Goal: Task Accomplishment & Management: Manage account settings

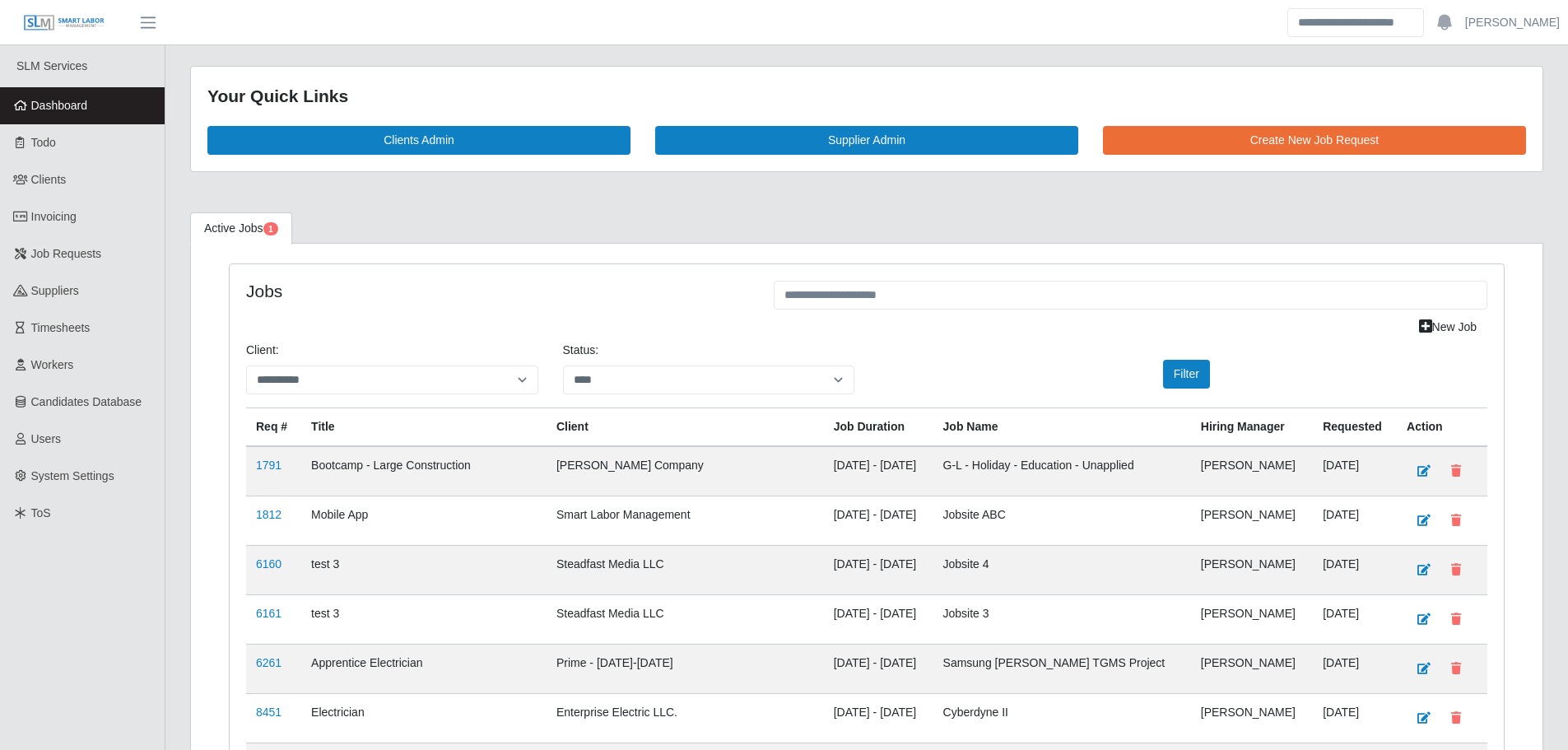
select select "****"
click at [88, 99] on span "Dashboard" at bounding box center [60, 105] width 57 height 13
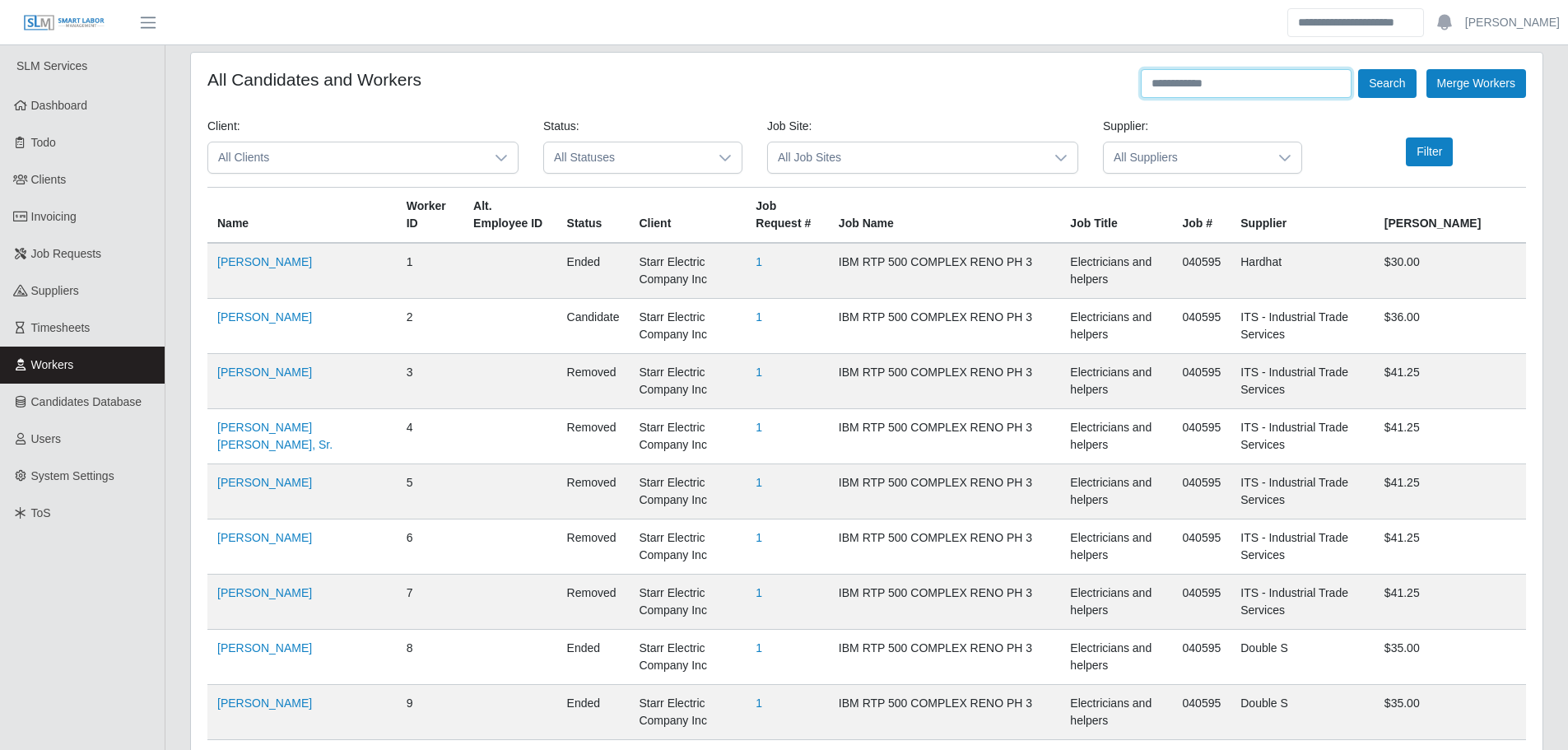
click at [1247, 76] on input "text" at bounding box center [1246, 83] width 211 height 29
click at [108, 365] on link "Workers" at bounding box center [82, 365] width 164 height 37
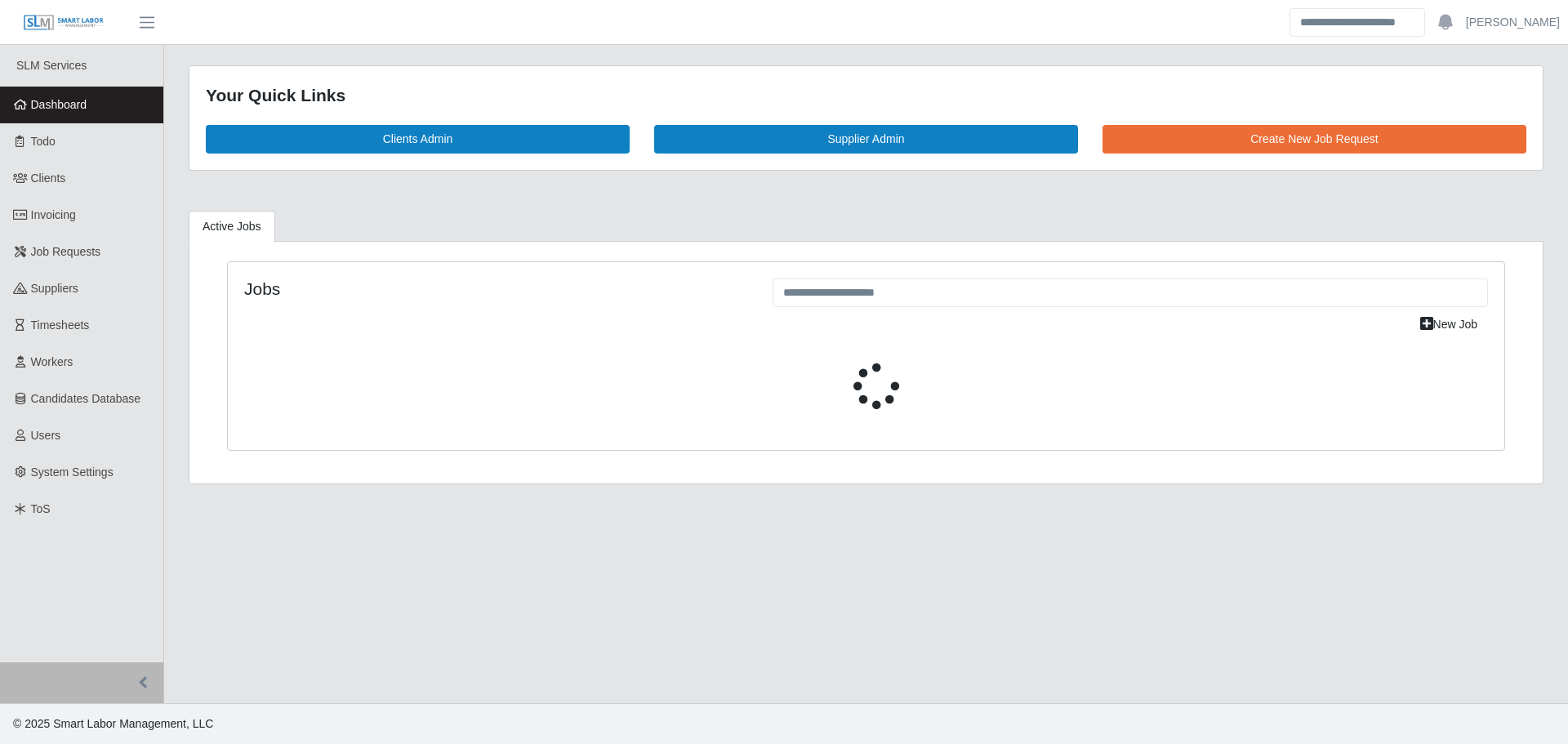
select select "****"
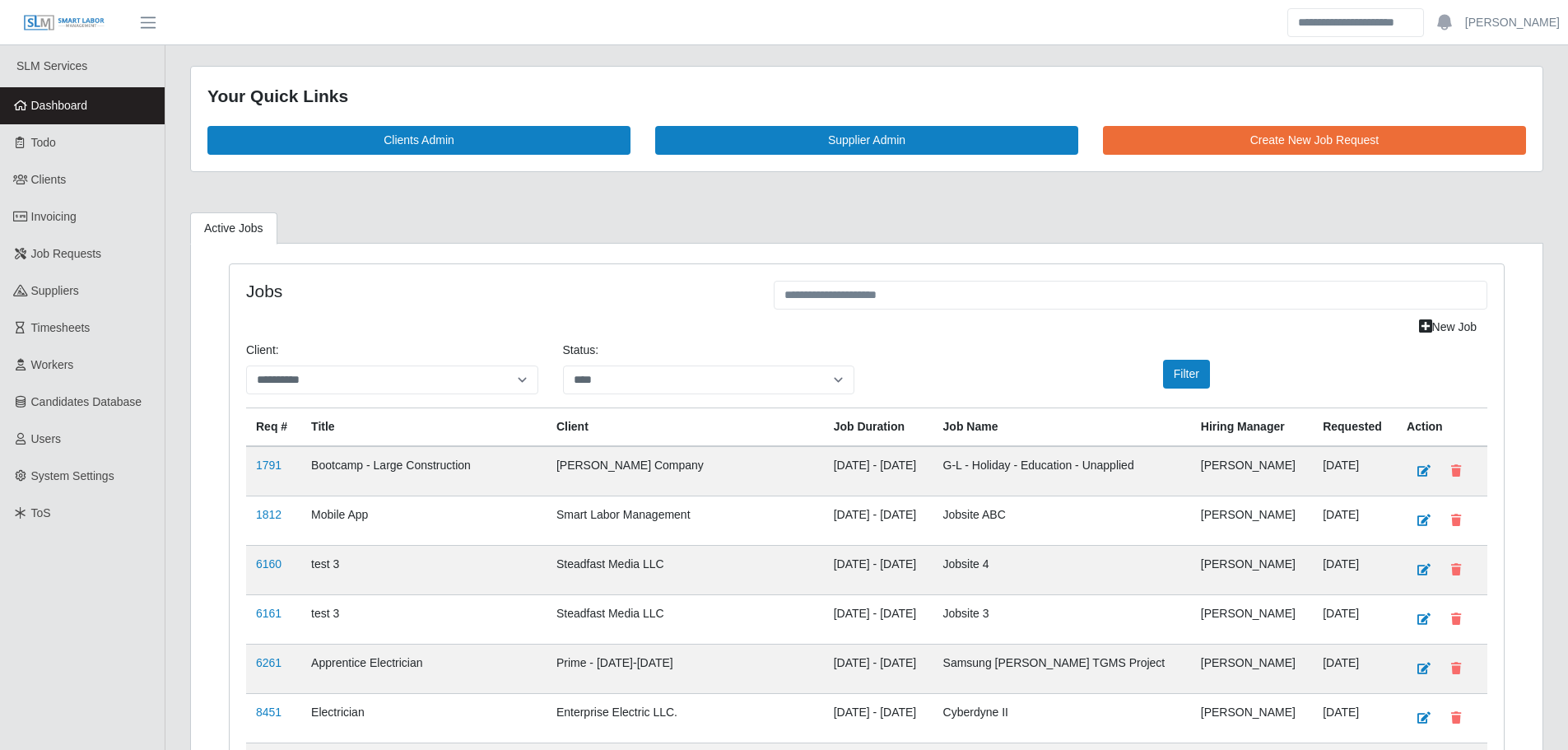
click at [75, 107] on span "Dashboard" at bounding box center [60, 105] width 57 height 13
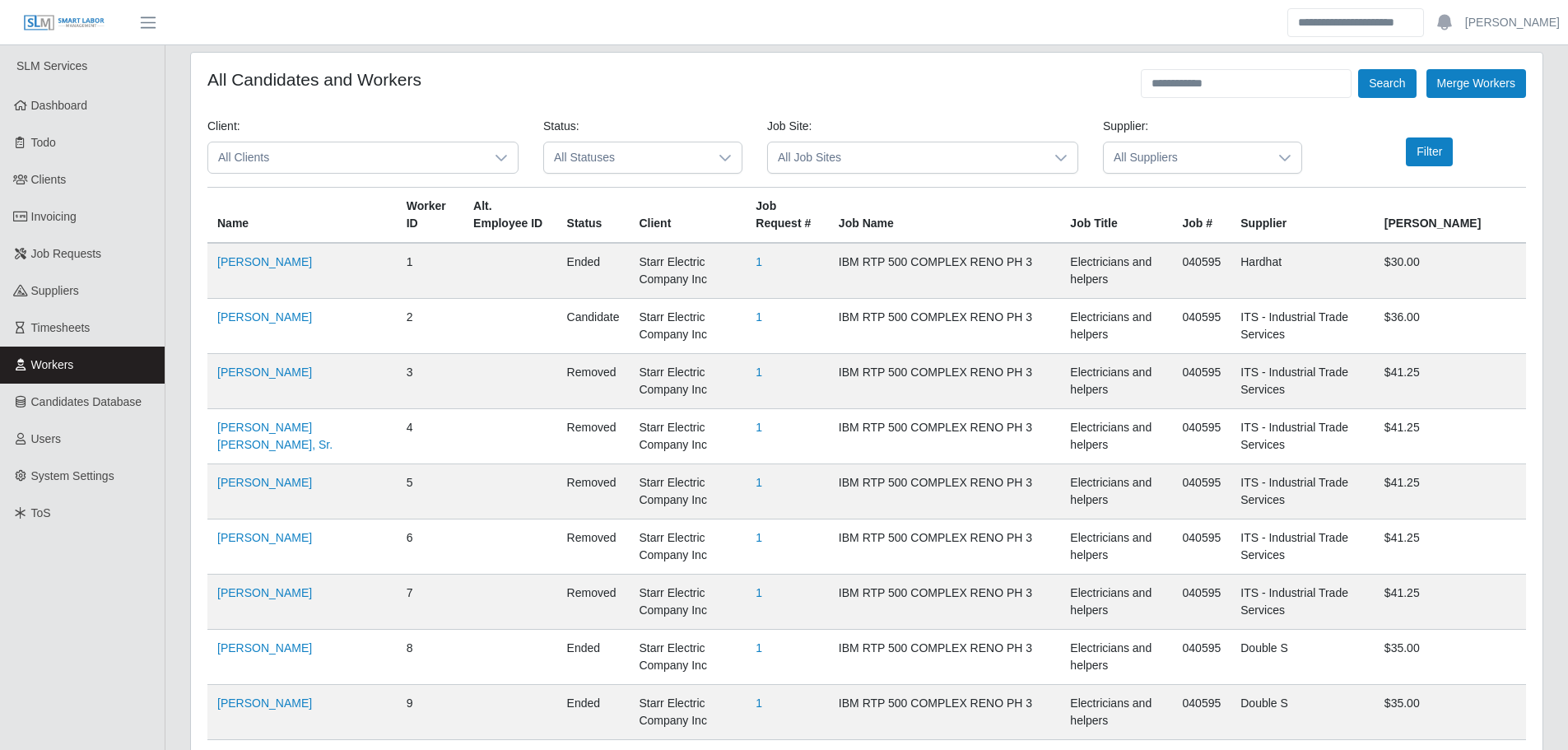
click at [414, 159] on span "All Clients" at bounding box center [346, 158] width 276 height 31
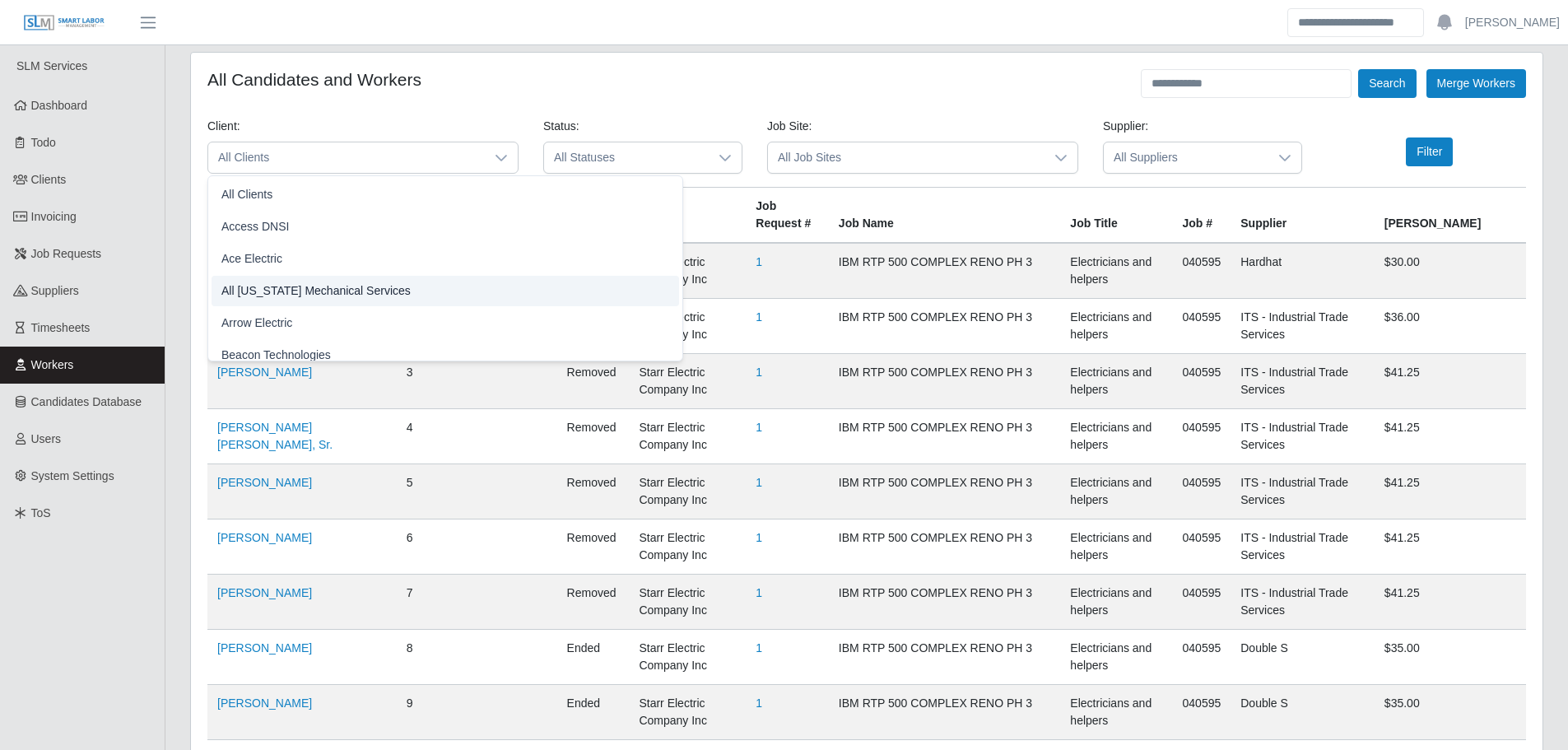
click at [297, 312] on li "Arrow Electric" at bounding box center [445, 323] width 467 height 31
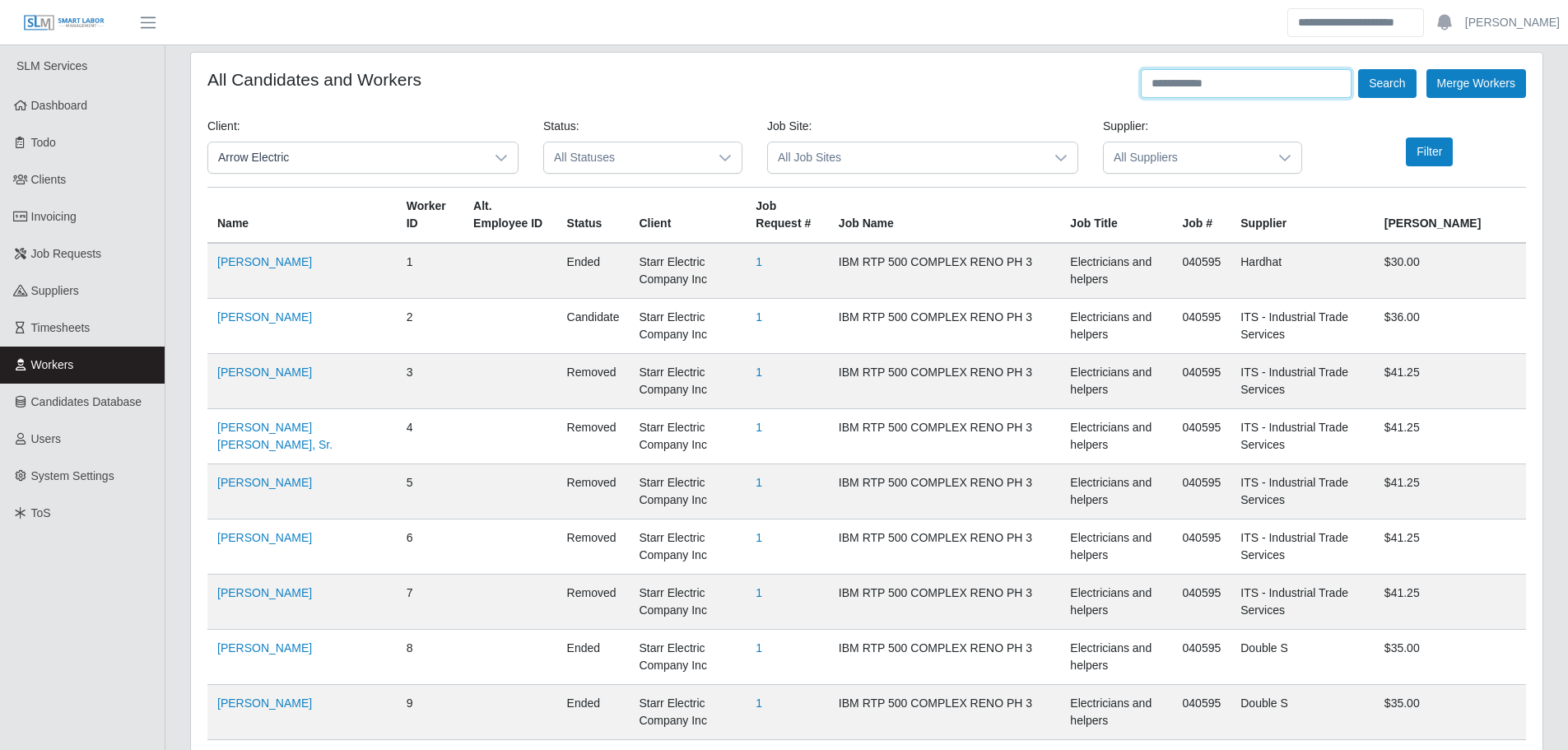
click at [1203, 81] on input "text" at bounding box center [1246, 83] width 211 height 29
type input "******"
click at [1358, 69] on button "Search" at bounding box center [1387, 83] width 58 height 29
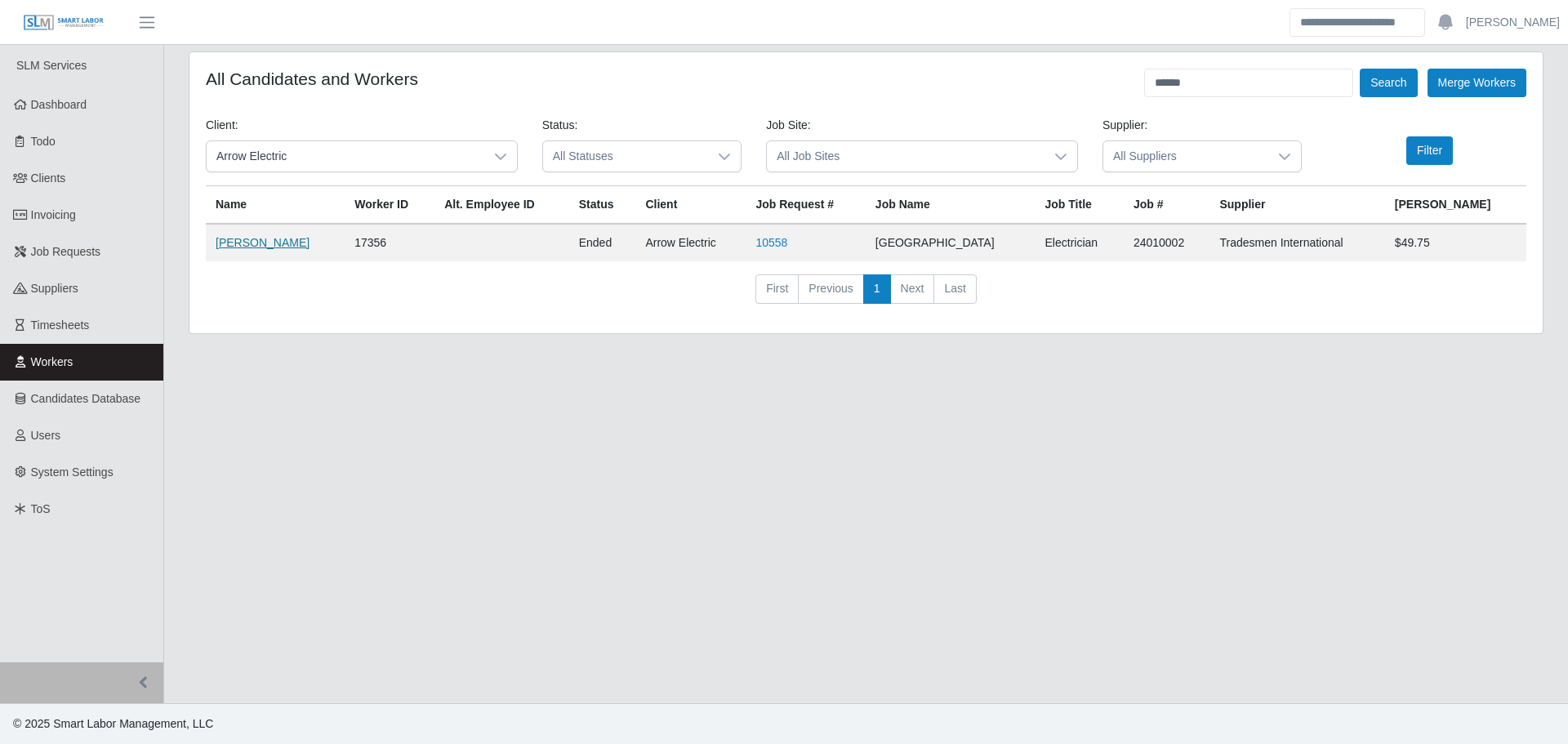
click at [260, 249] on link "John Cooley" at bounding box center [262, 242] width 94 height 13
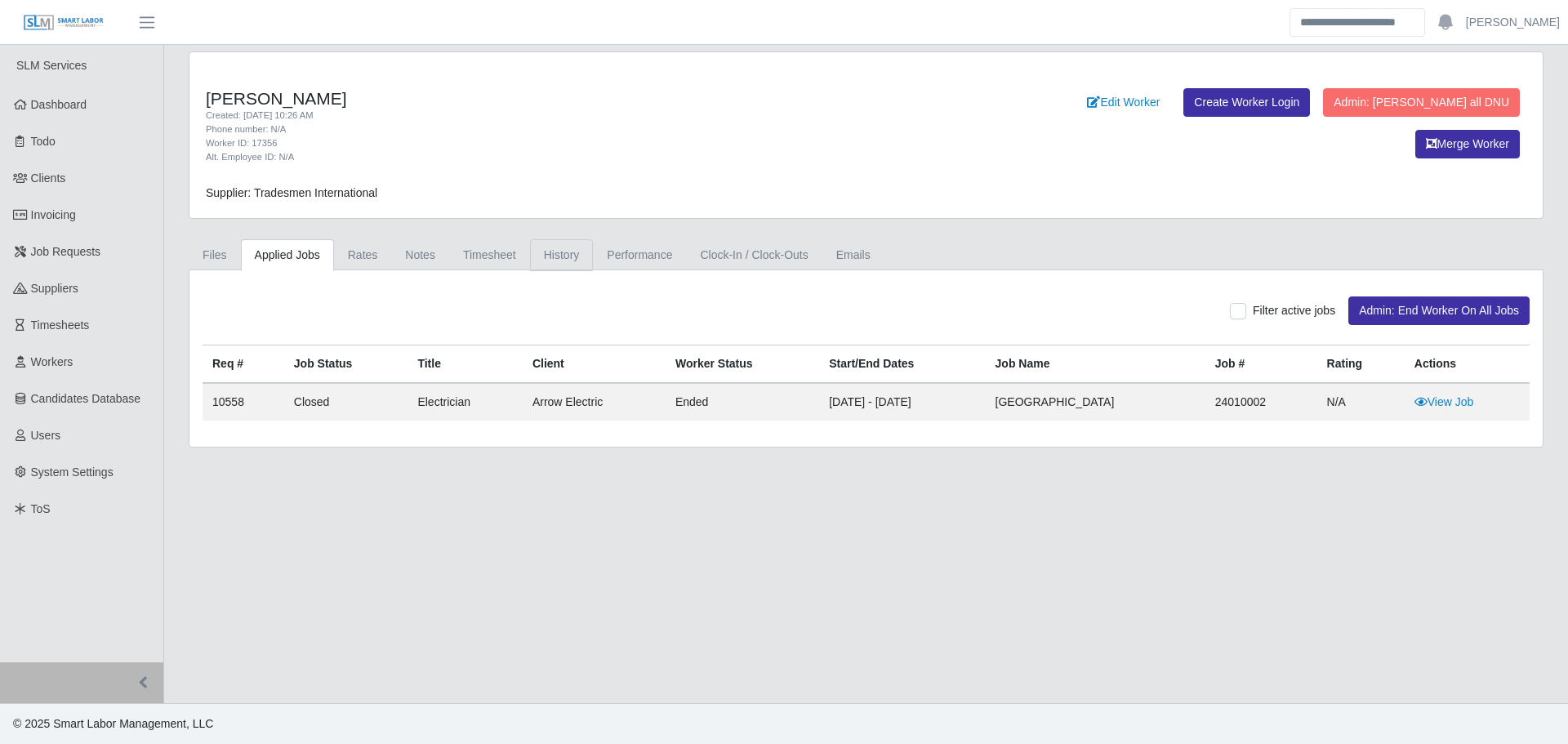
click at [567, 247] on link "History" at bounding box center [561, 255] width 63 height 32
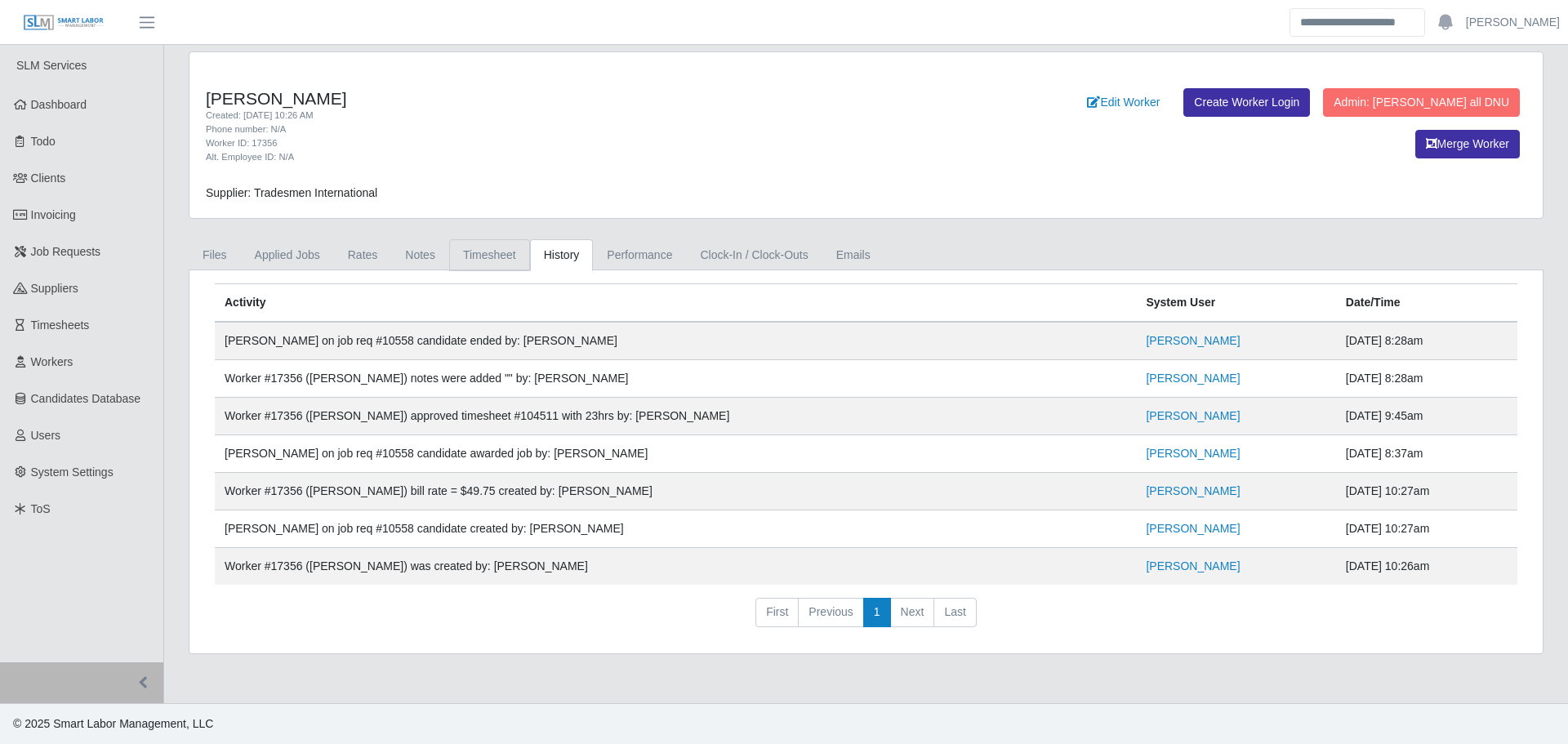
click at [464, 246] on link "Timesheet" at bounding box center [489, 255] width 81 height 32
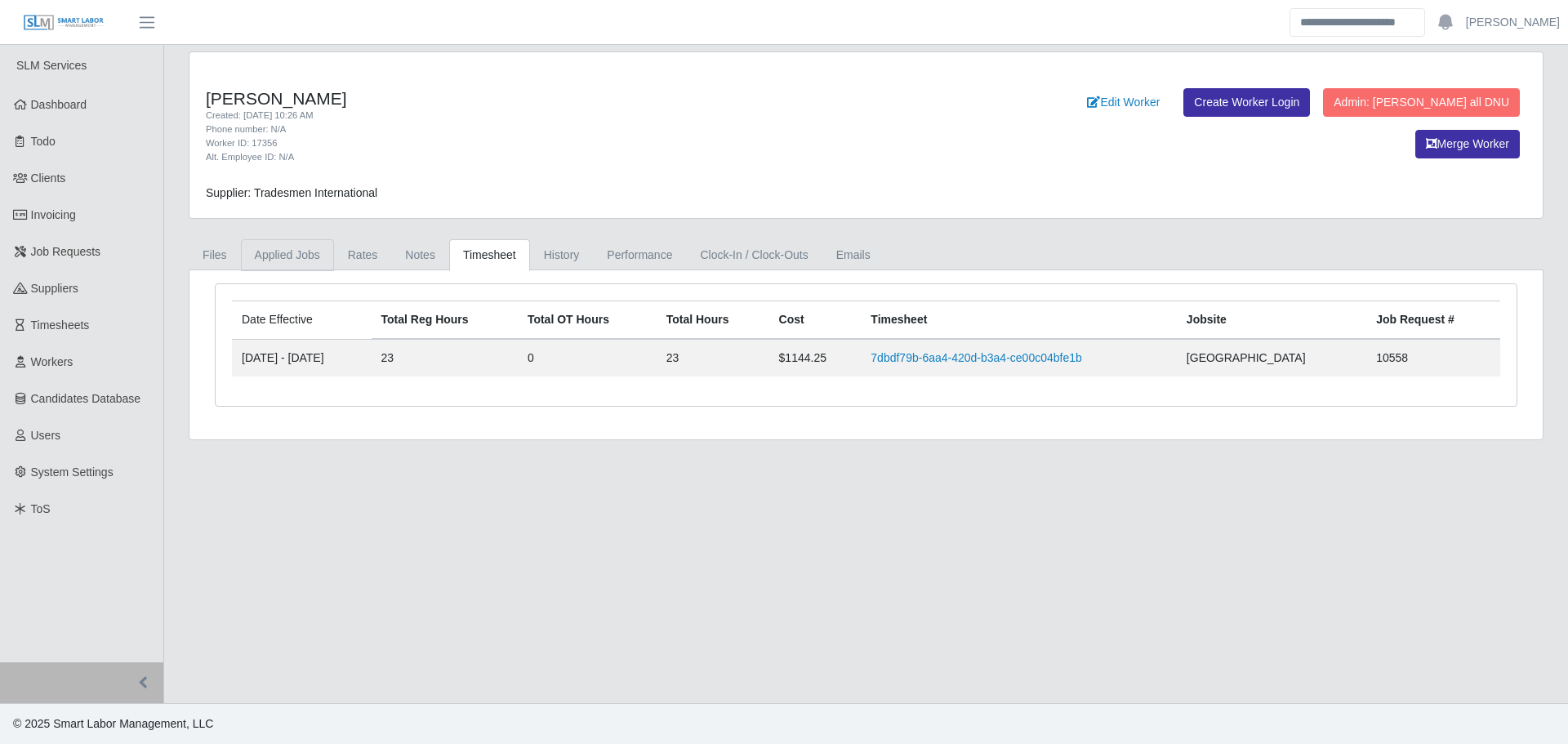
click at [313, 253] on link "Applied Jobs" at bounding box center [287, 255] width 93 height 32
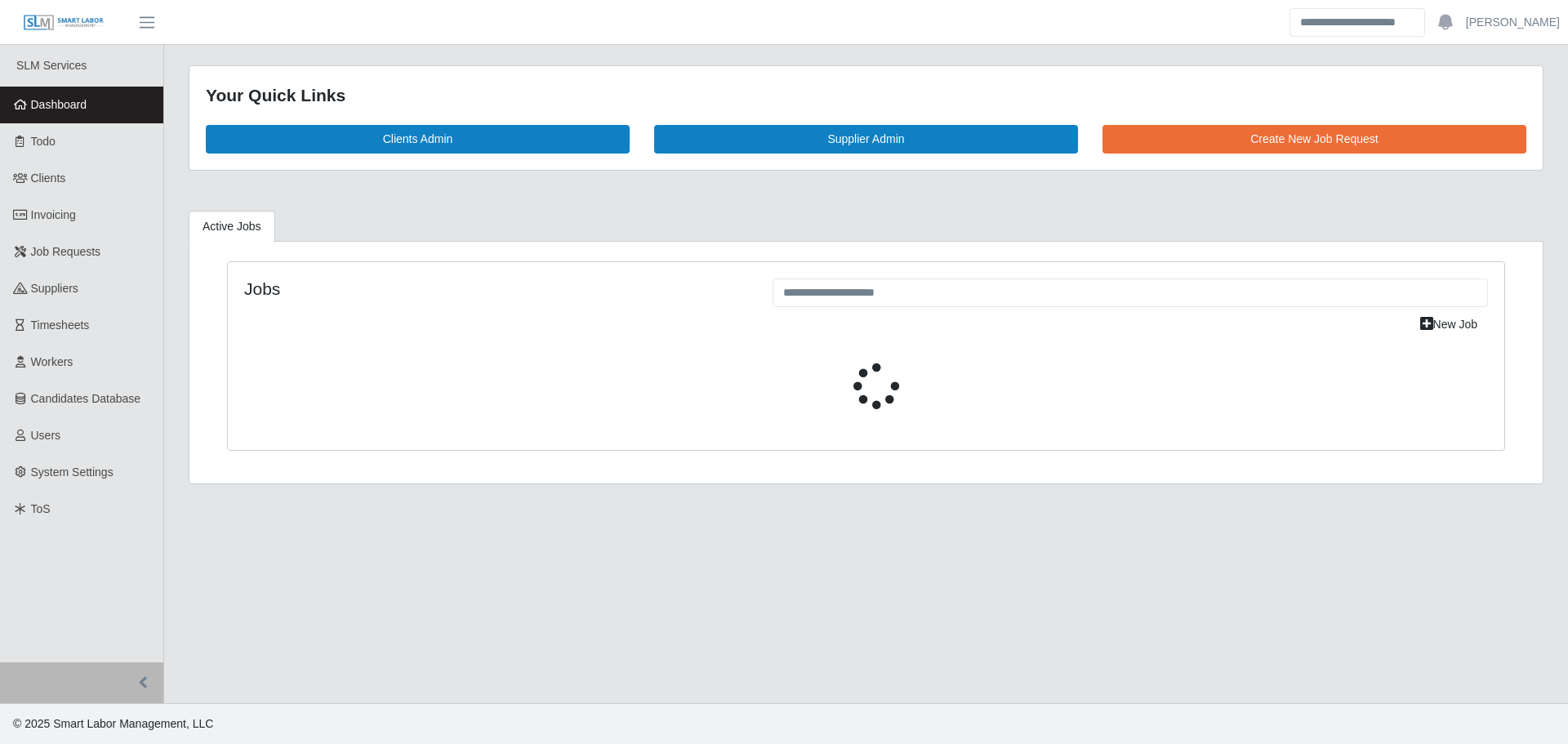
select select "****"
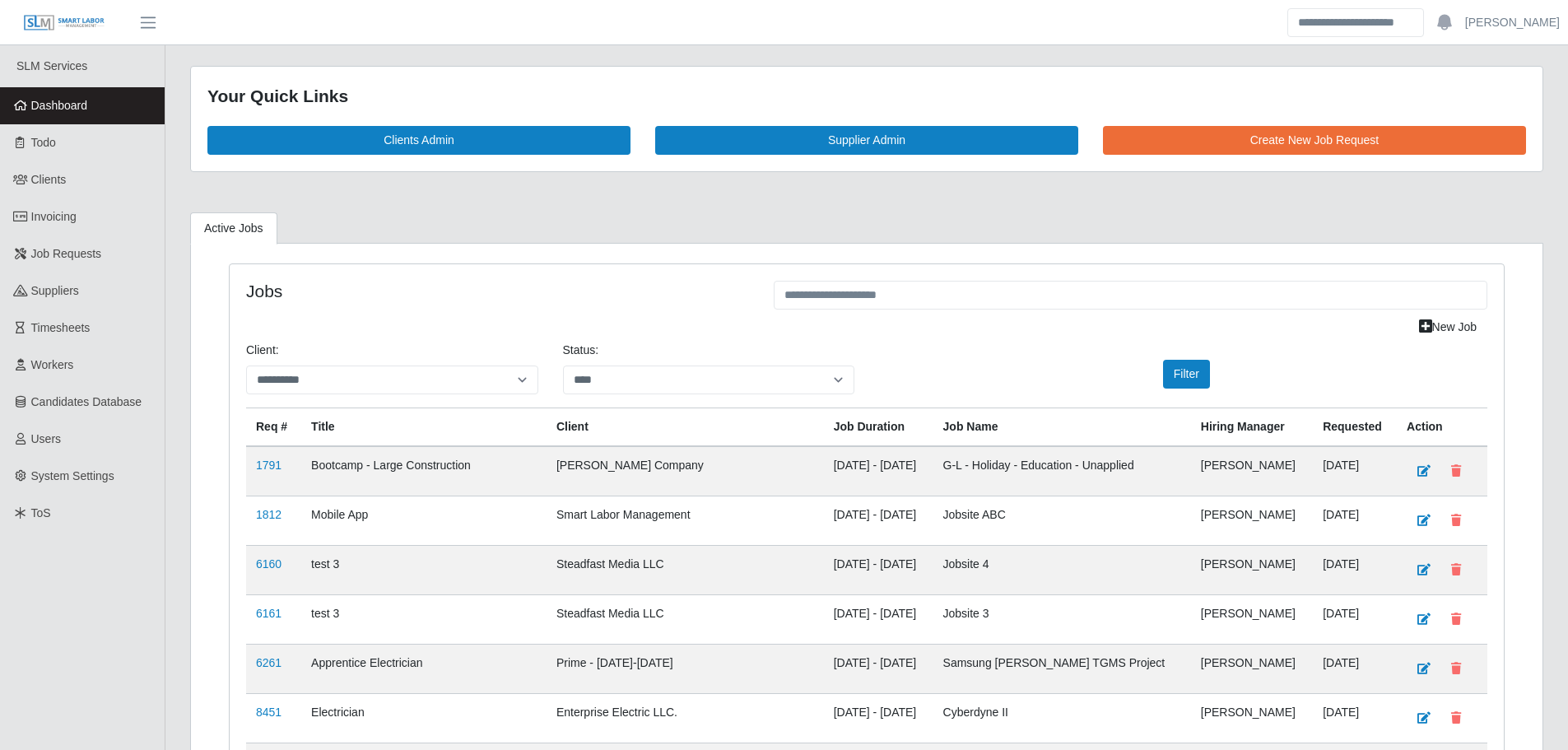
click at [46, 102] on span "Dashboard" at bounding box center [60, 105] width 57 height 13
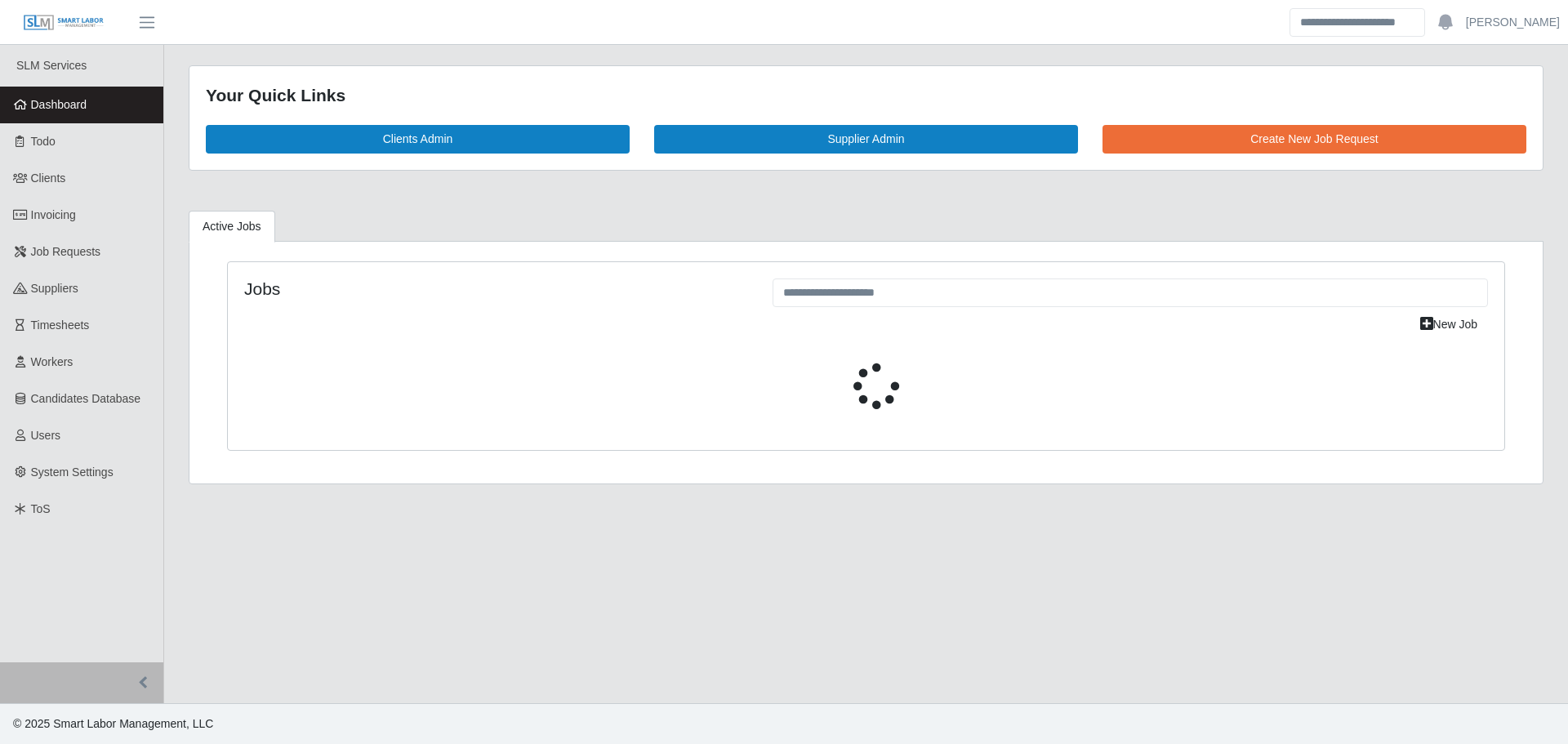
select select "****"
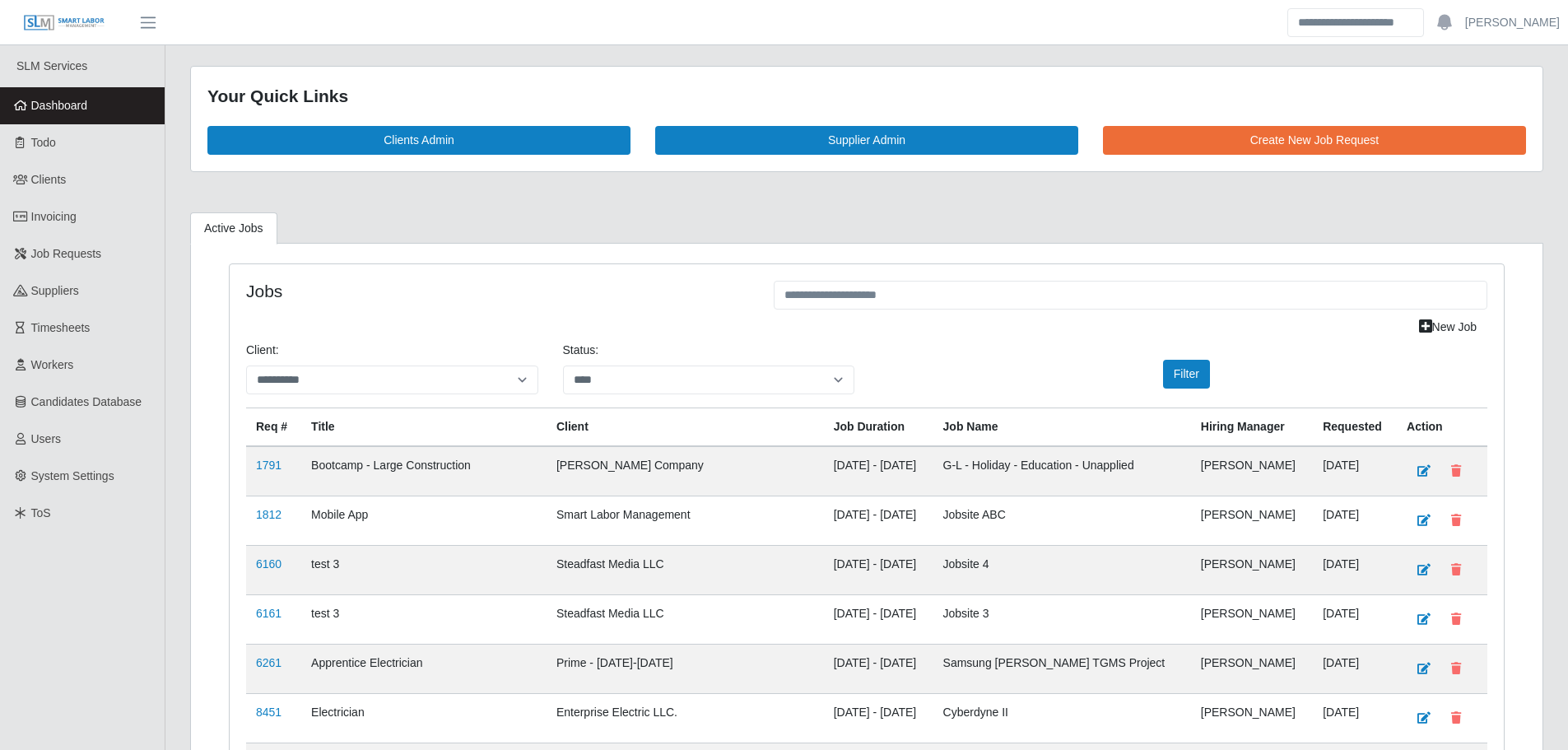
click at [105, 109] on link "Dashboard" at bounding box center [82, 106] width 164 height 37
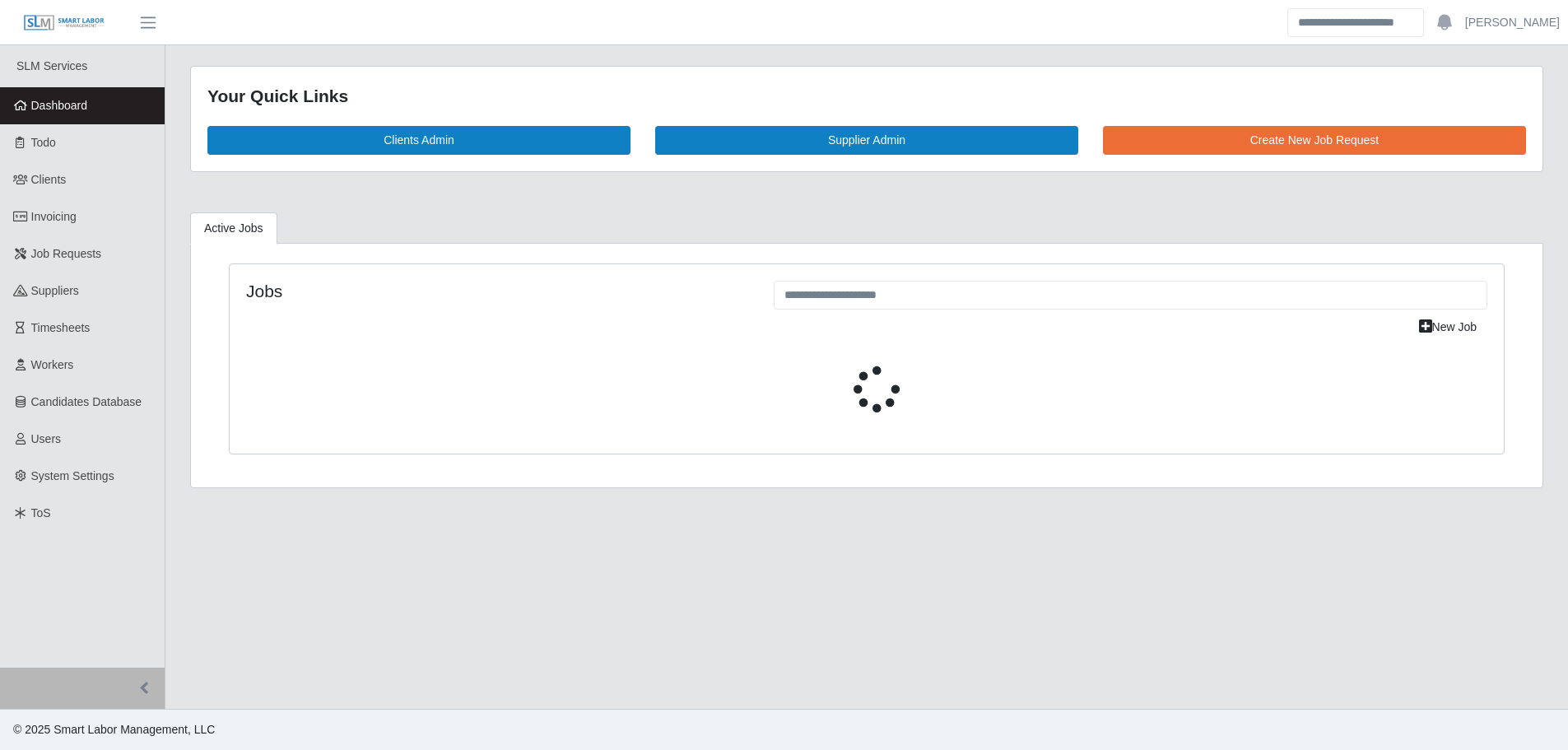
select select "****"
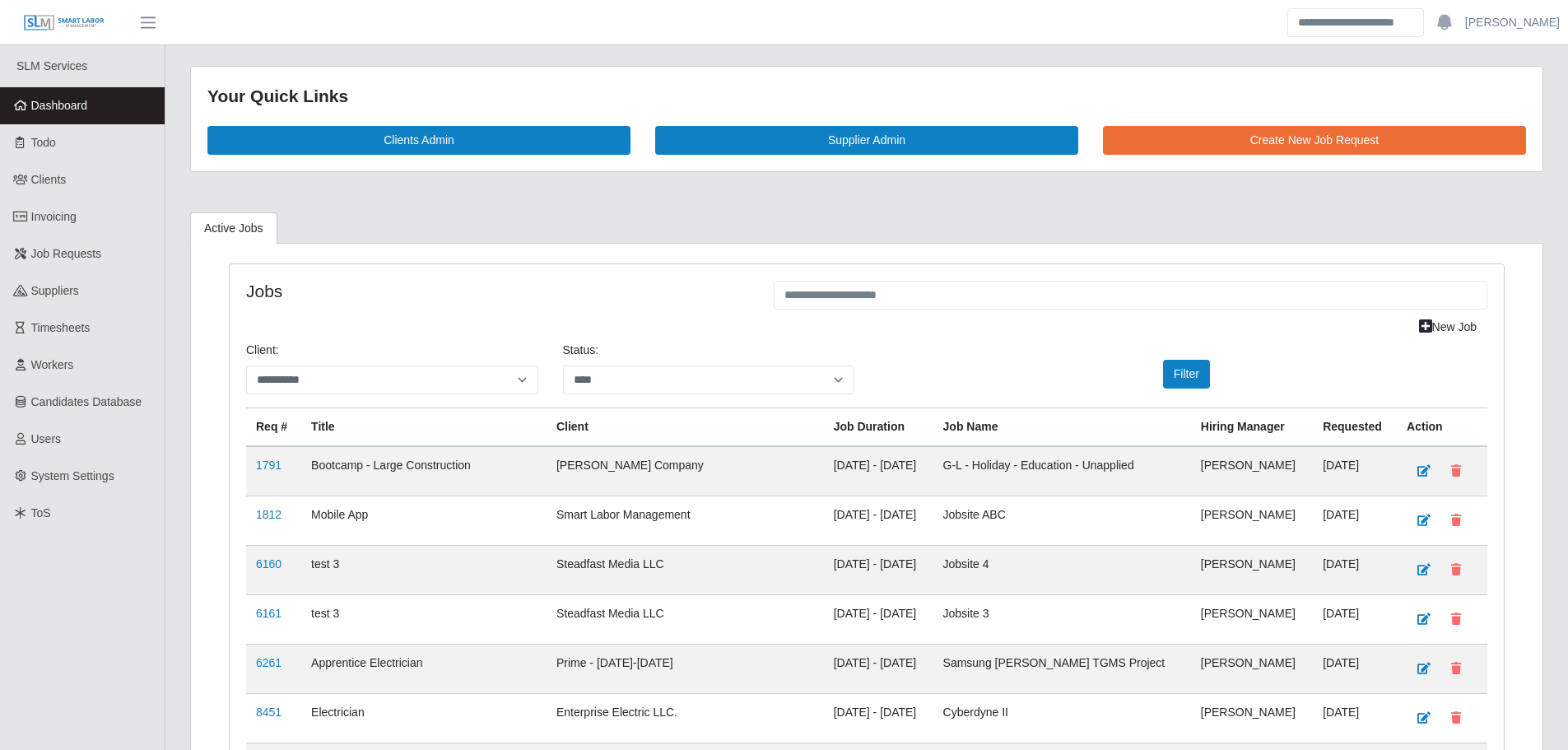
click at [78, 107] on span "Dashboard" at bounding box center [60, 105] width 57 height 13
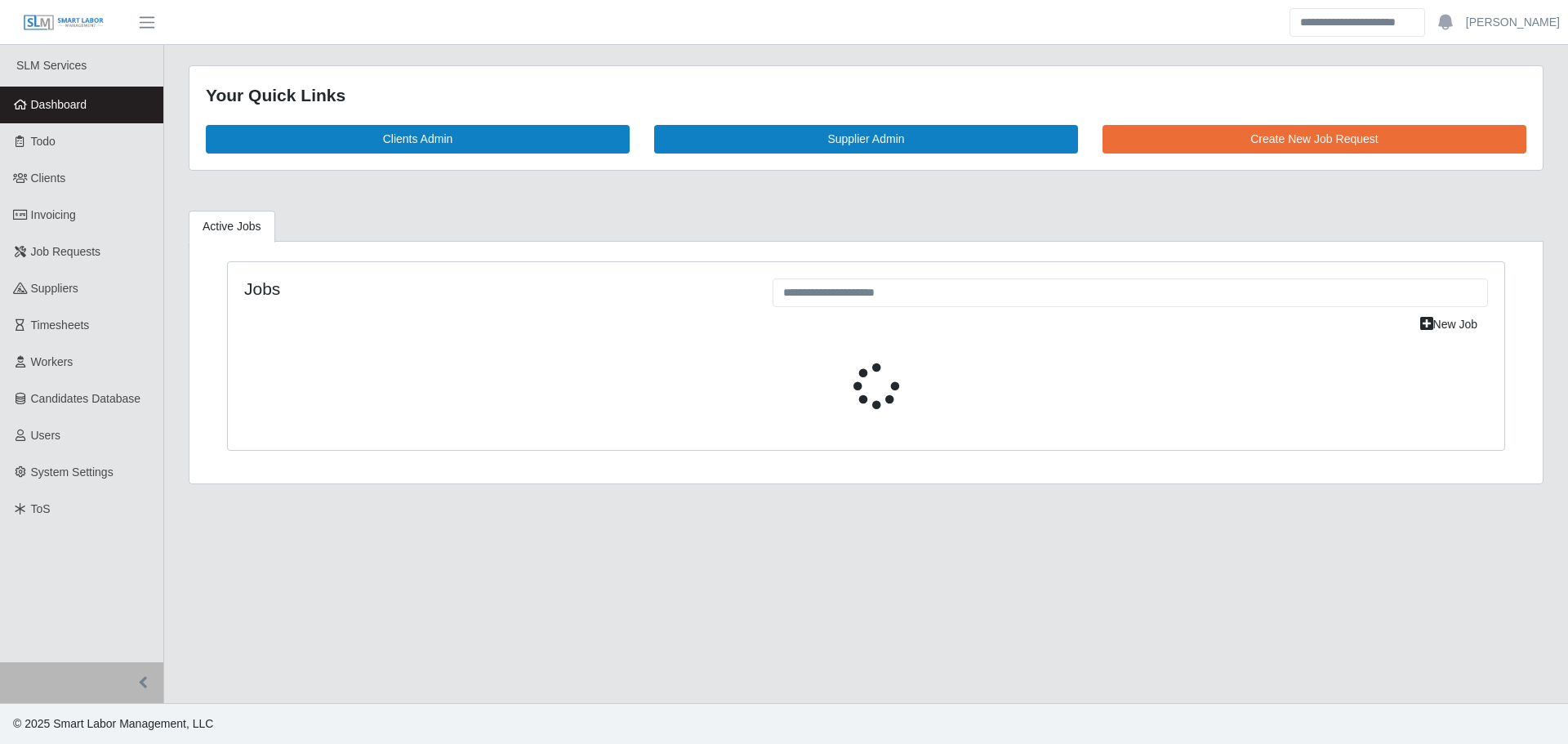
select select "****"
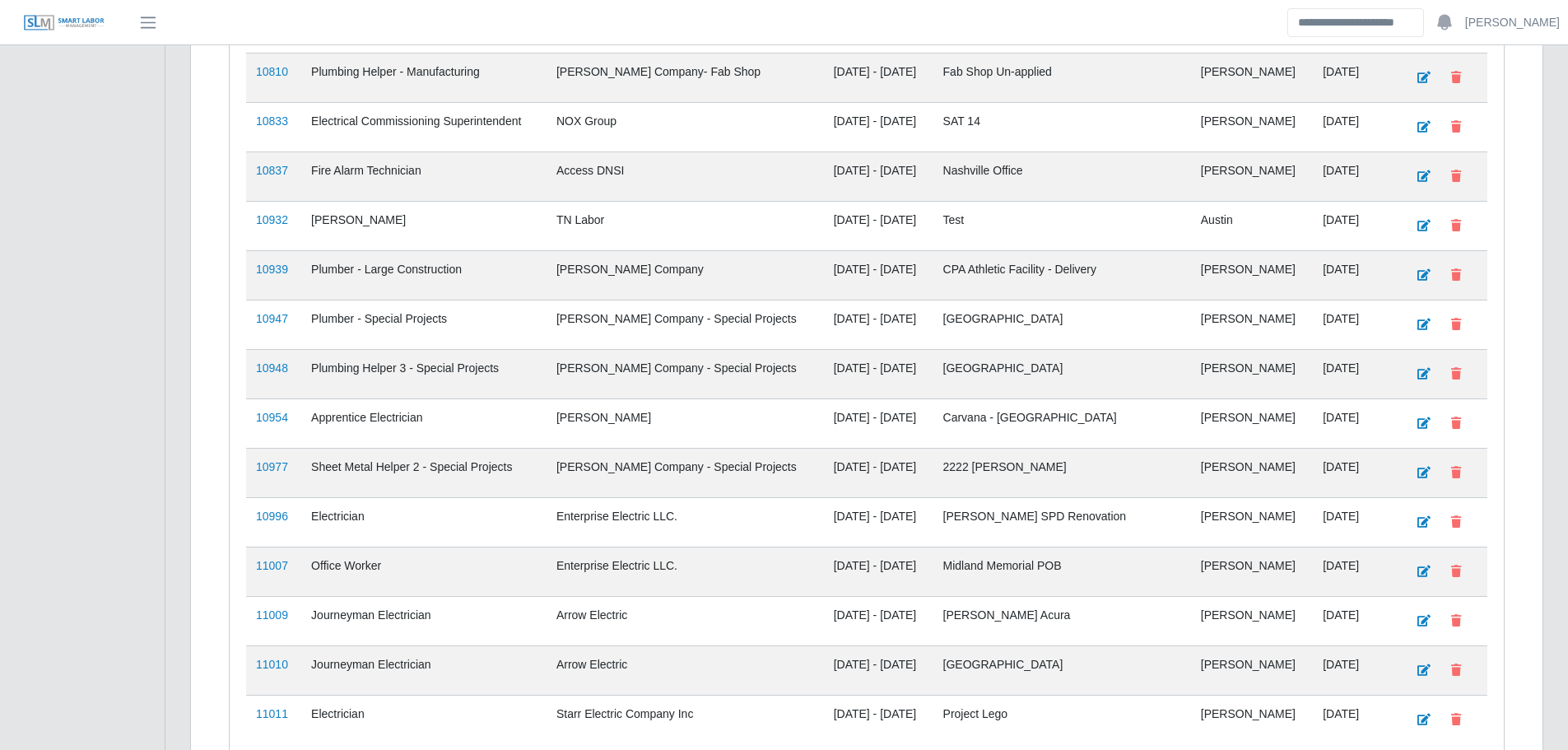
scroll to position [1523, 0]
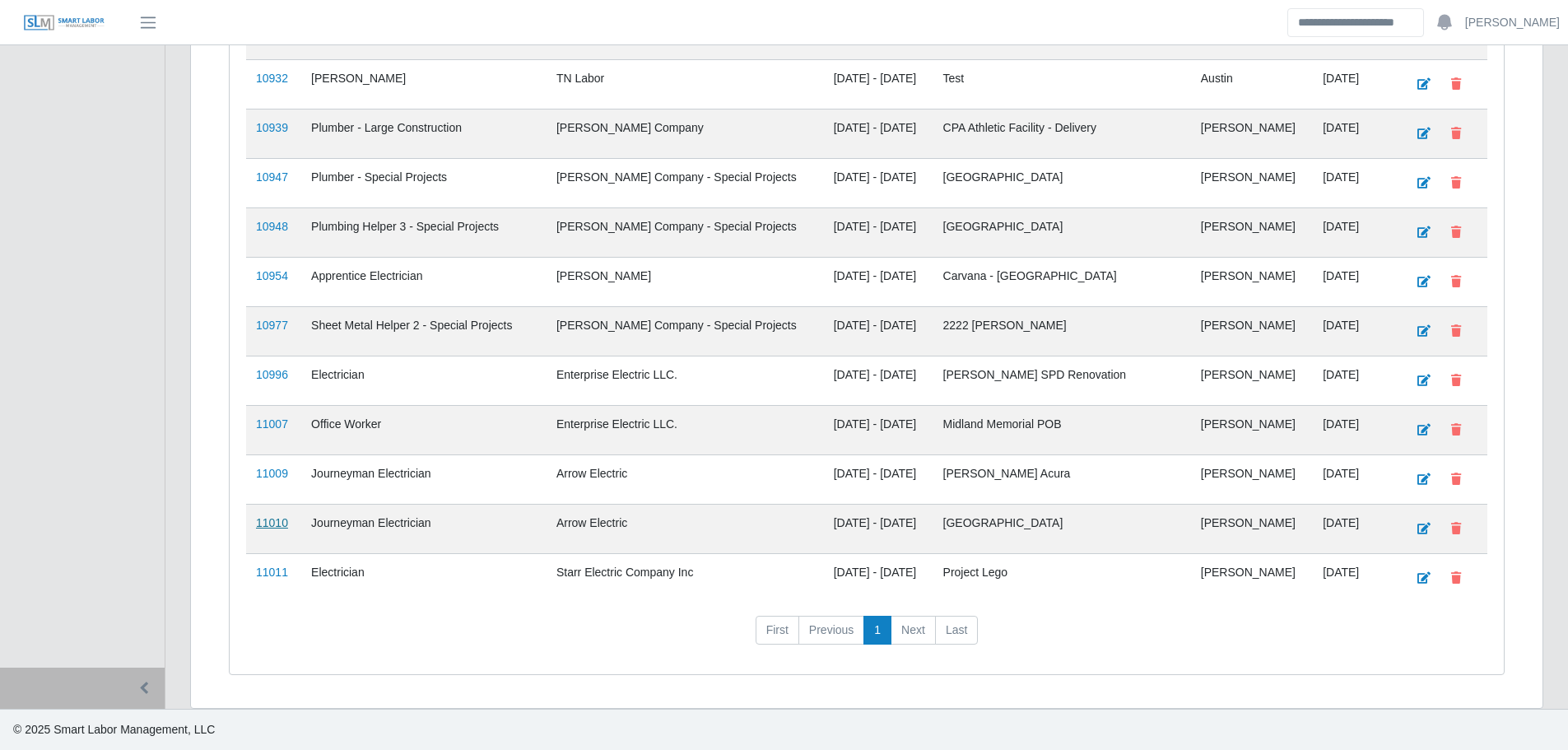
click at [266, 528] on link "11010" at bounding box center [272, 522] width 32 height 13
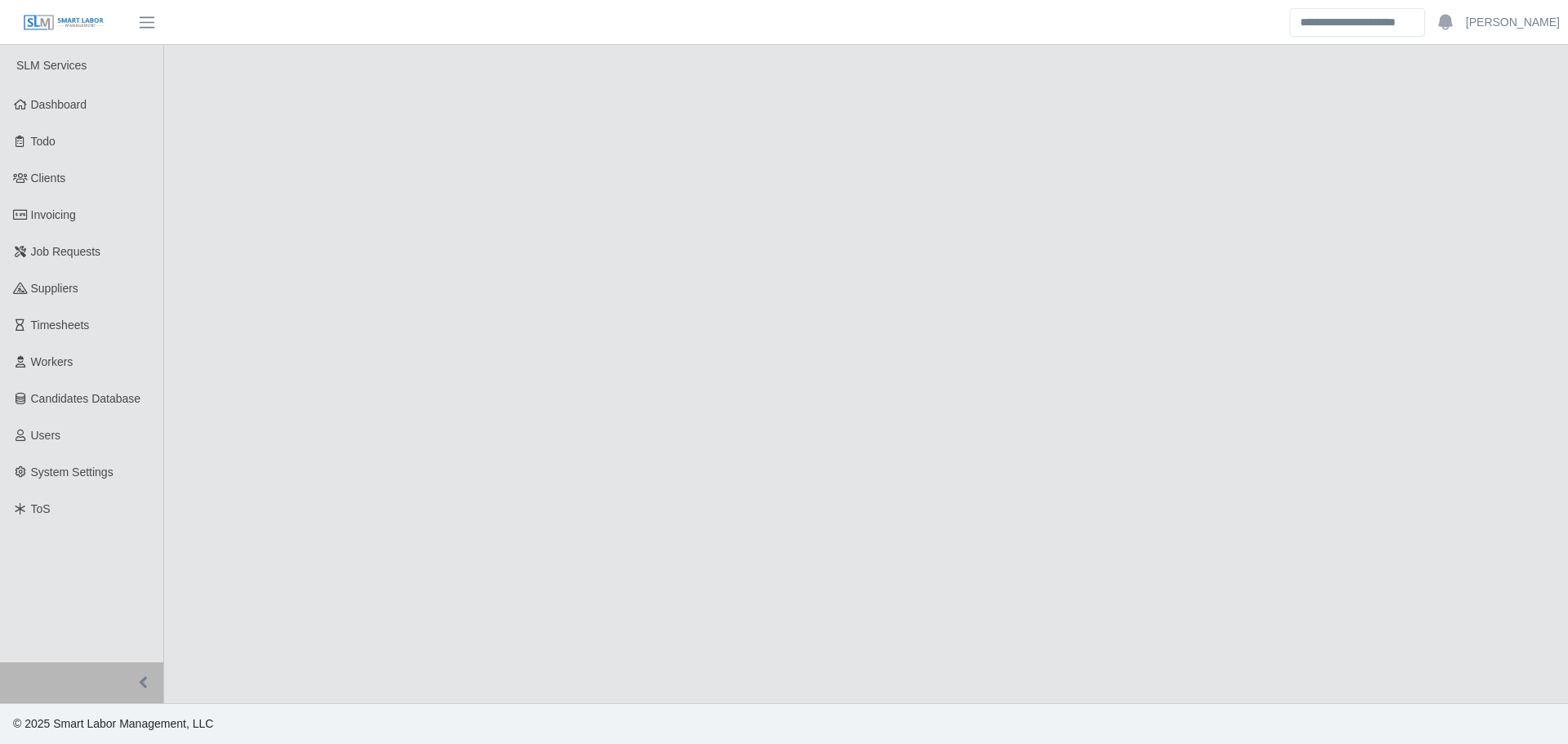
select select "****"
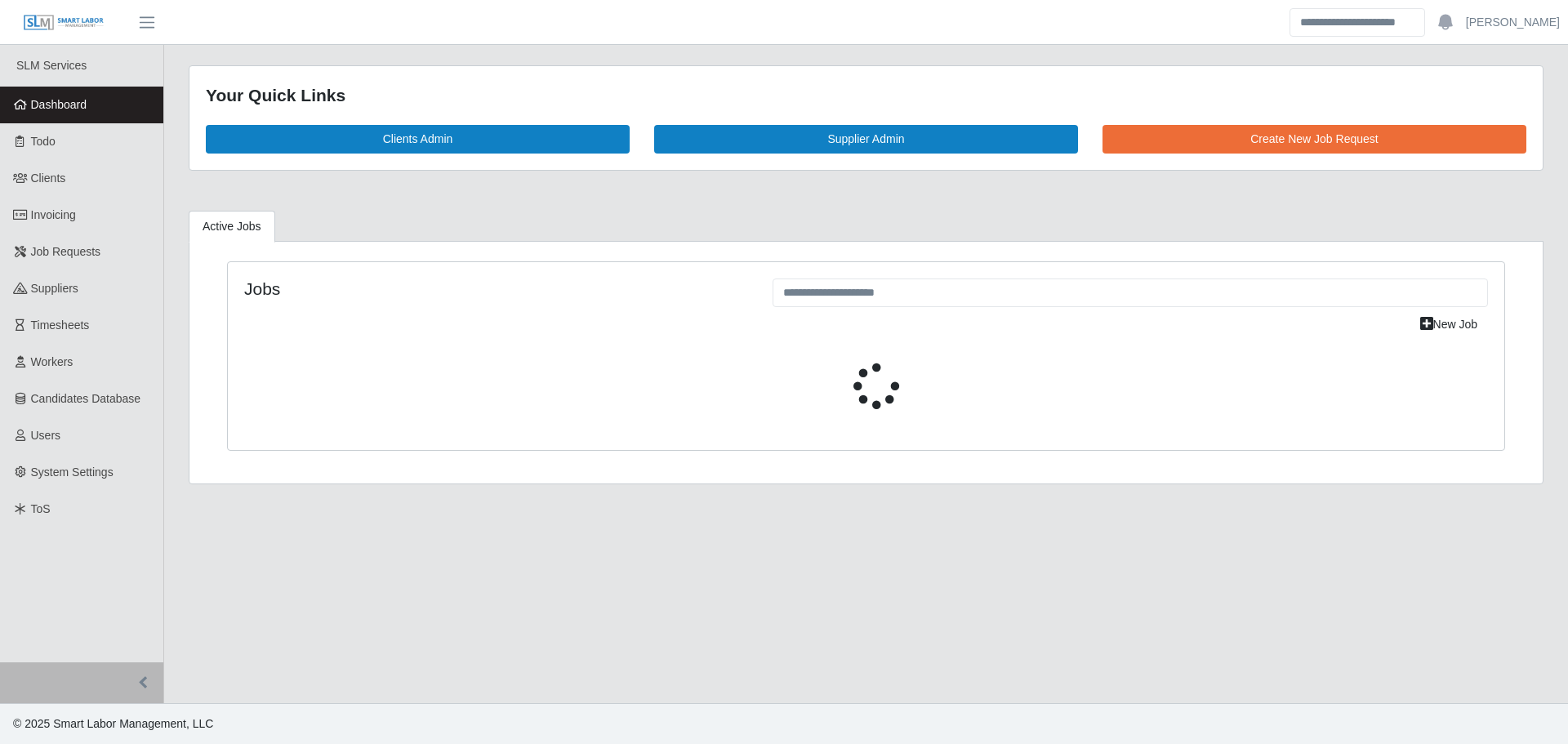
select select "****"
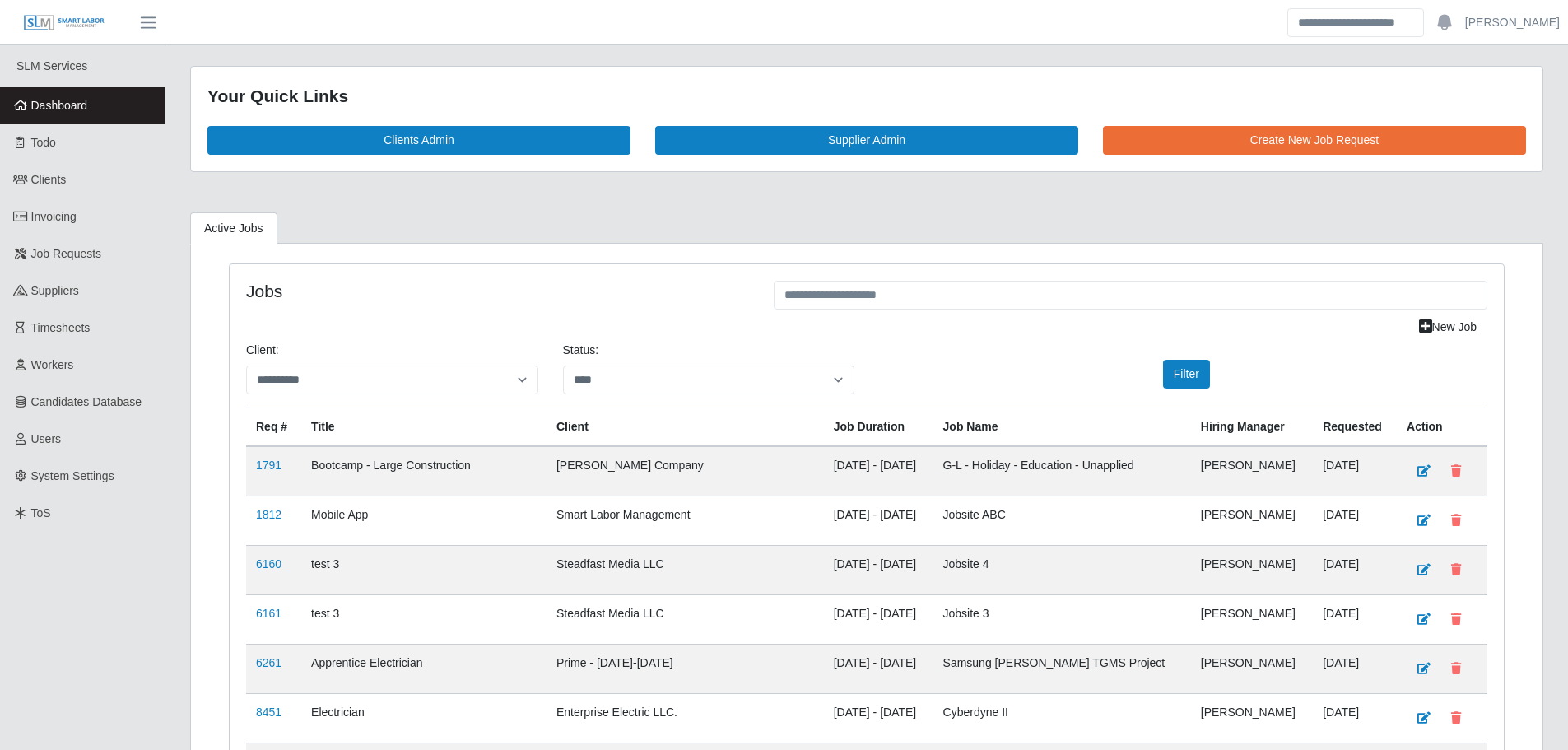
click at [102, 108] on link "Dashboard" at bounding box center [82, 106] width 164 height 37
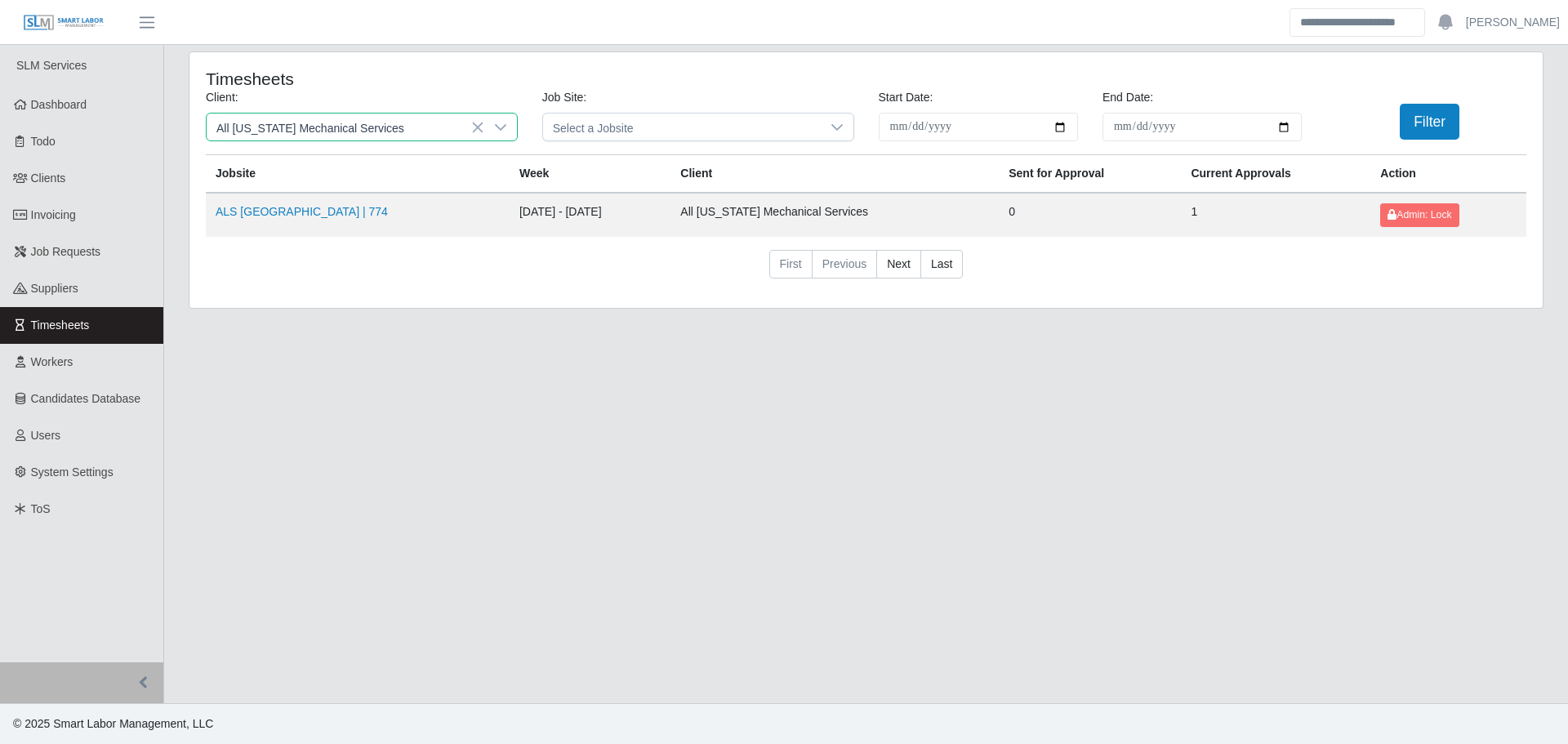
click at [293, 123] on span "All [US_STATE] Mechanical Services" at bounding box center [346, 127] width 278 height 27
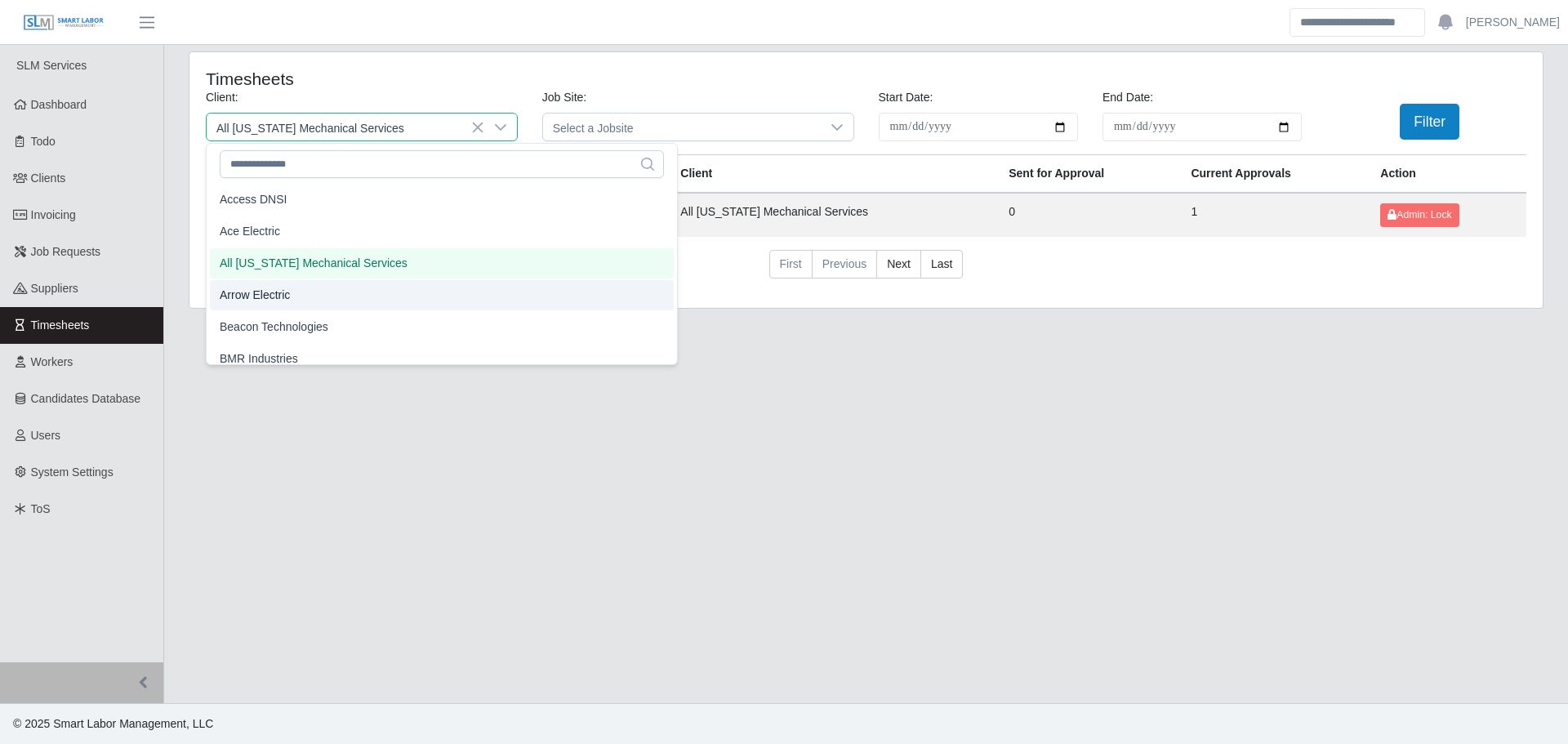
click at [274, 302] on span "Arrow Electric" at bounding box center [254, 295] width 70 height 17
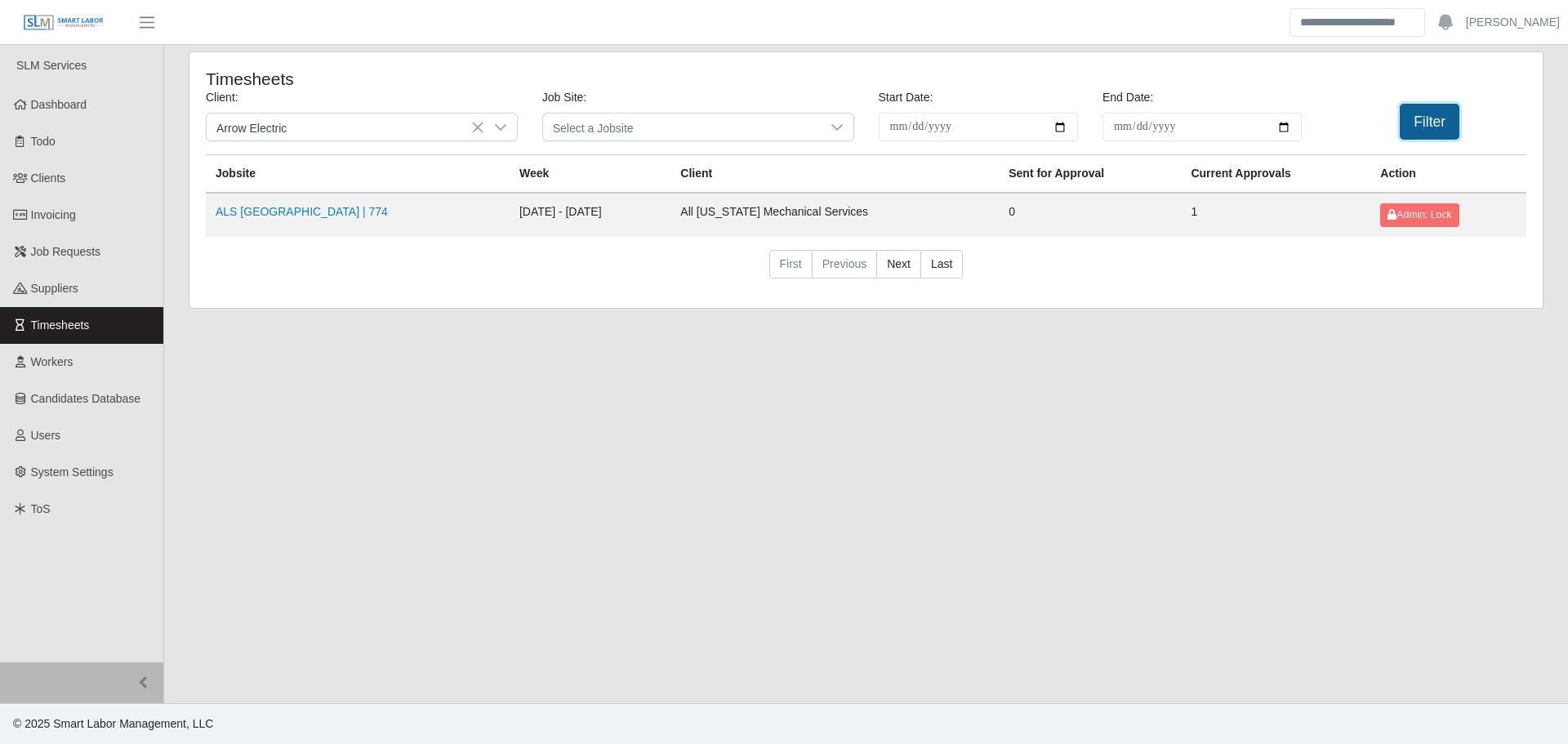
click at [1414, 124] on button "Filter" at bounding box center [1429, 121] width 60 height 36
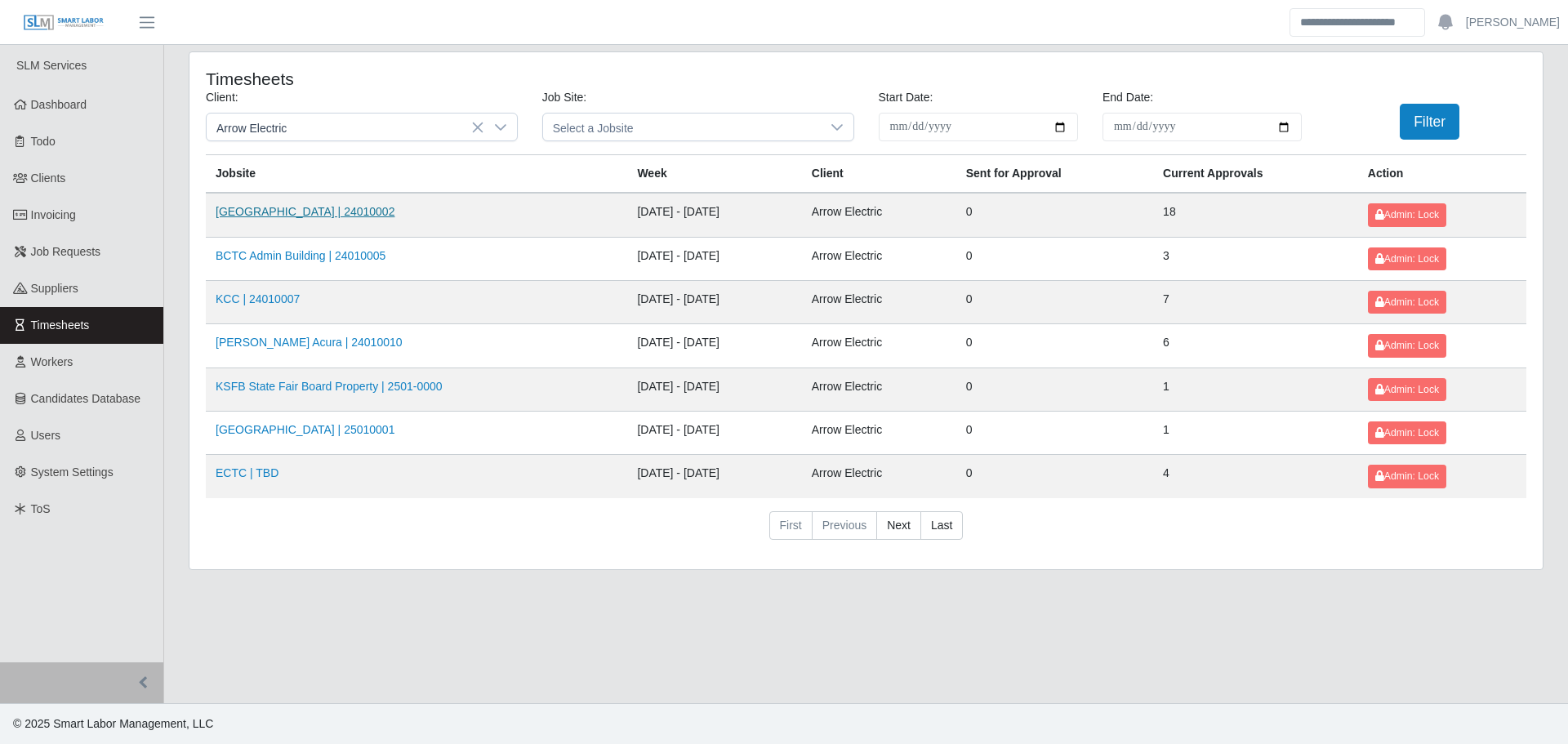
click at [300, 213] on link "[GEOGRAPHIC_DATA] | 24010002" at bounding box center [305, 211] width 179 height 13
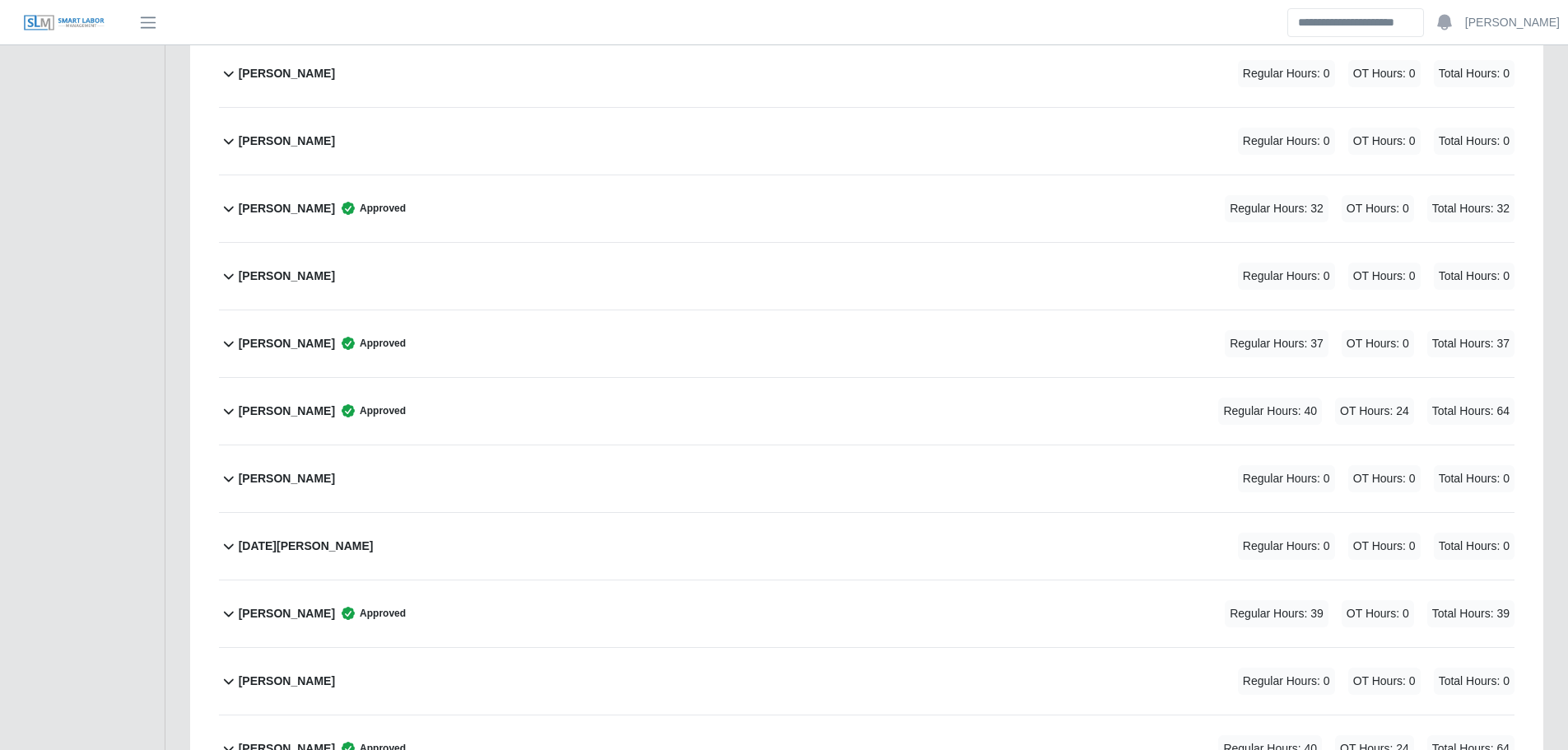
scroll to position [1928, 0]
click at [346, 480] on div "Nicholas Reynolds Regular Hours: 0 OT Hours: 0 Total Hours: 0" at bounding box center [877, 480] width 1276 height 67
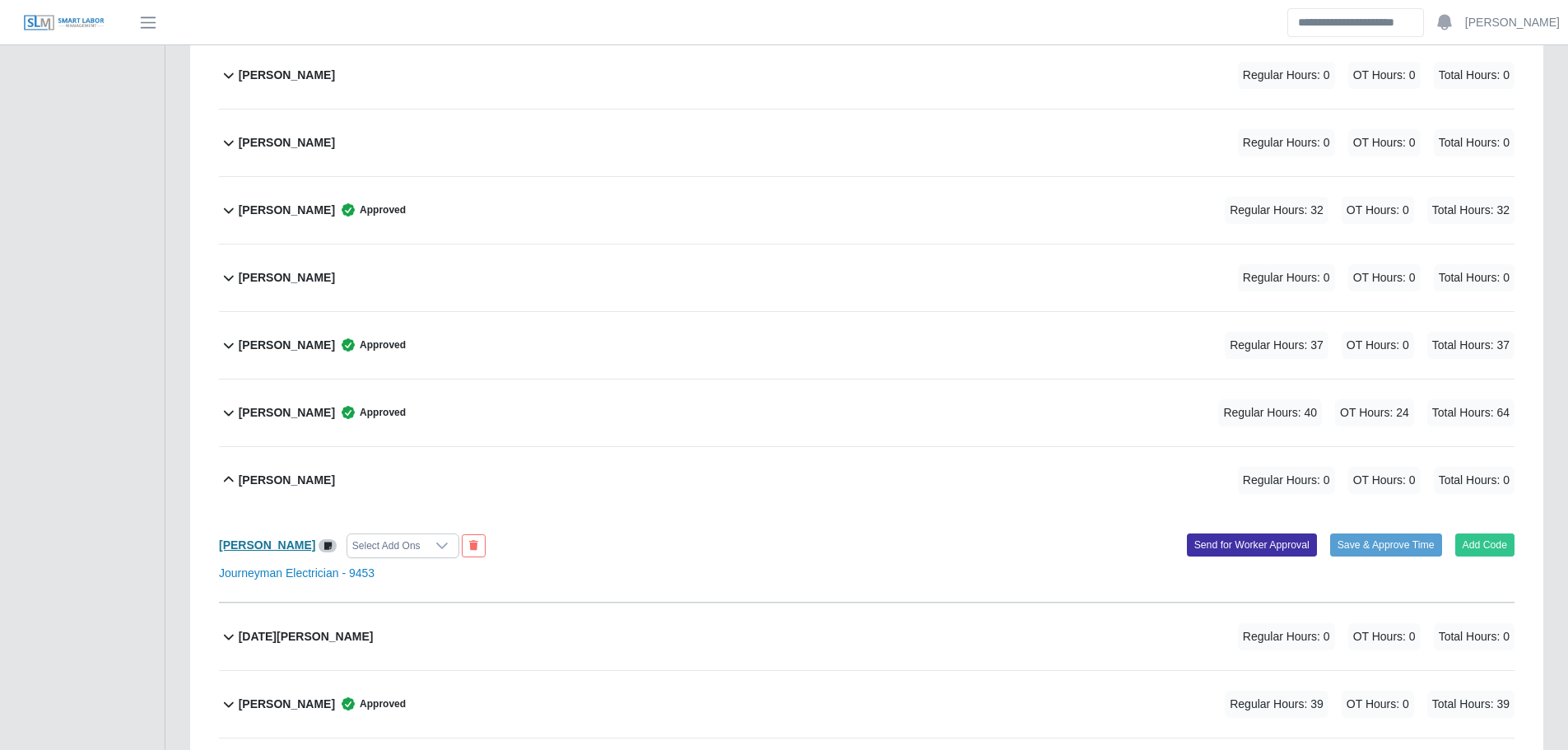
click at [296, 544] on b "Nicholas Reynolds" at bounding box center [267, 544] width 96 height 13
click at [384, 470] on div "Nicholas Reynolds Regular Hours: 0 OT Hours: 0 Total Hours: 0" at bounding box center [877, 480] width 1276 height 67
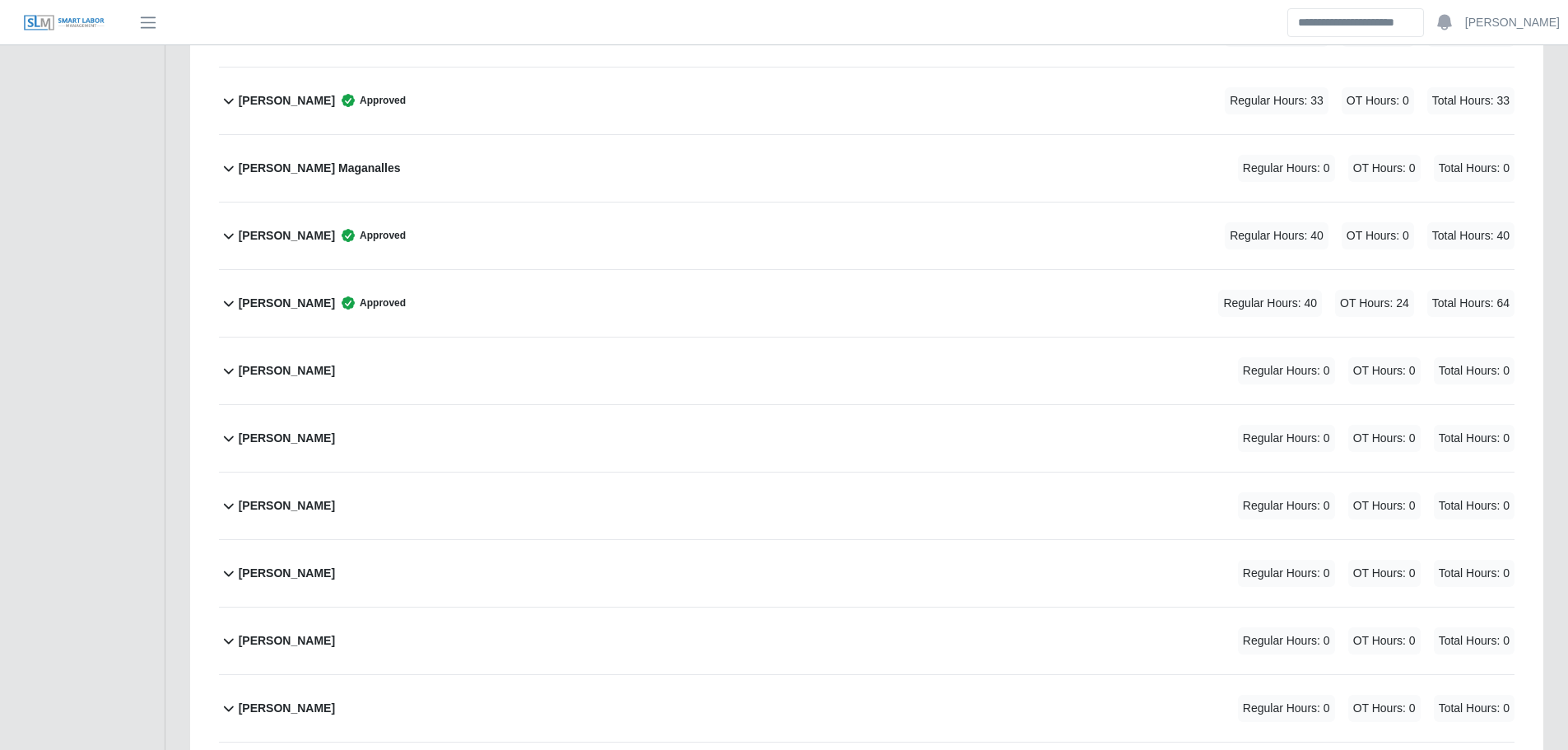
scroll to position [1022, 0]
click at [329, 567] on div "John Cooley Regular Hours: 0 OT Hours: 0 Total Hours: 0" at bounding box center [877, 576] width 1276 height 67
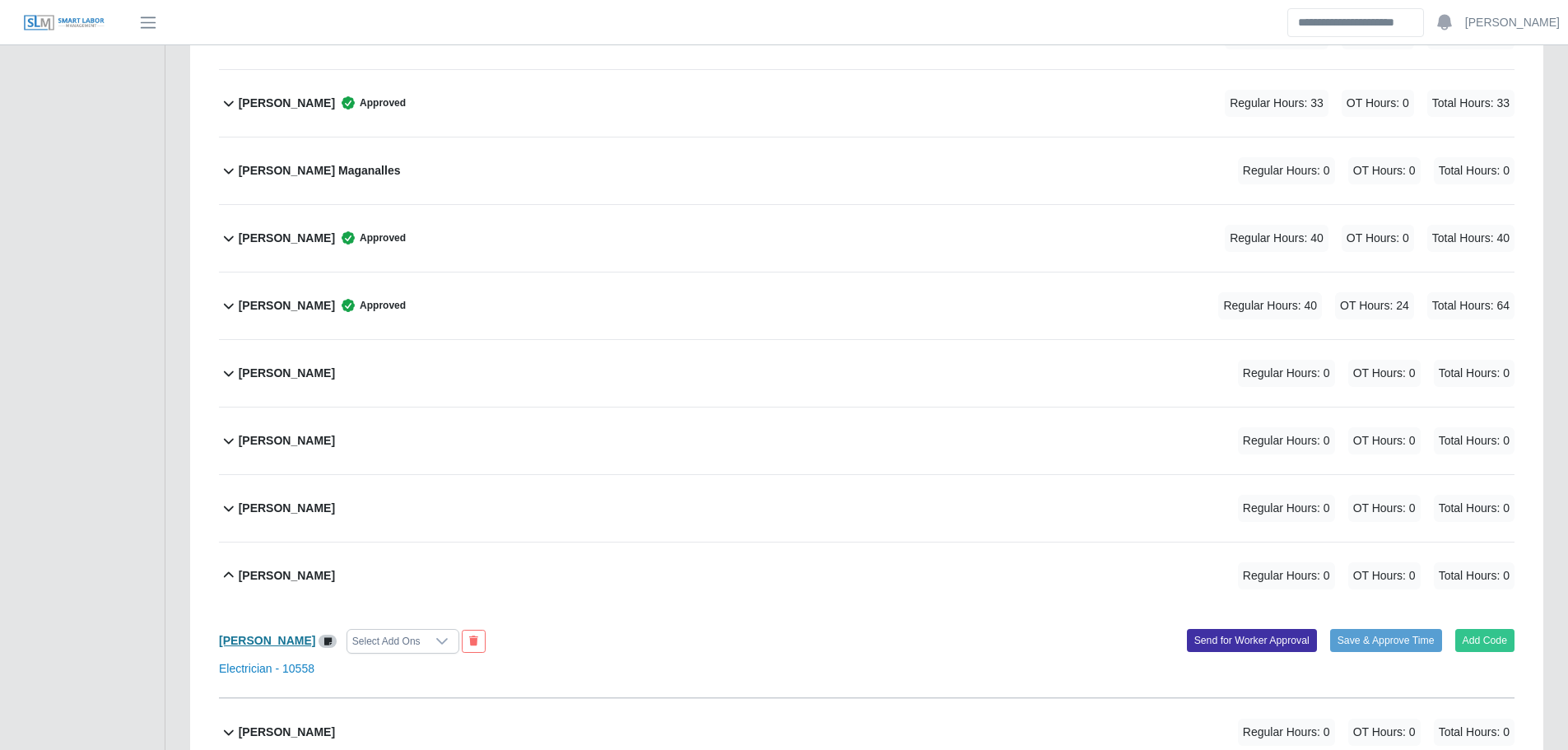
click at [268, 645] on b "John Cooley" at bounding box center [267, 640] width 96 height 13
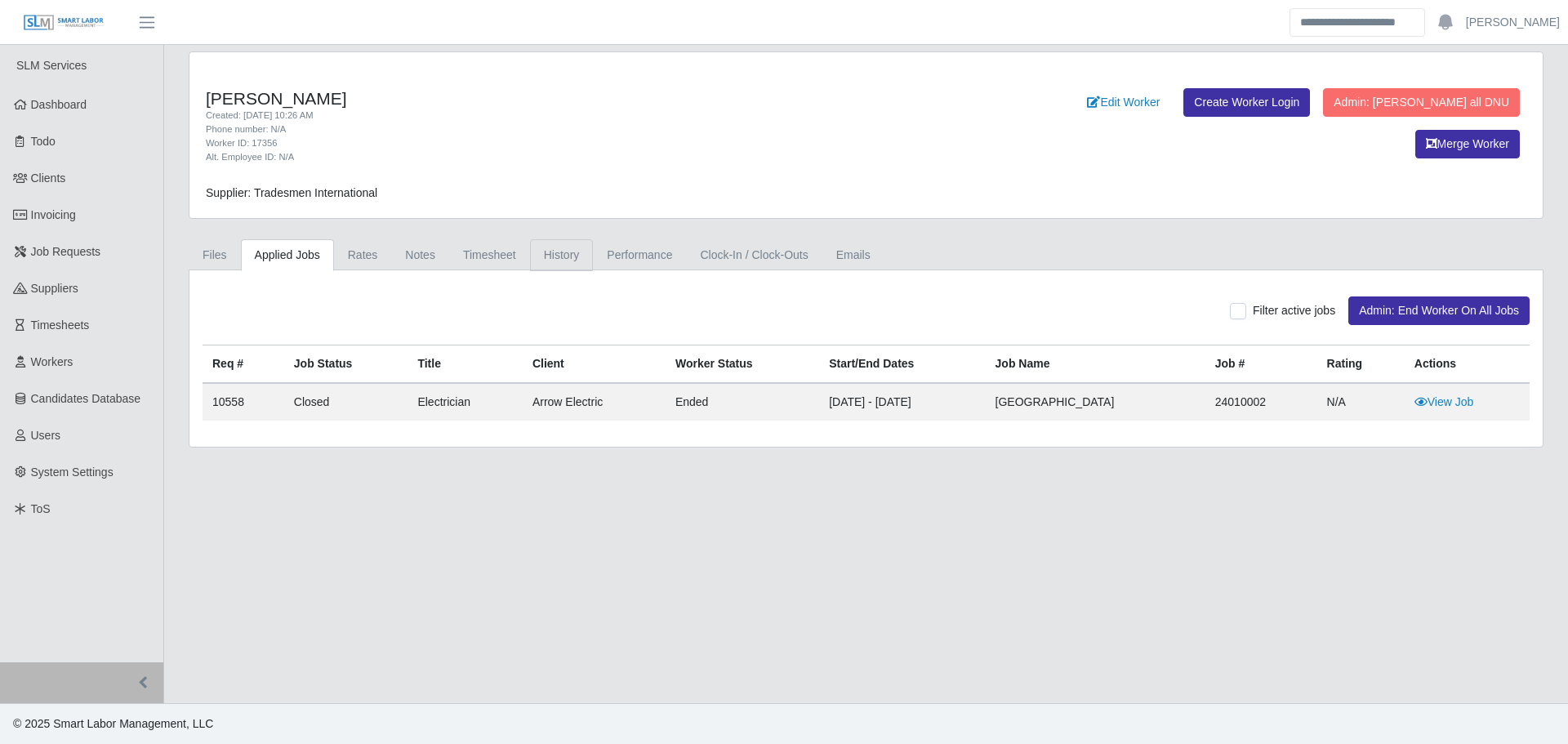
click at [569, 259] on link "History" at bounding box center [561, 255] width 63 height 32
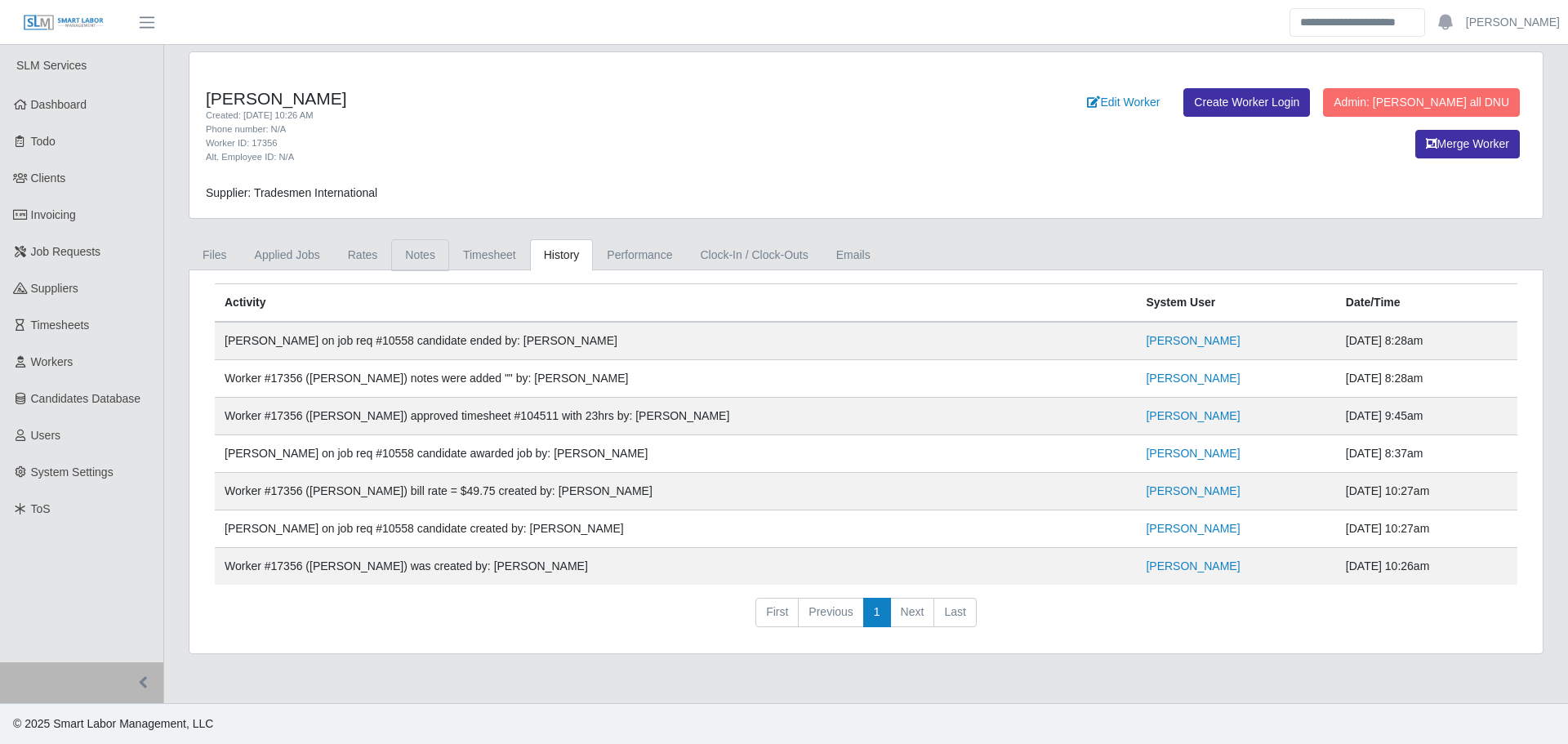
click at [407, 256] on link "Notes" at bounding box center [420, 255] width 58 height 32
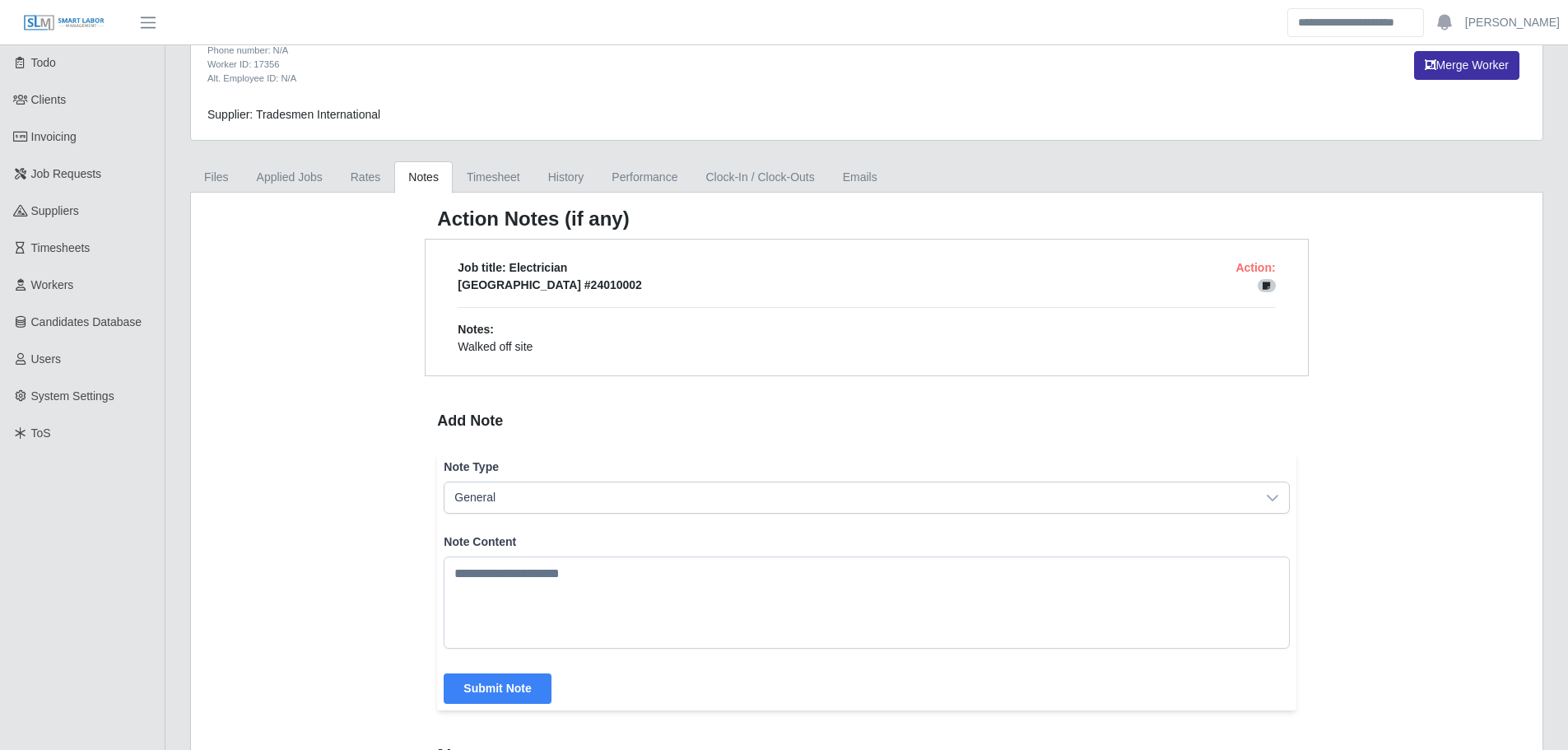
scroll to position [82, 0]
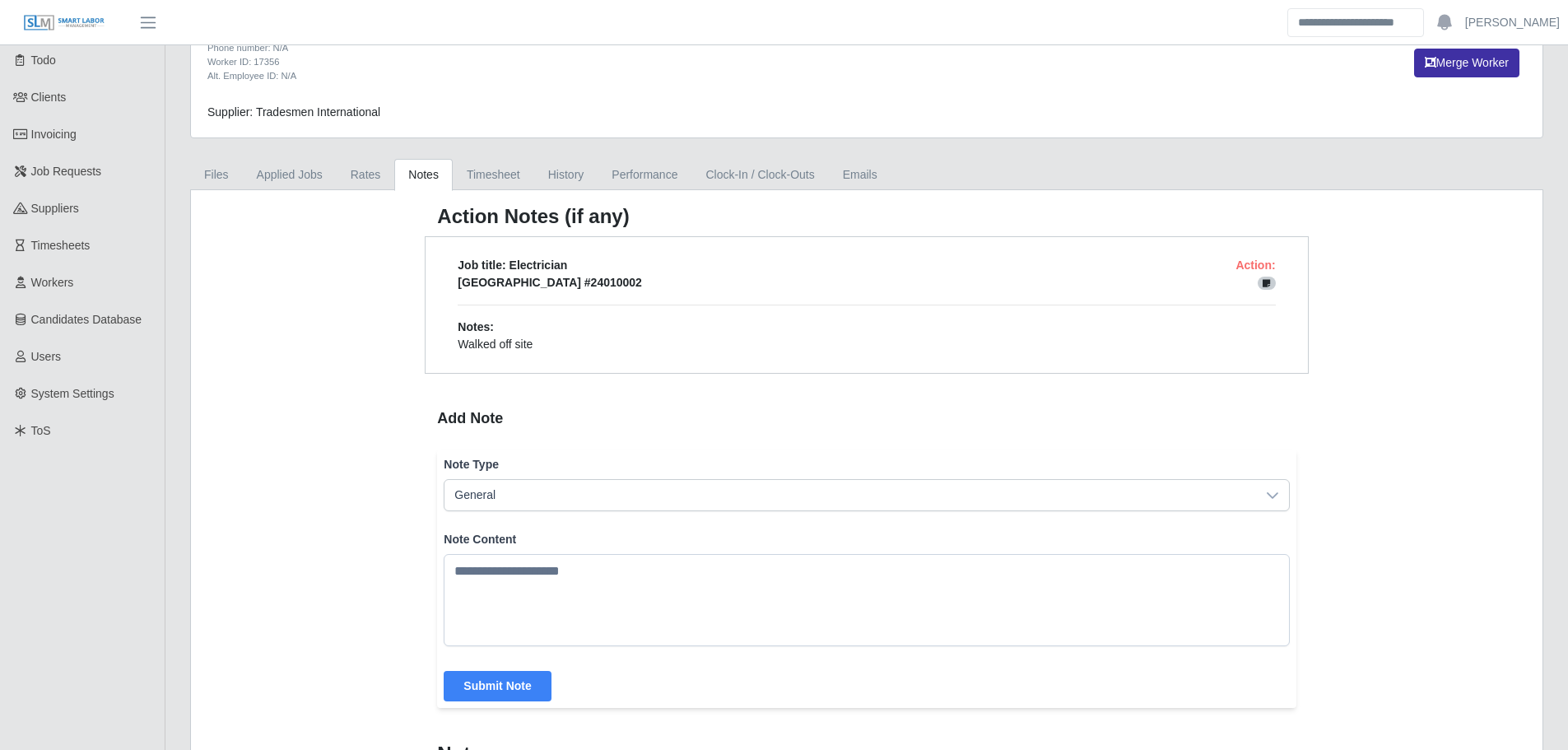
click at [1264, 282] on icon at bounding box center [1266, 284] width 7 height 9
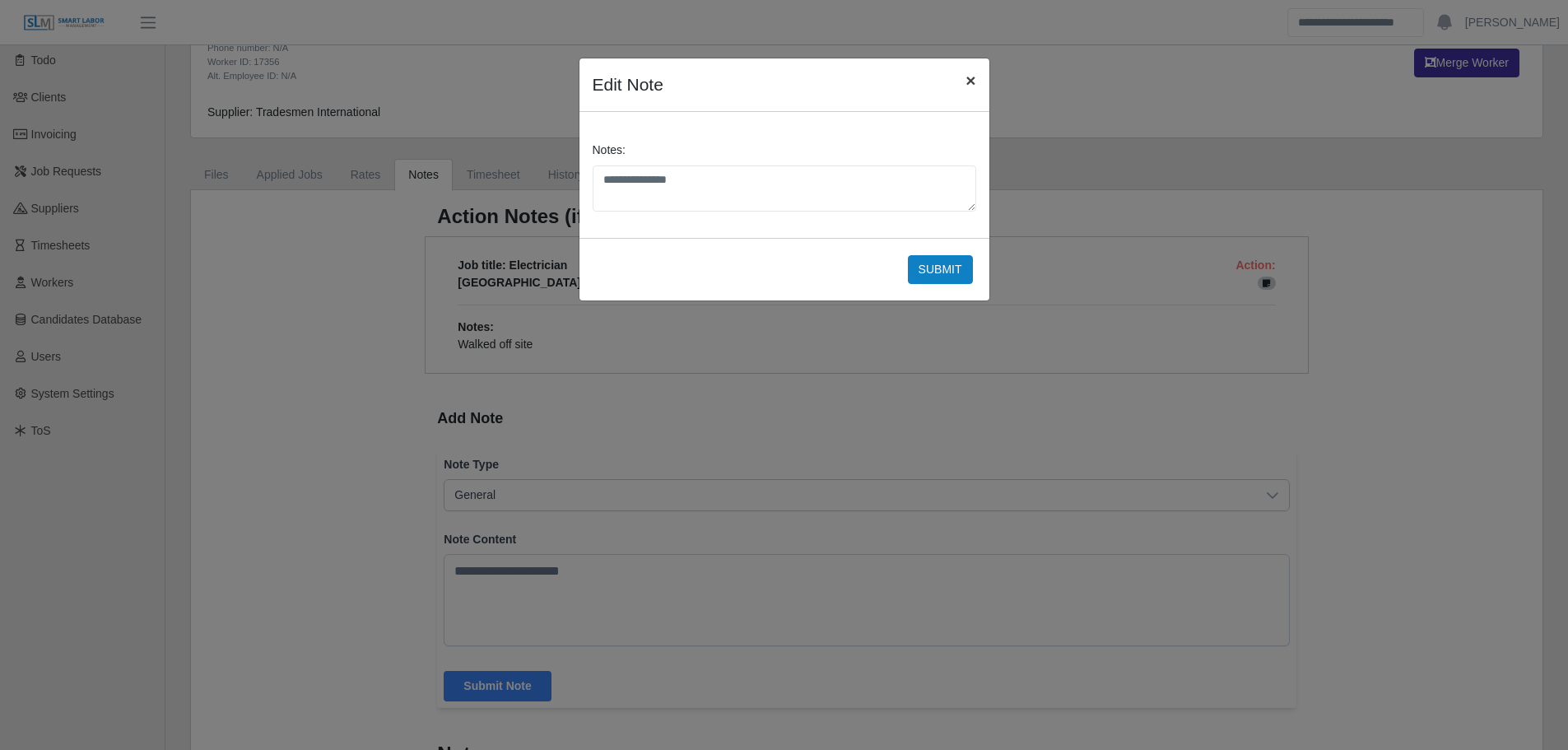
click at [968, 82] on span "×" at bounding box center [970, 81] width 10 height 19
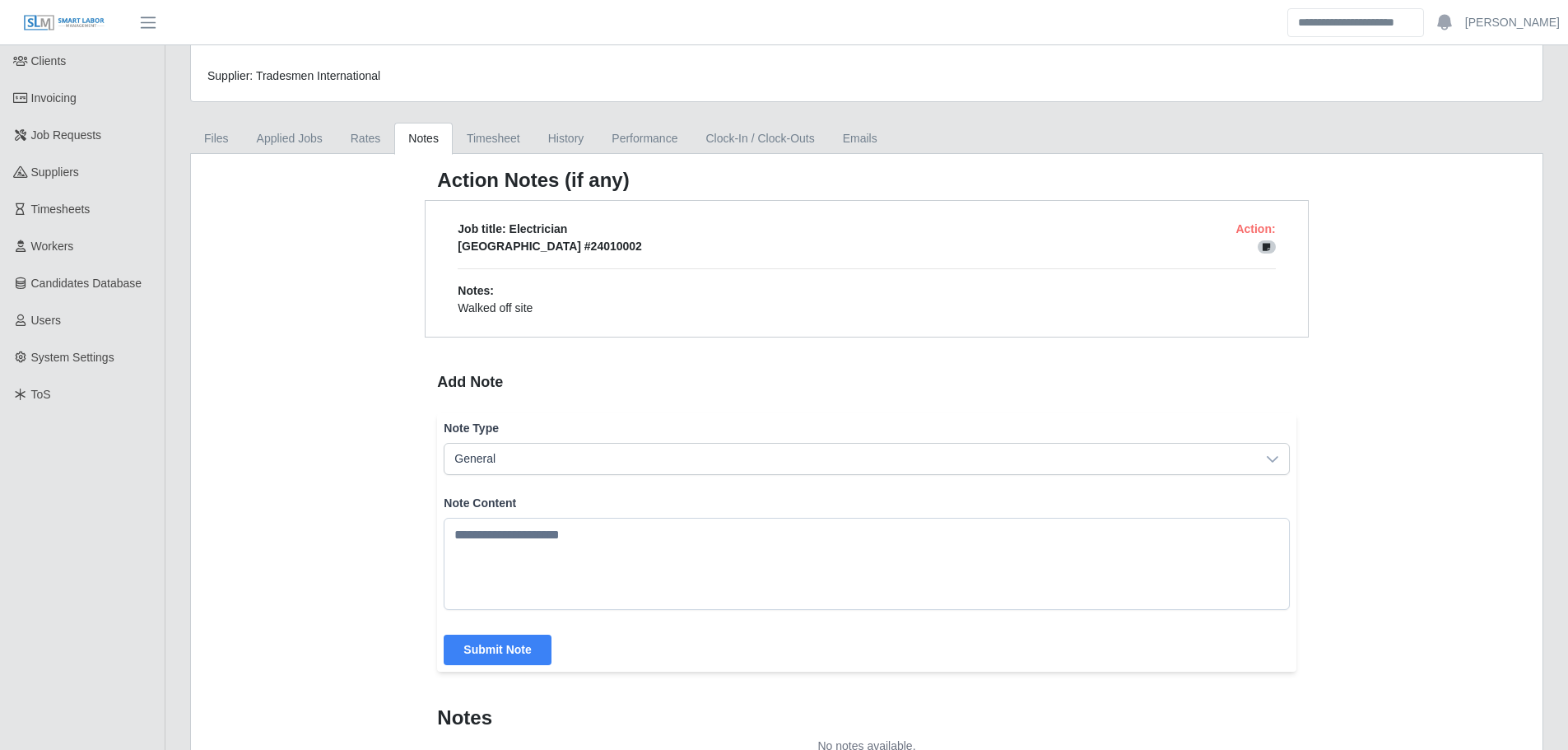
scroll to position [165, 0]
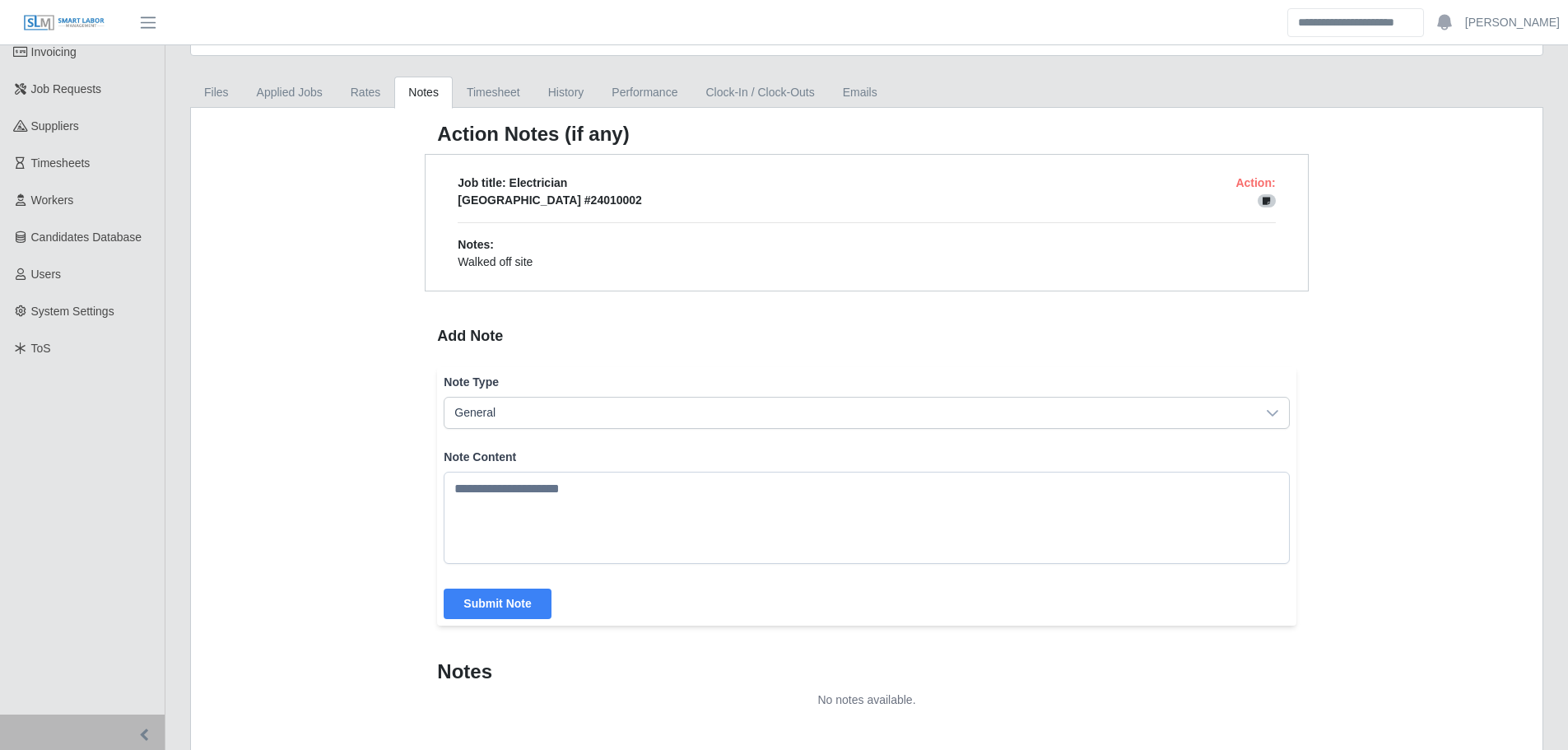
click at [644, 415] on span "General" at bounding box center [850, 412] width 810 height 31
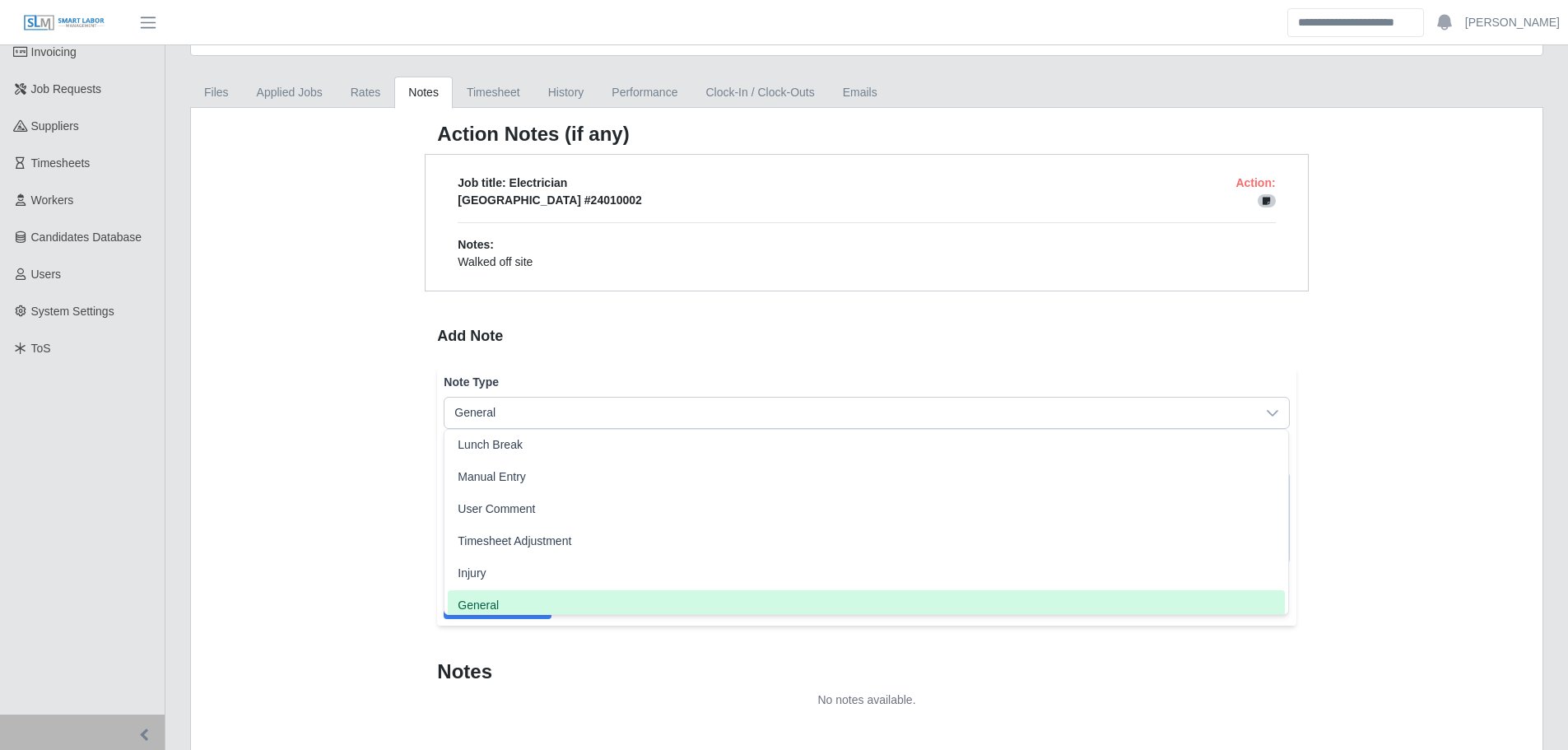
scroll to position [42, 0]
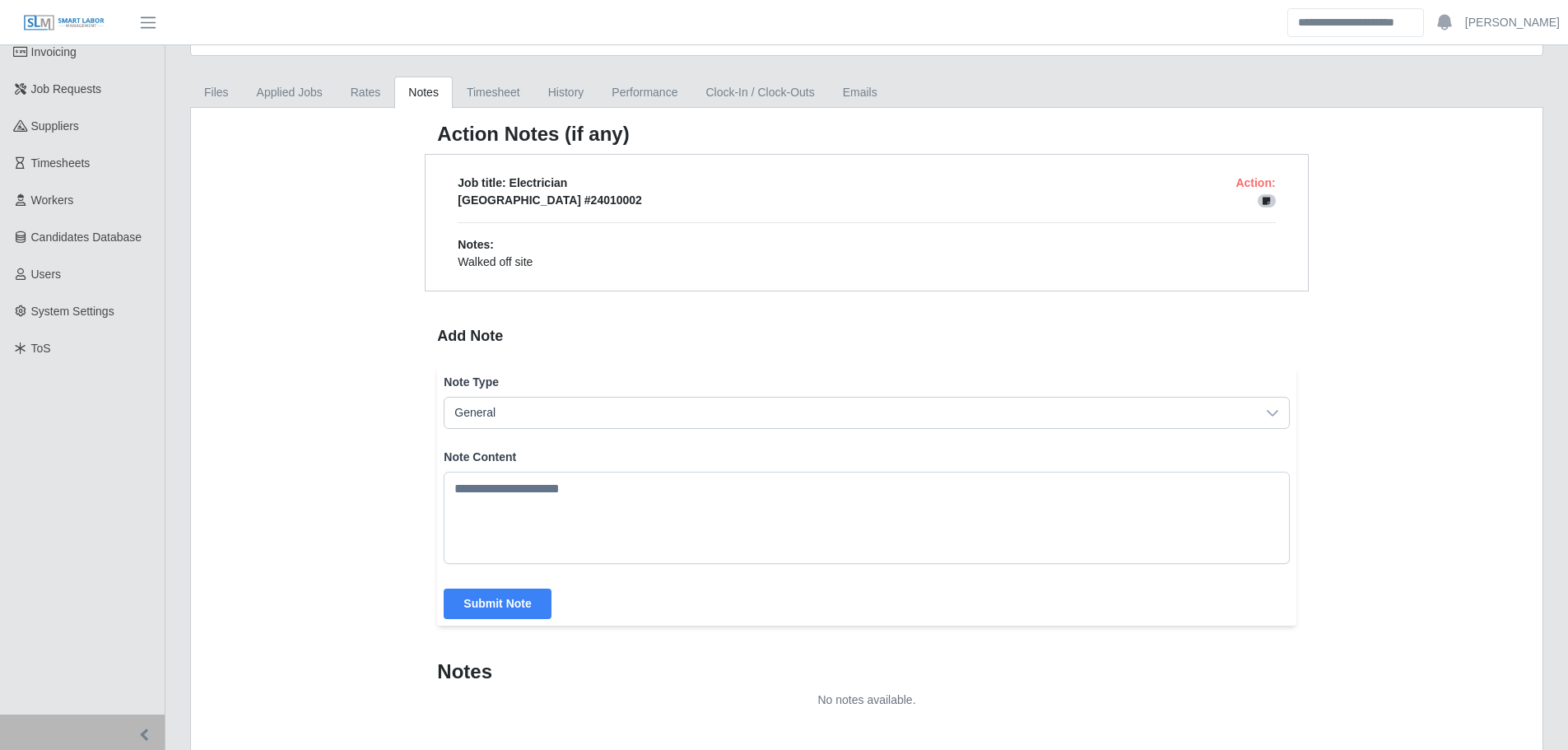
click at [527, 601] on li "General" at bounding box center [866, 599] width 837 height 31
click at [540, 523] on textarea "Note Content" at bounding box center [866, 517] width 845 height 92
type textarea "****"
click at [517, 598] on button "Submit Note" at bounding box center [497, 604] width 107 height 31
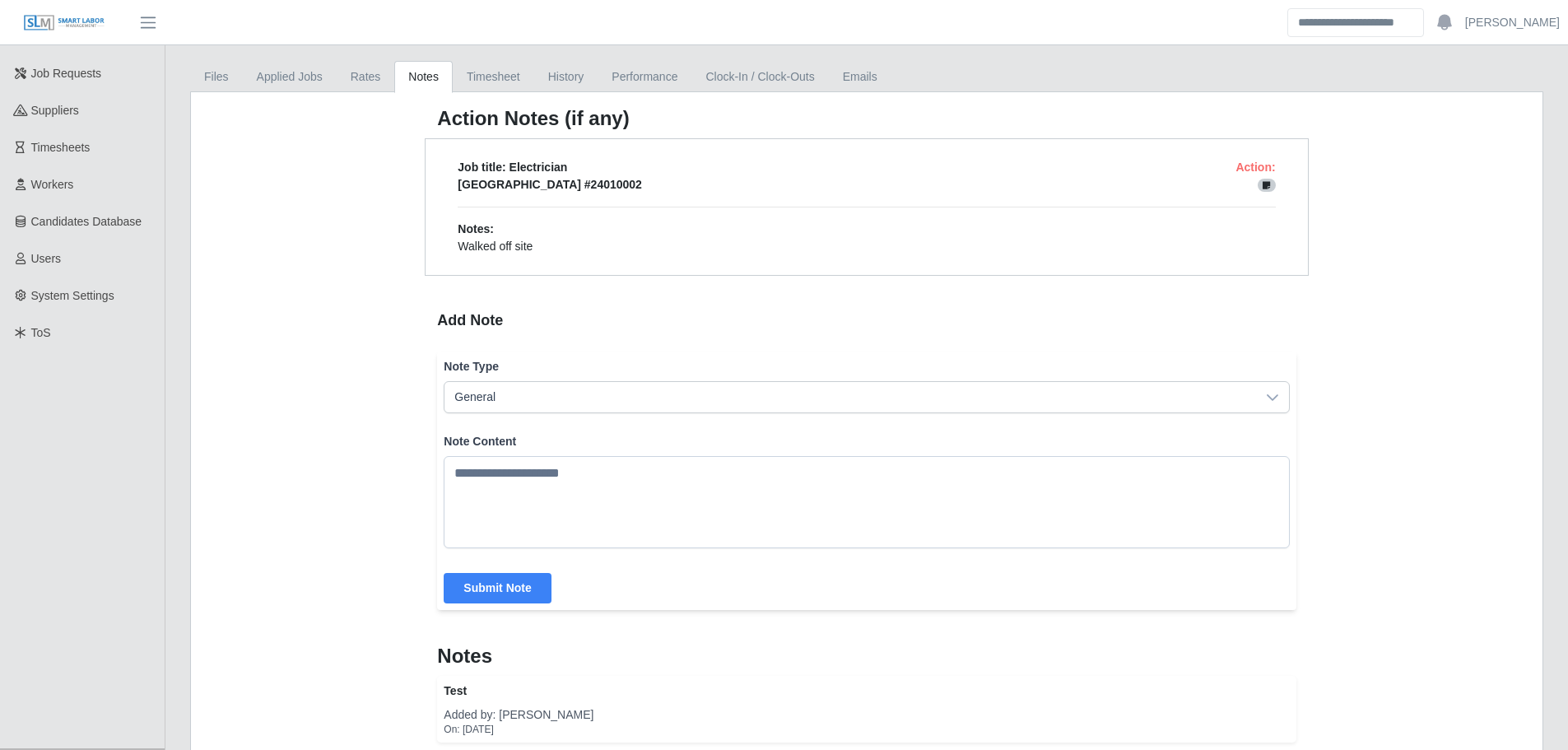
scroll to position [176, 0]
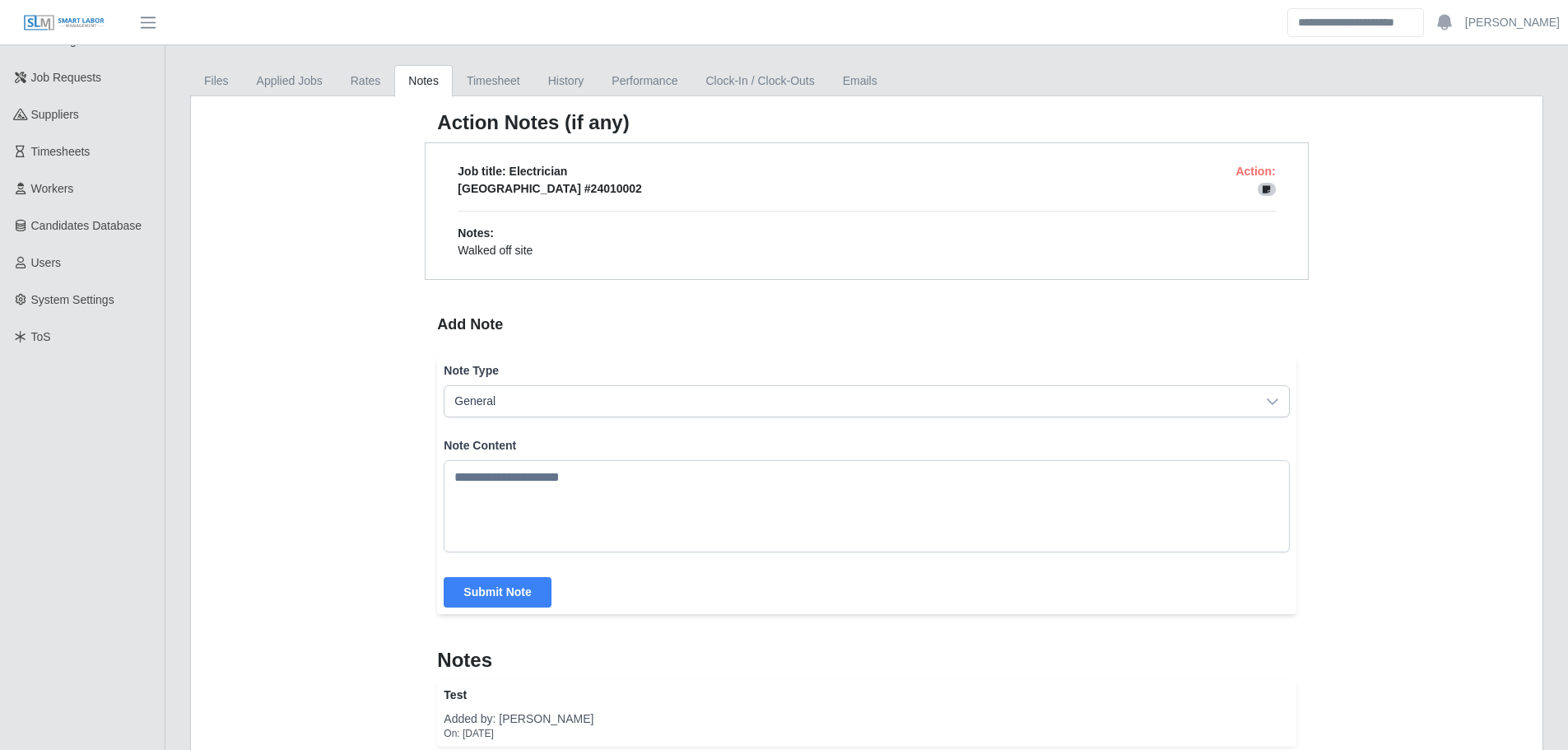
click at [1272, 187] on span at bounding box center [1266, 189] width 18 height 13
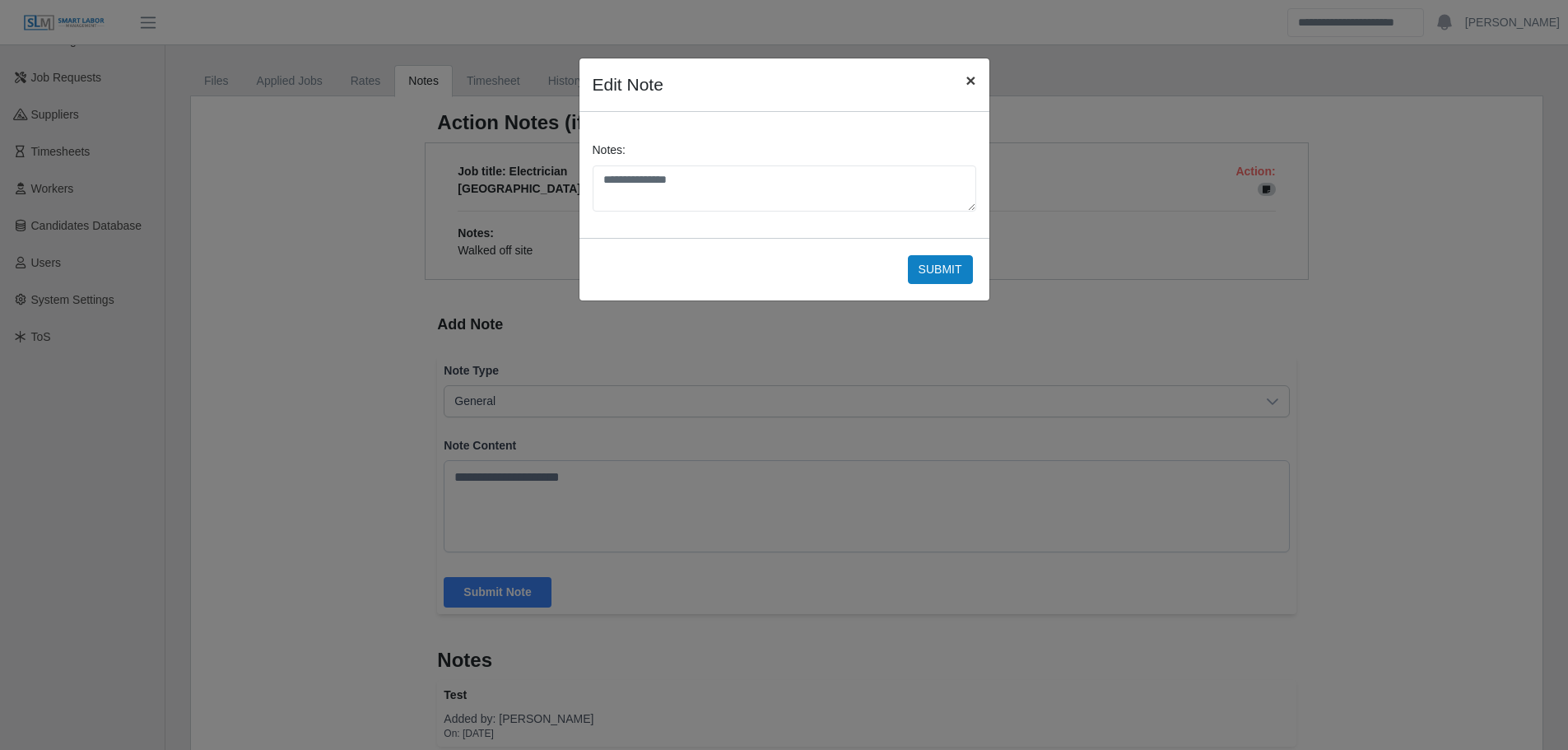
click at [965, 81] on span "×" at bounding box center [970, 81] width 10 height 19
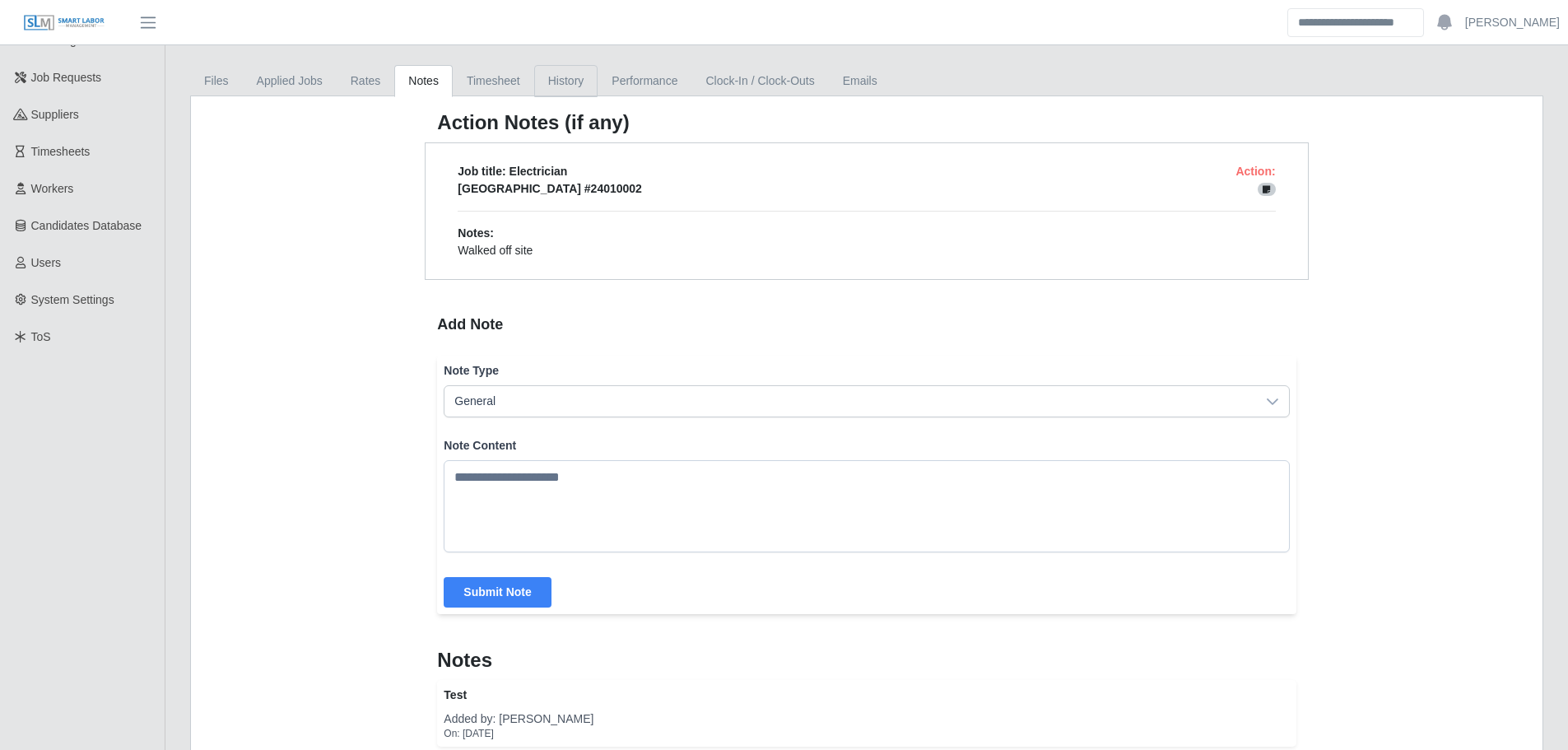
click at [545, 81] on link "History" at bounding box center [565, 81] width 64 height 32
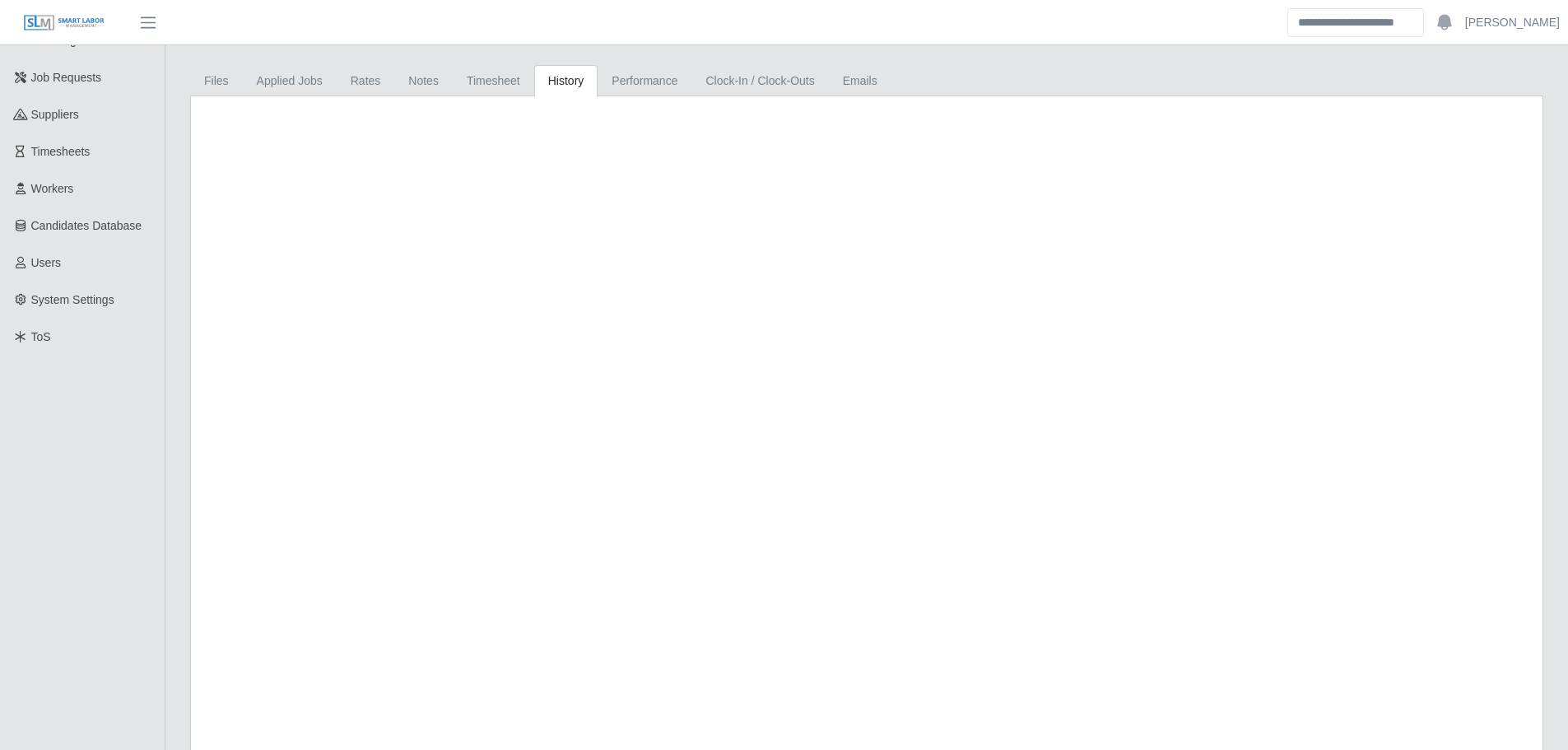
scroll to position [0, 0]
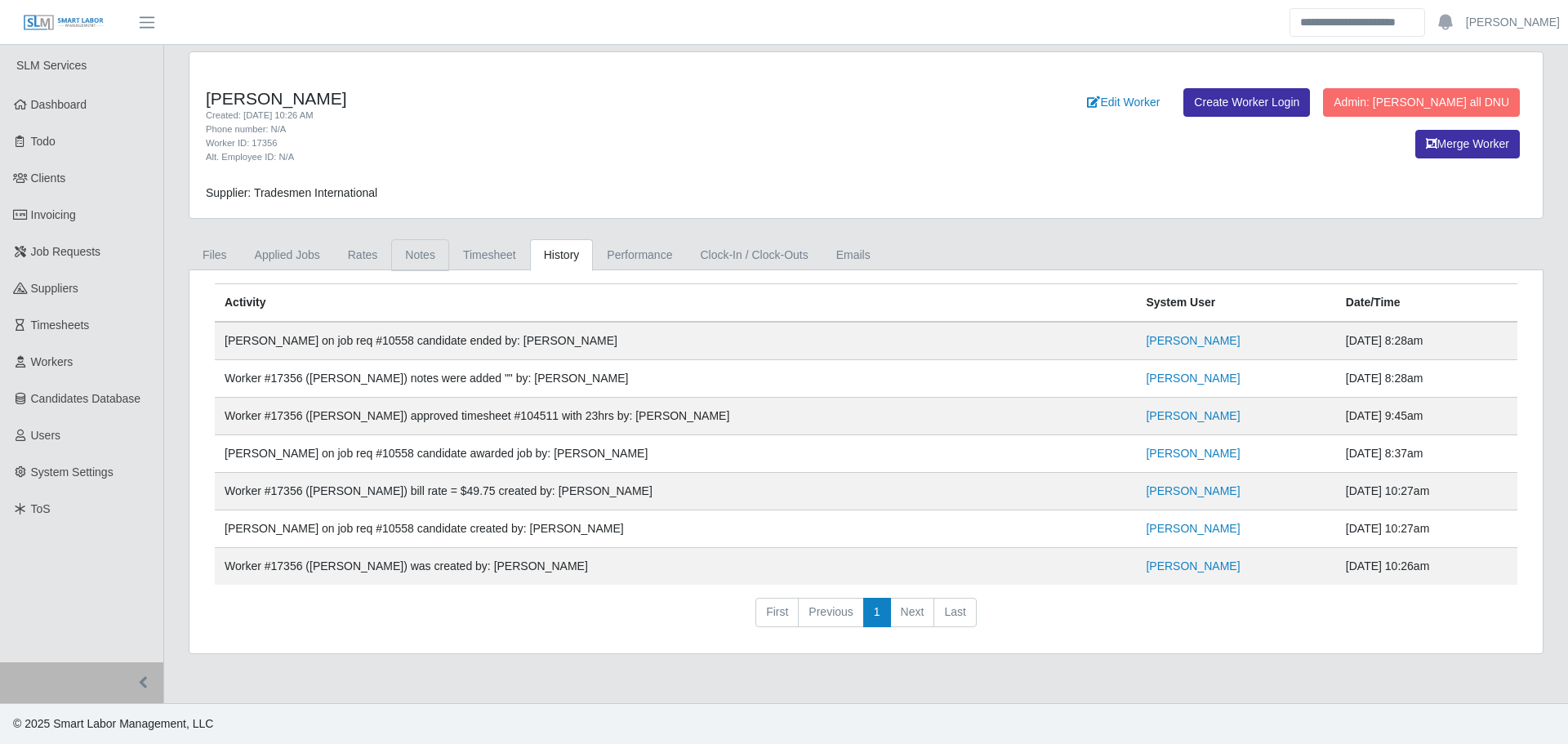
click at [403, 260] on link "Notes" at bounding box center [420, 255] width 58 height 32
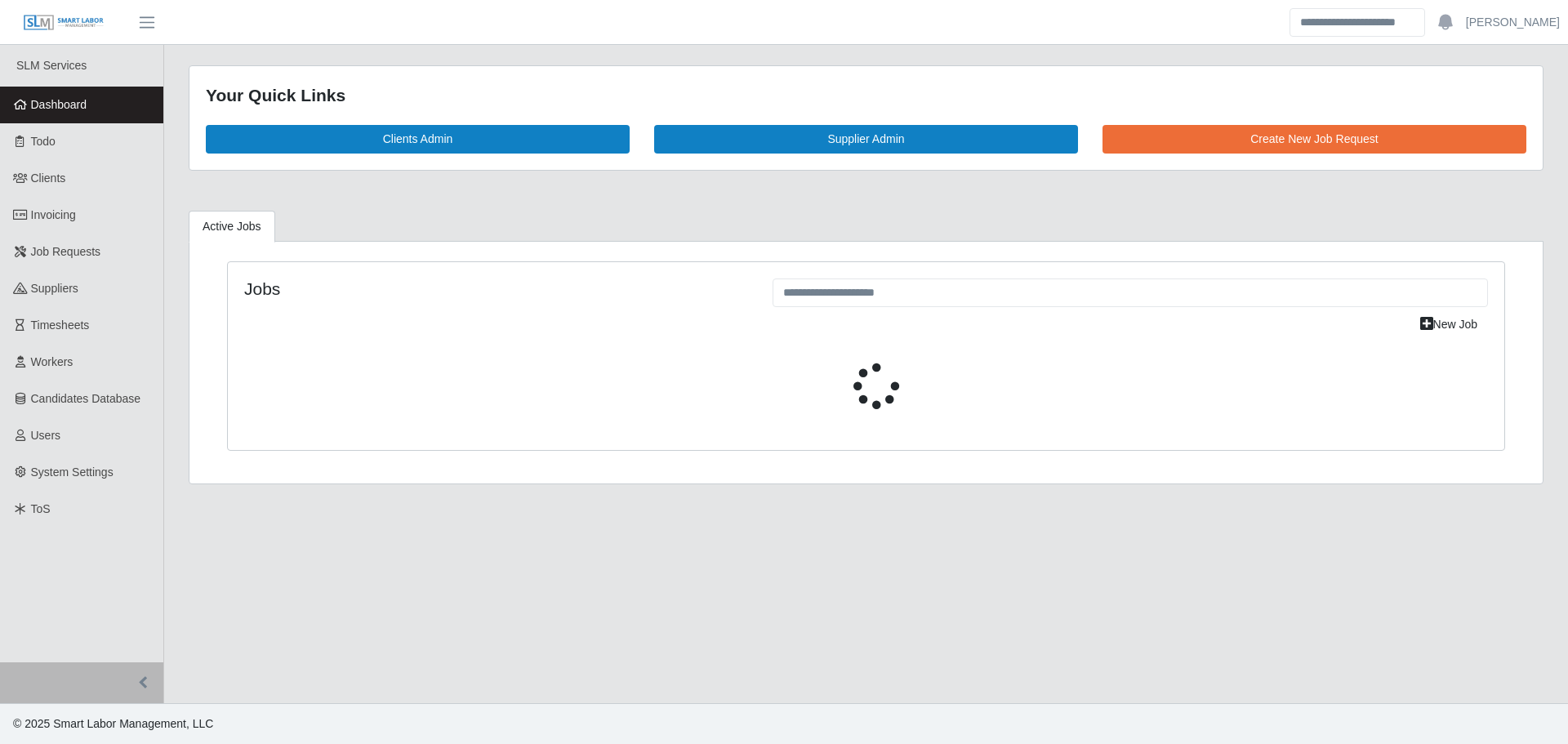
select select "****"
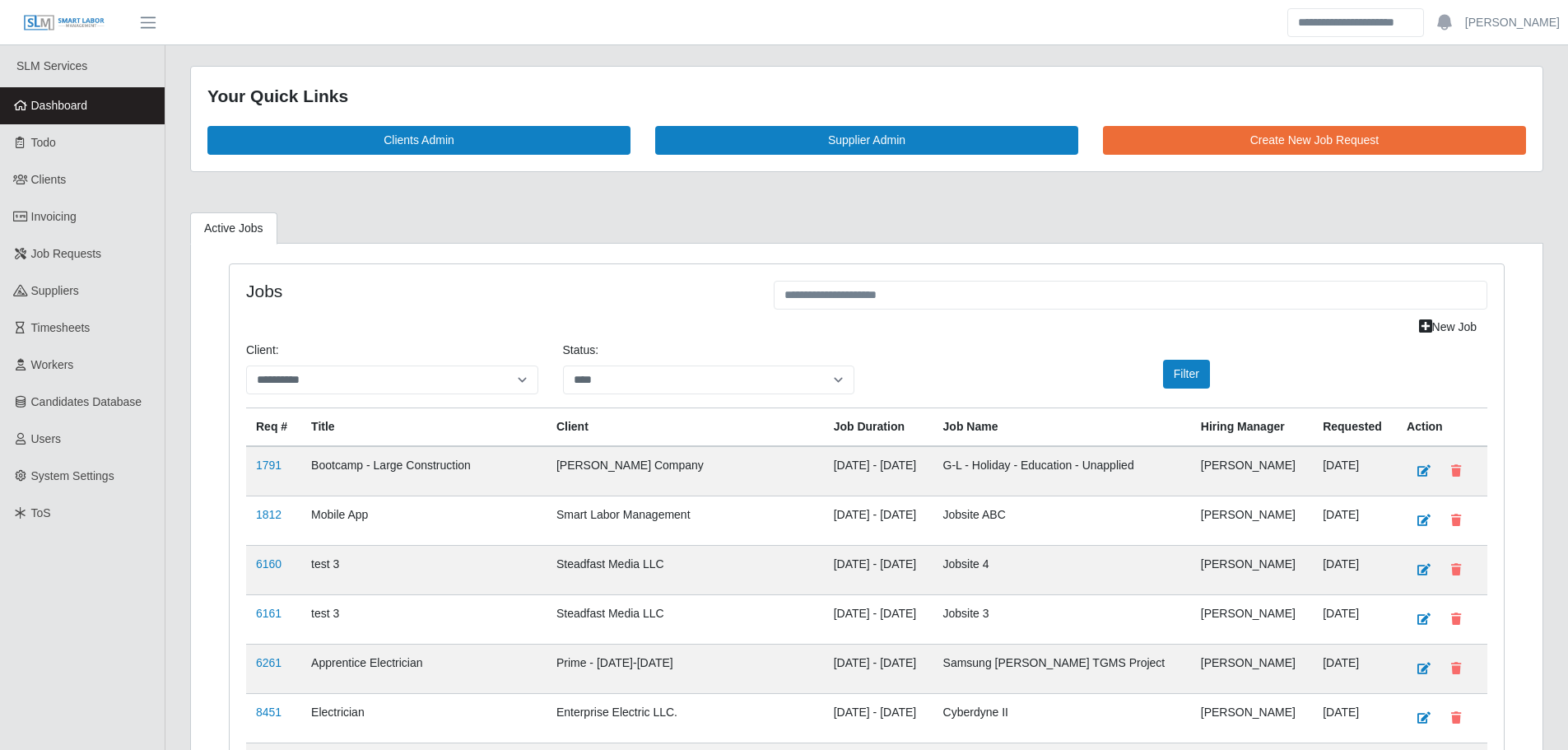
drag, startPoint x: 32, startPoint y: 111, endPoint x: 73, endPoint y: 117, distance: 41.4
click at [32, 110] on span "Dashboard" at bounding box center [60, 105] width 57 height 13
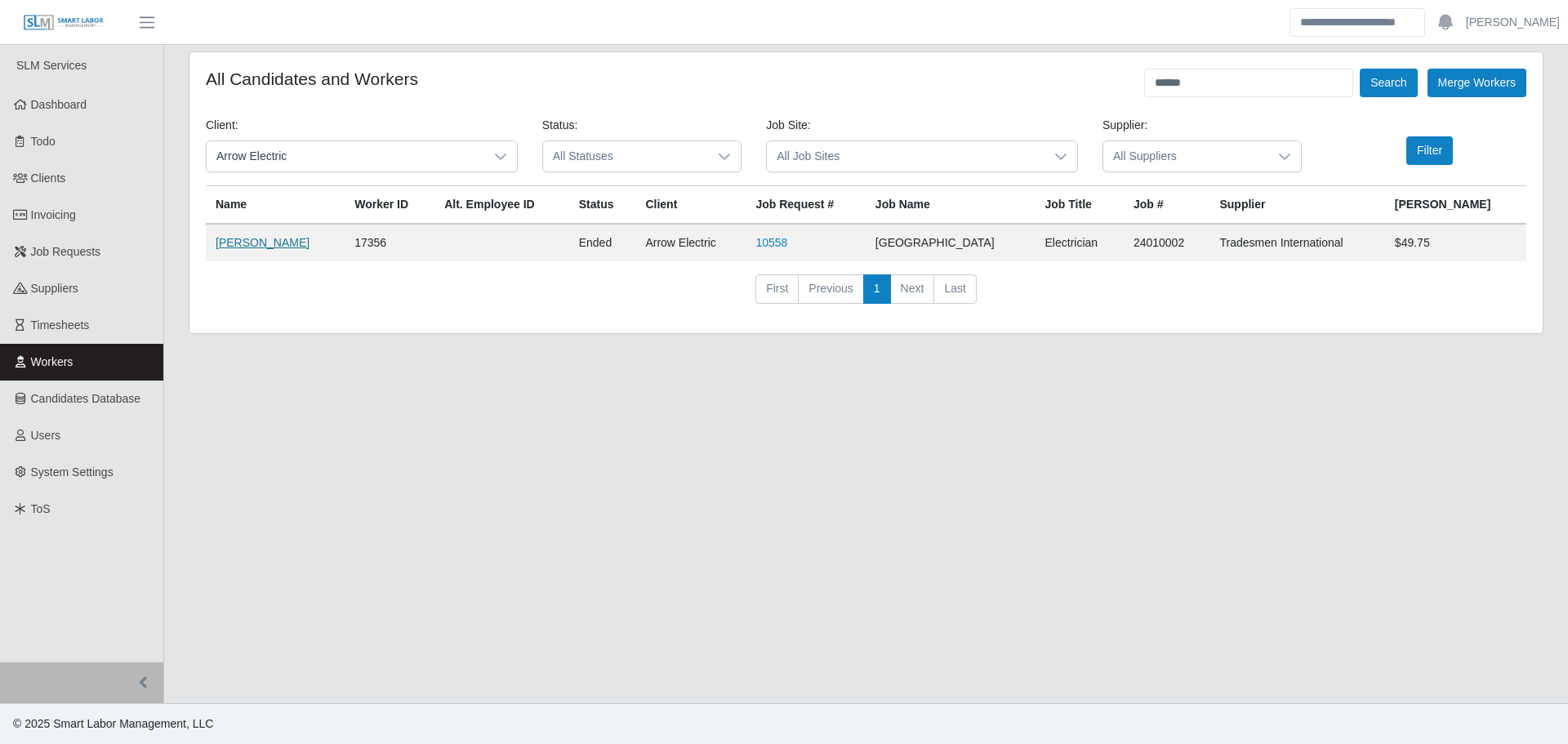
click at [272, 243] on link "[PERSON_NAME]" at bounding box center [262, 242] width 94 height 13
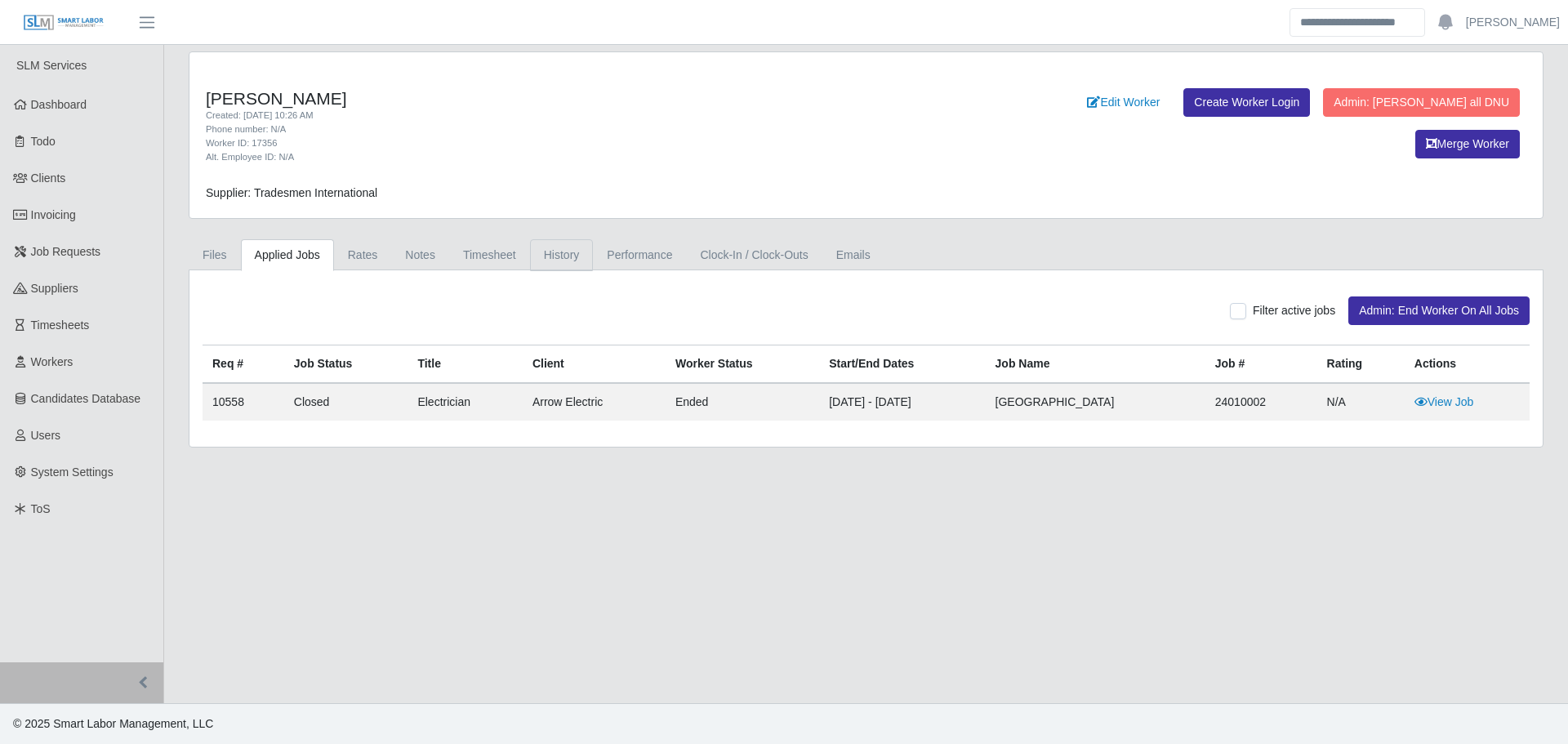
click at [567, 255] on link "History" at bounding box center [561, 255] width 63 height 32
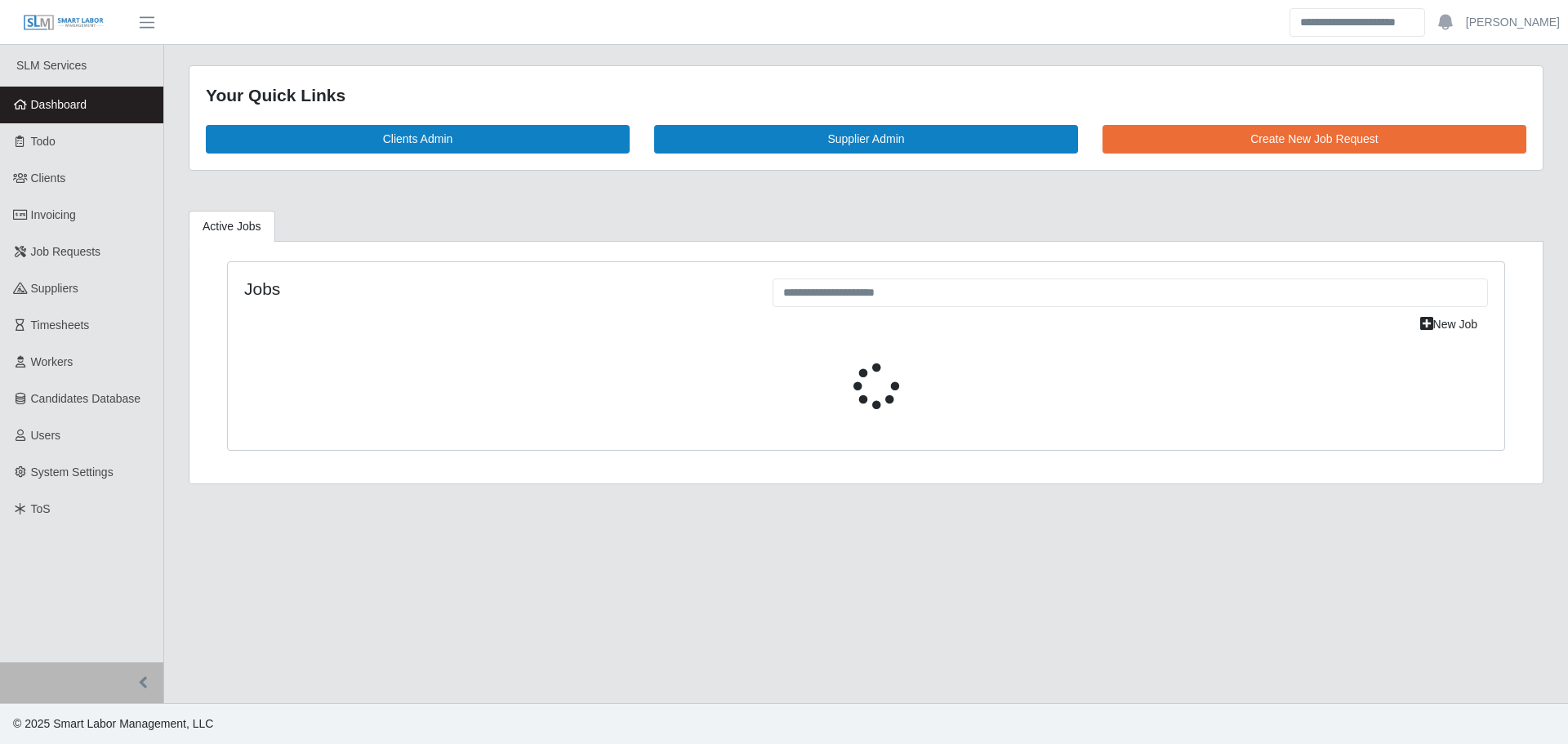
select select "****"
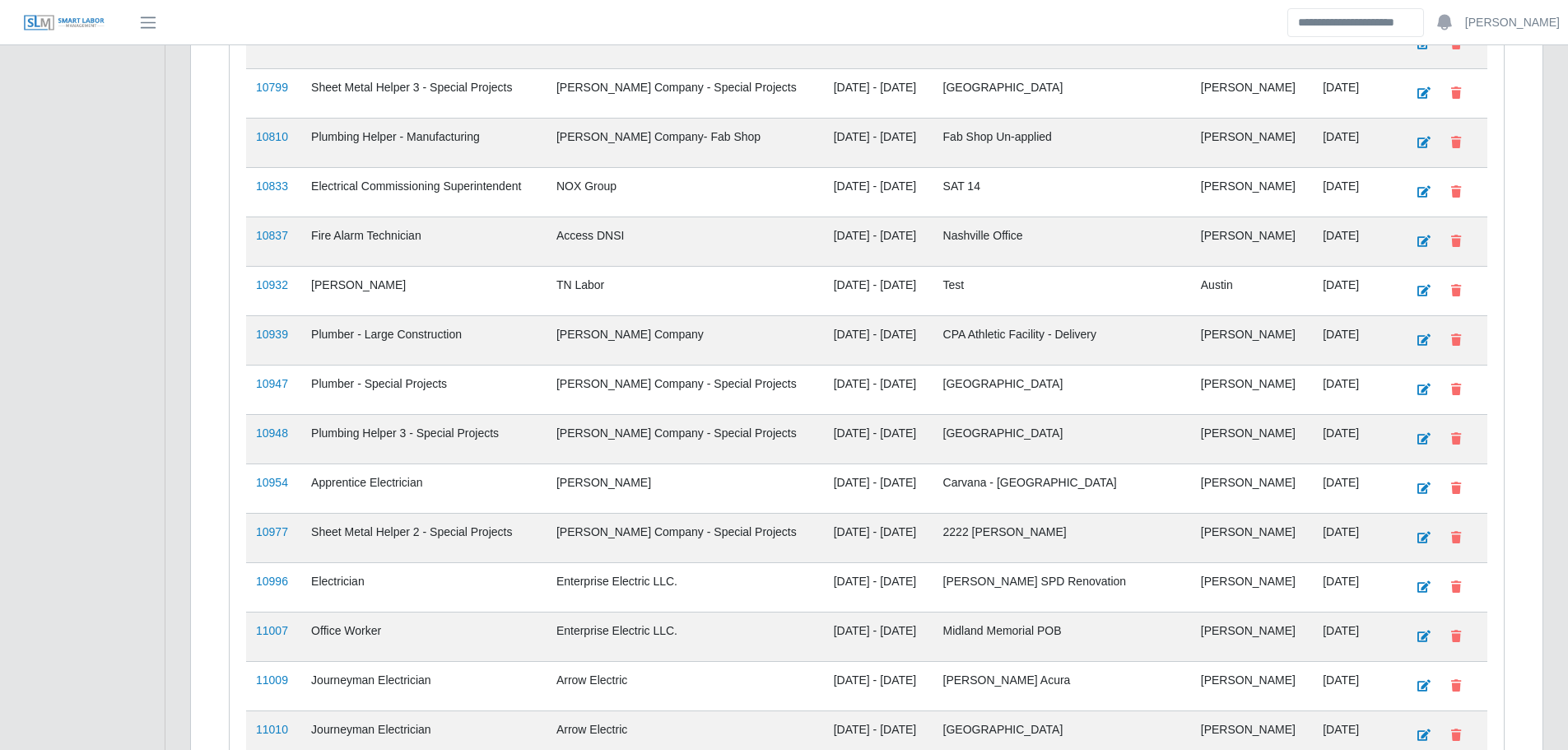
scroll to position [1573, 0]
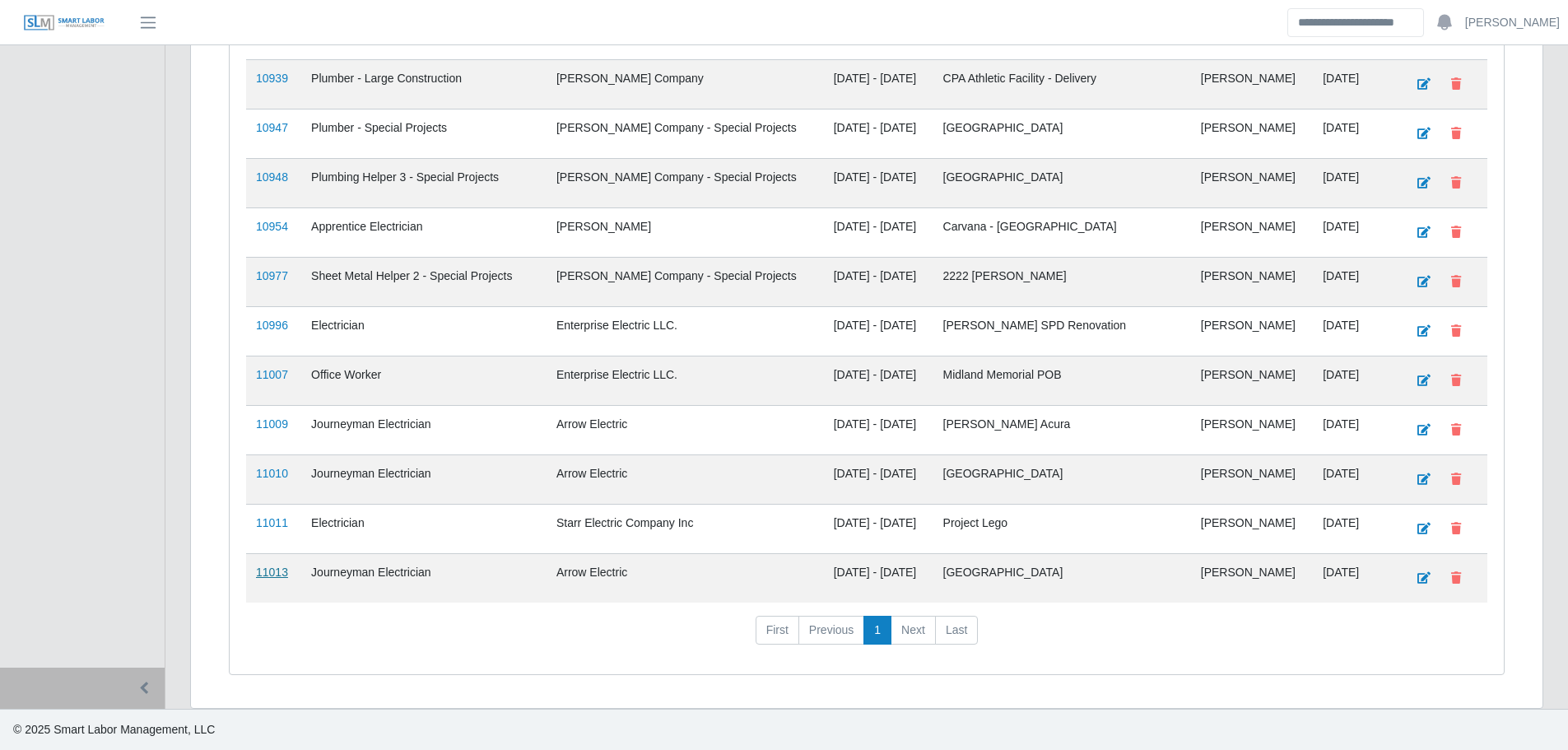
click at [276, 578] on link "11013" at bounding box center [272, 571] width 32 height 13
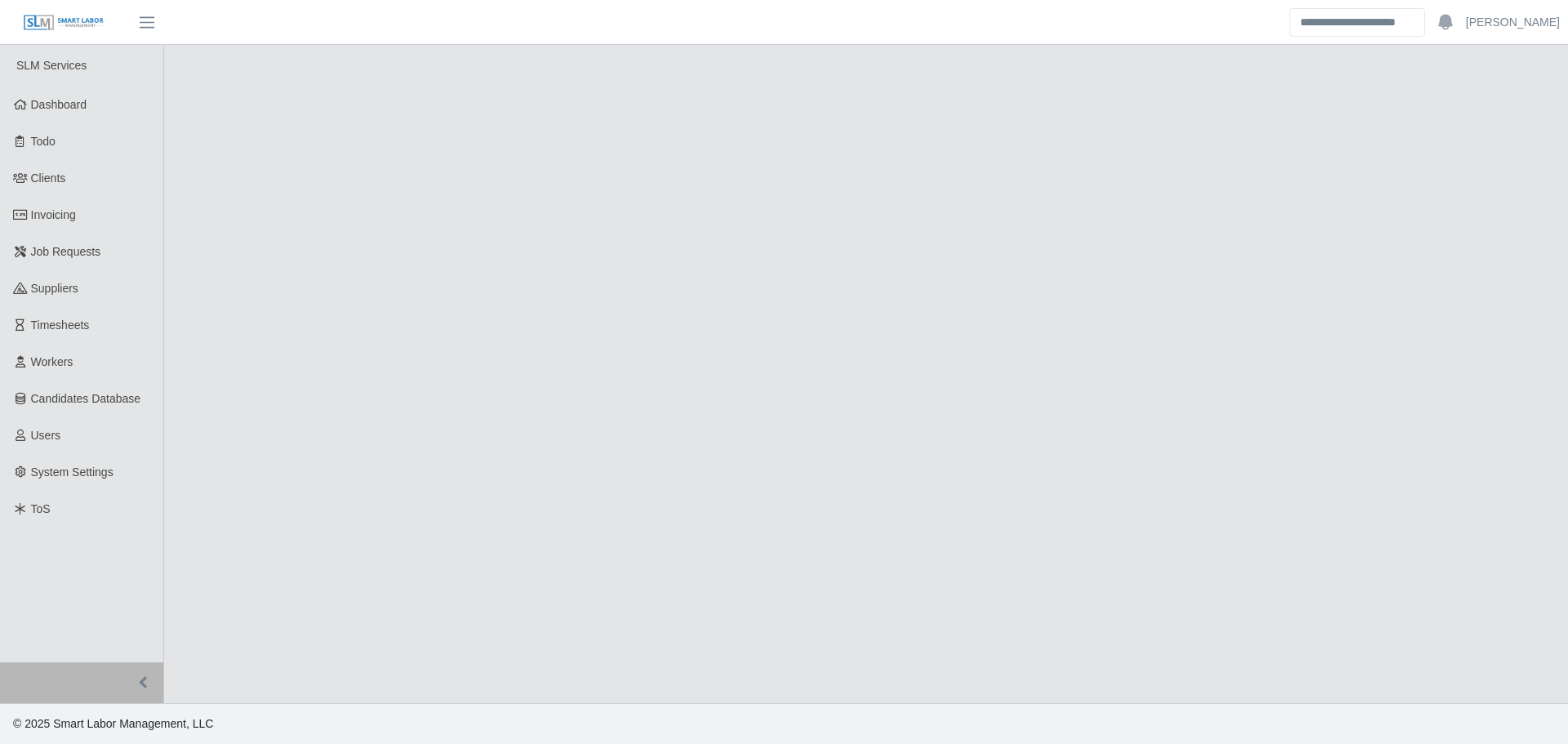
select select "****"
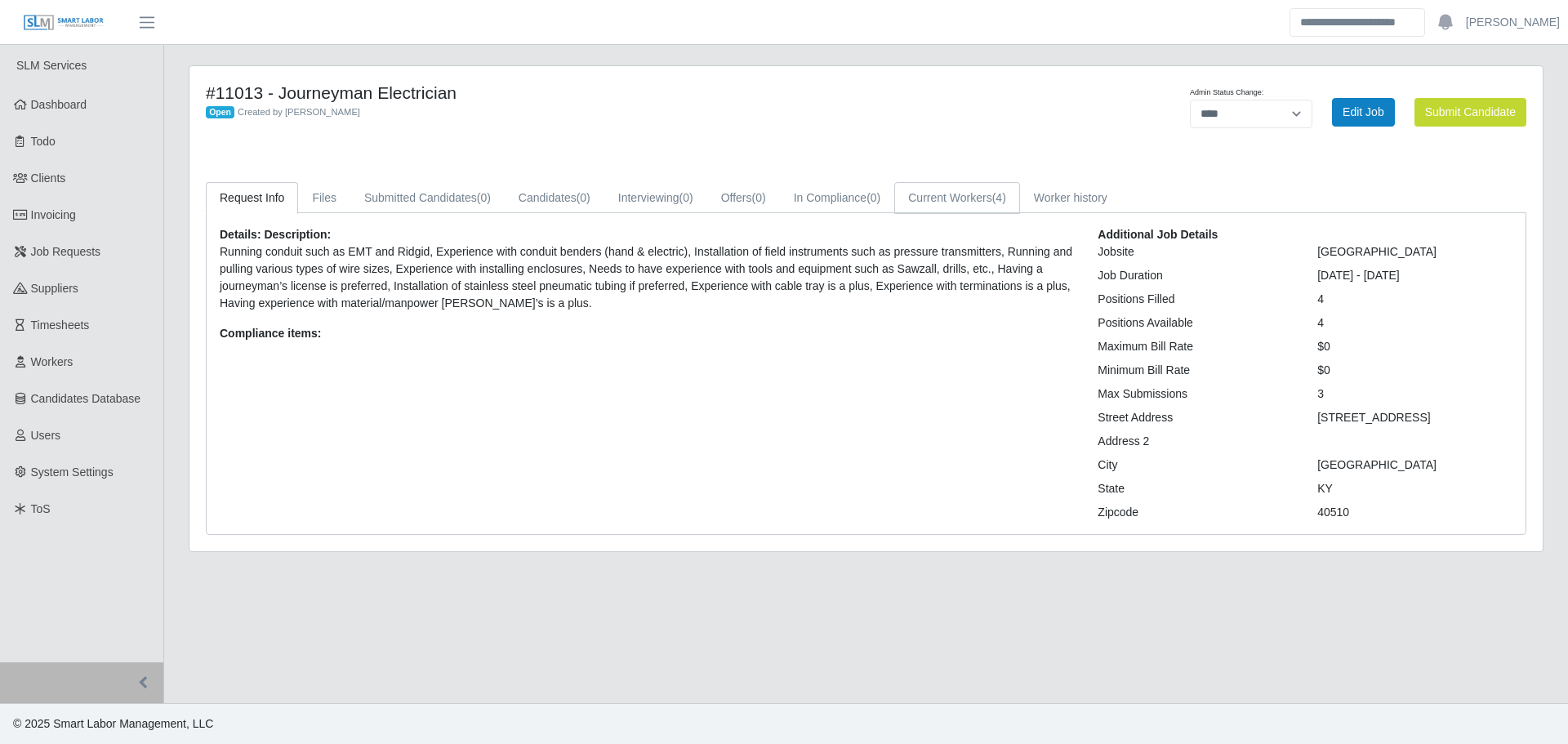
click at [946, 192] on link "Current Workers (4)" at bounding box center [957, 198] width 126 height 32
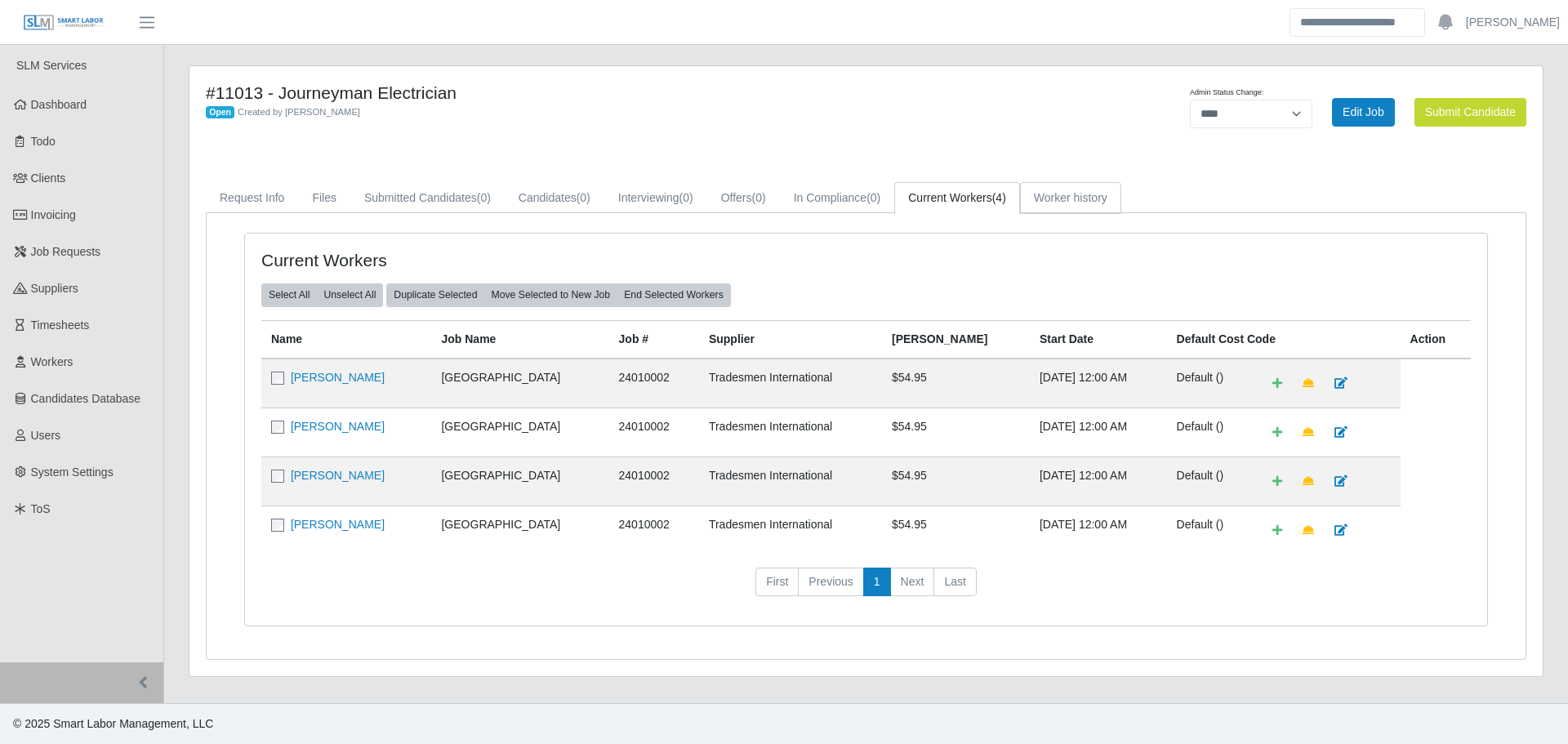
click at [1051, 201] on link "Worker history" at bounding box center [1071, 198] width 102 height 32
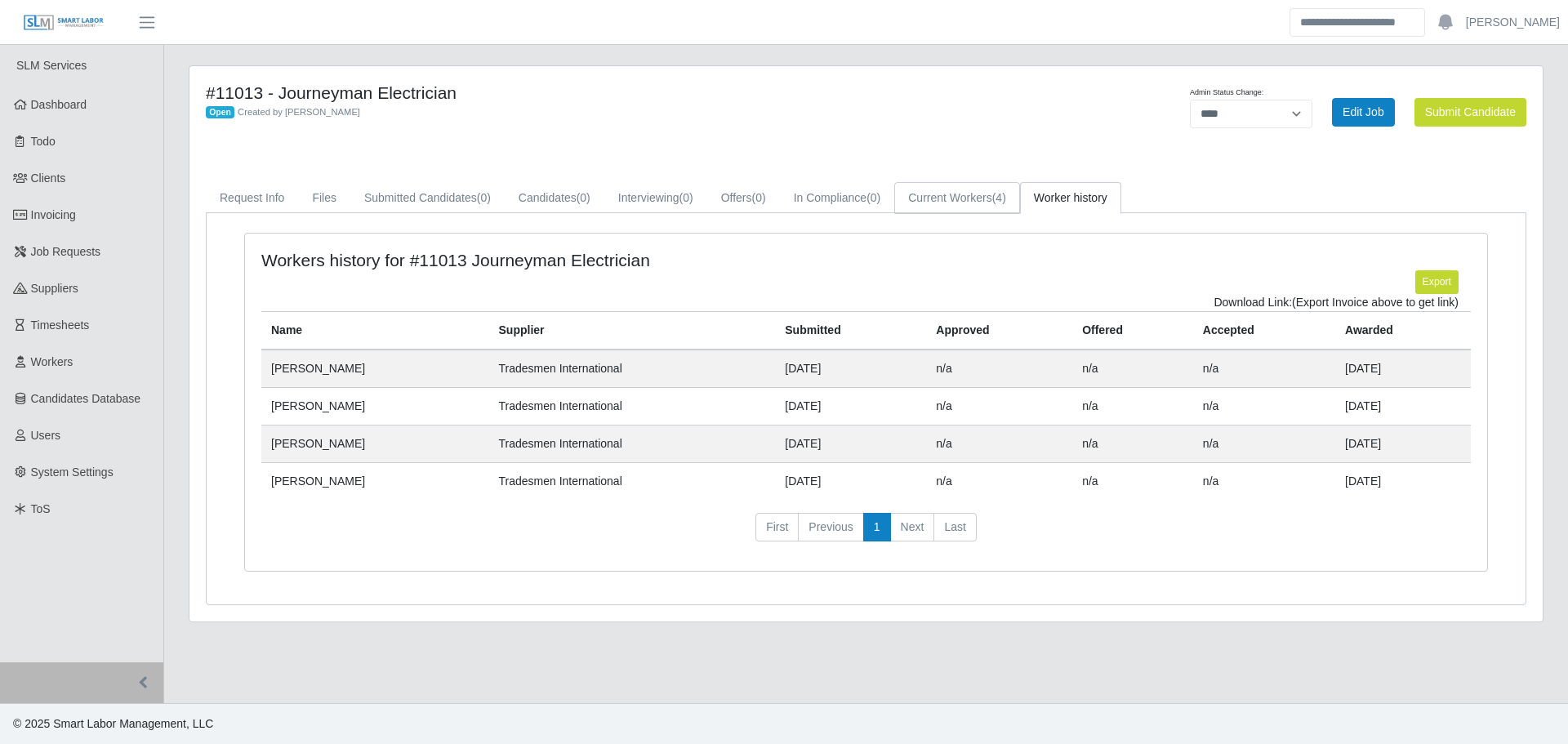
click at [968, 196] on link "Current Workers (4)" at bounding box center [957, 198] width 126 height 32
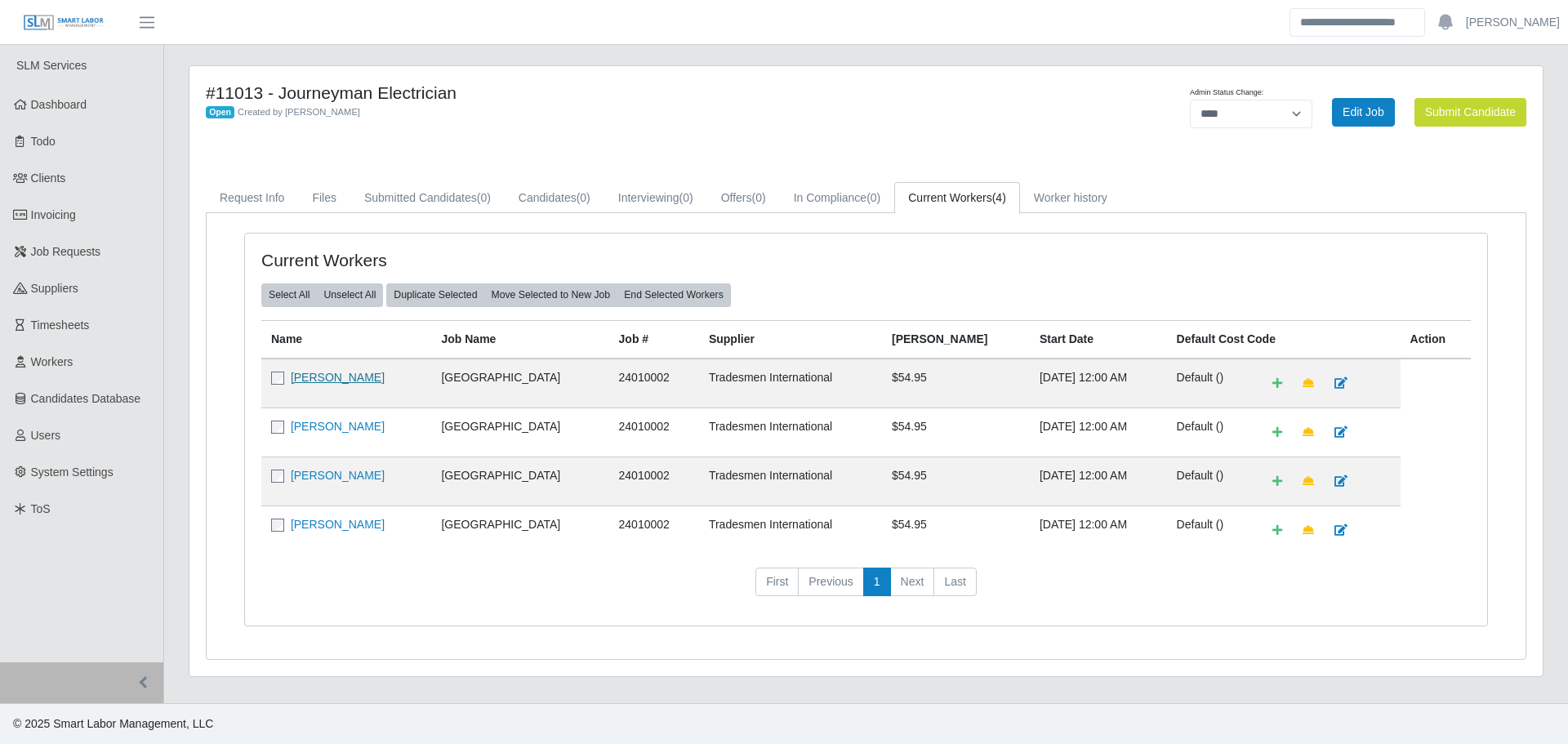
click at [307, 378] on link "Yahin Ferrer" at bounding box center [338, 377] width 94 height 13
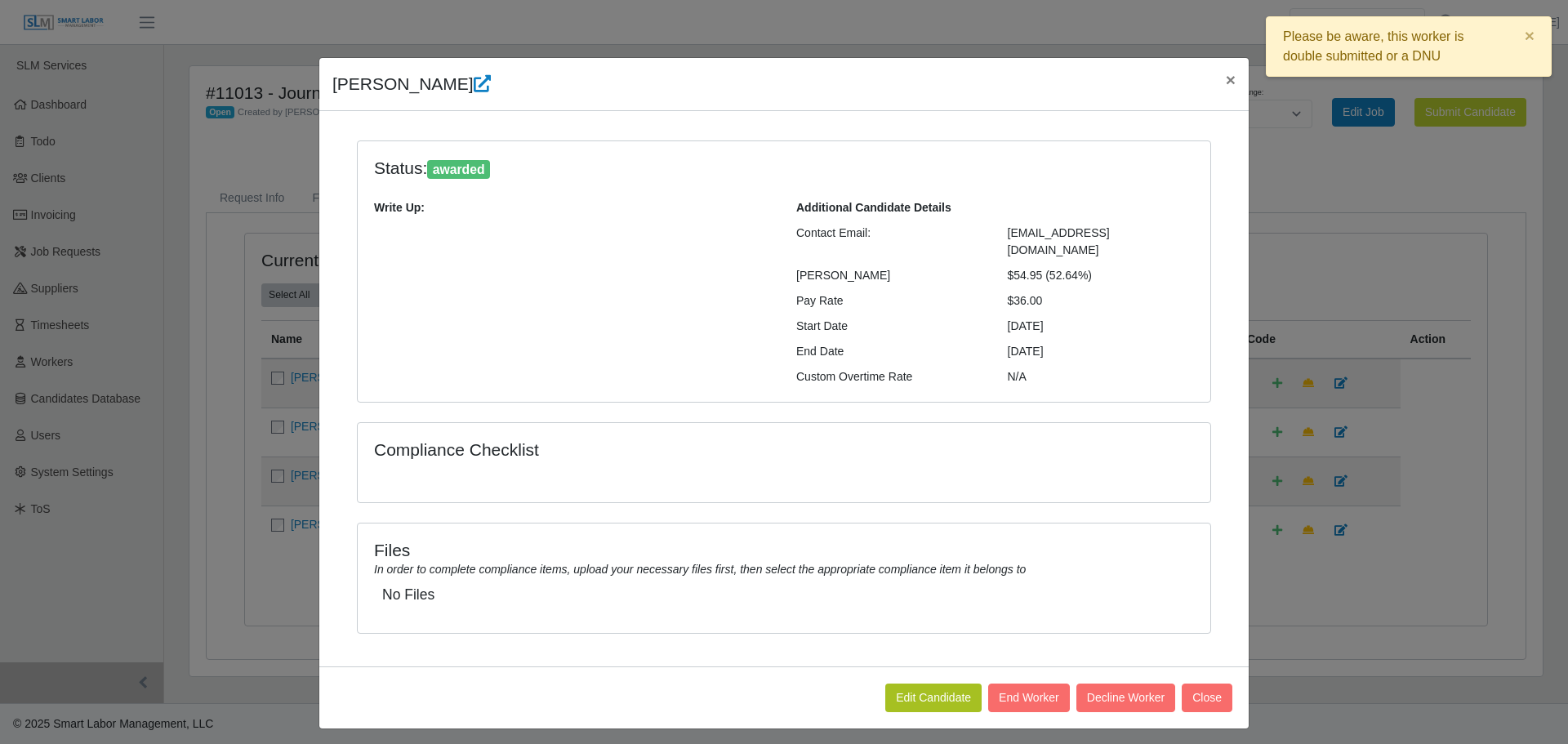
click at [1360, 238] on div "Yahin Ferrer × Status: awarded Write Up: Additional Candidate Details Contact E…" at bounding box center [784, 372] width 1568 height 744
click at [1226, 80] on span "×" at bounding box center [1230, 80] width 10 height 19
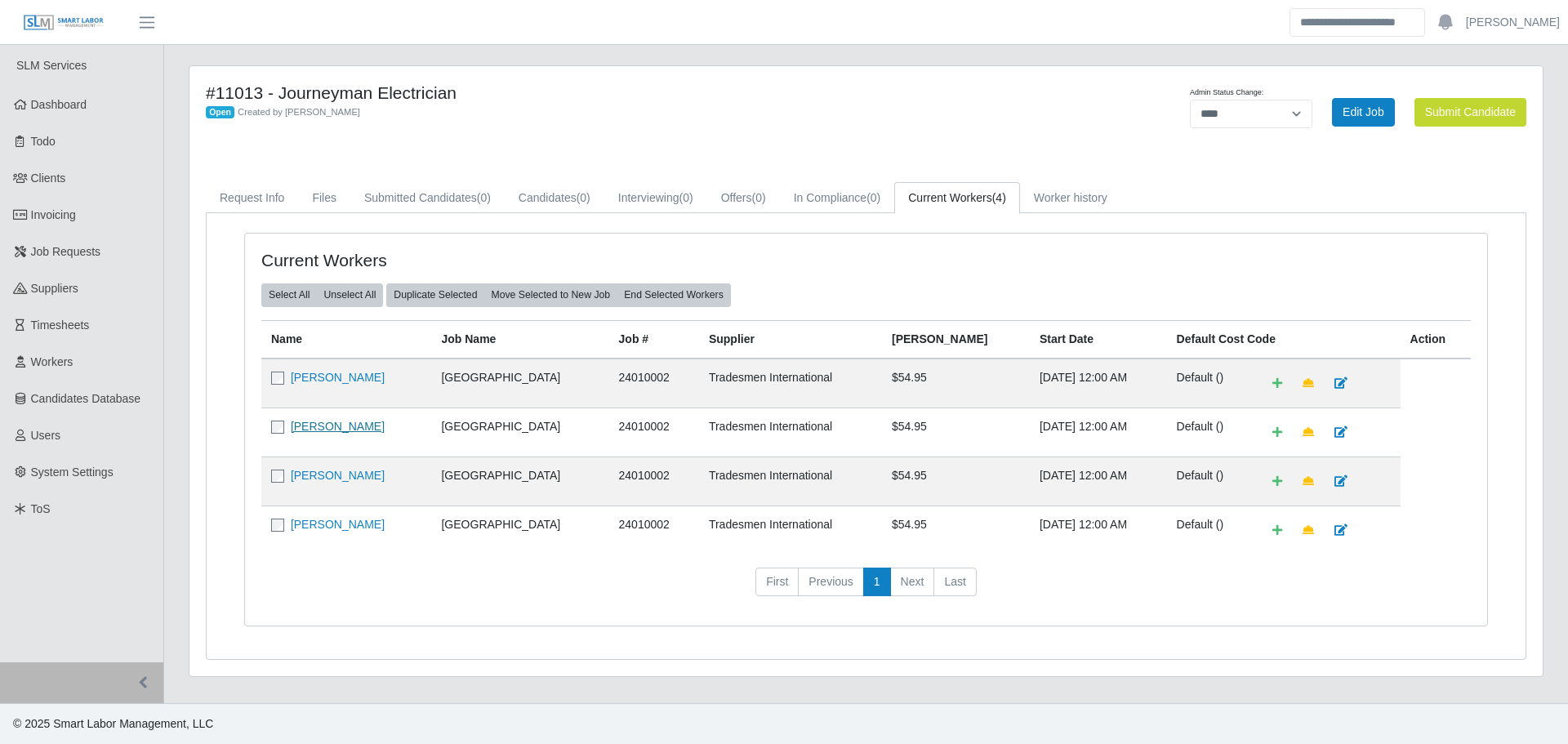
click at [328, 431] on link "Yahir Ferrer" at bounding box center [338, 425] width 94 height 13
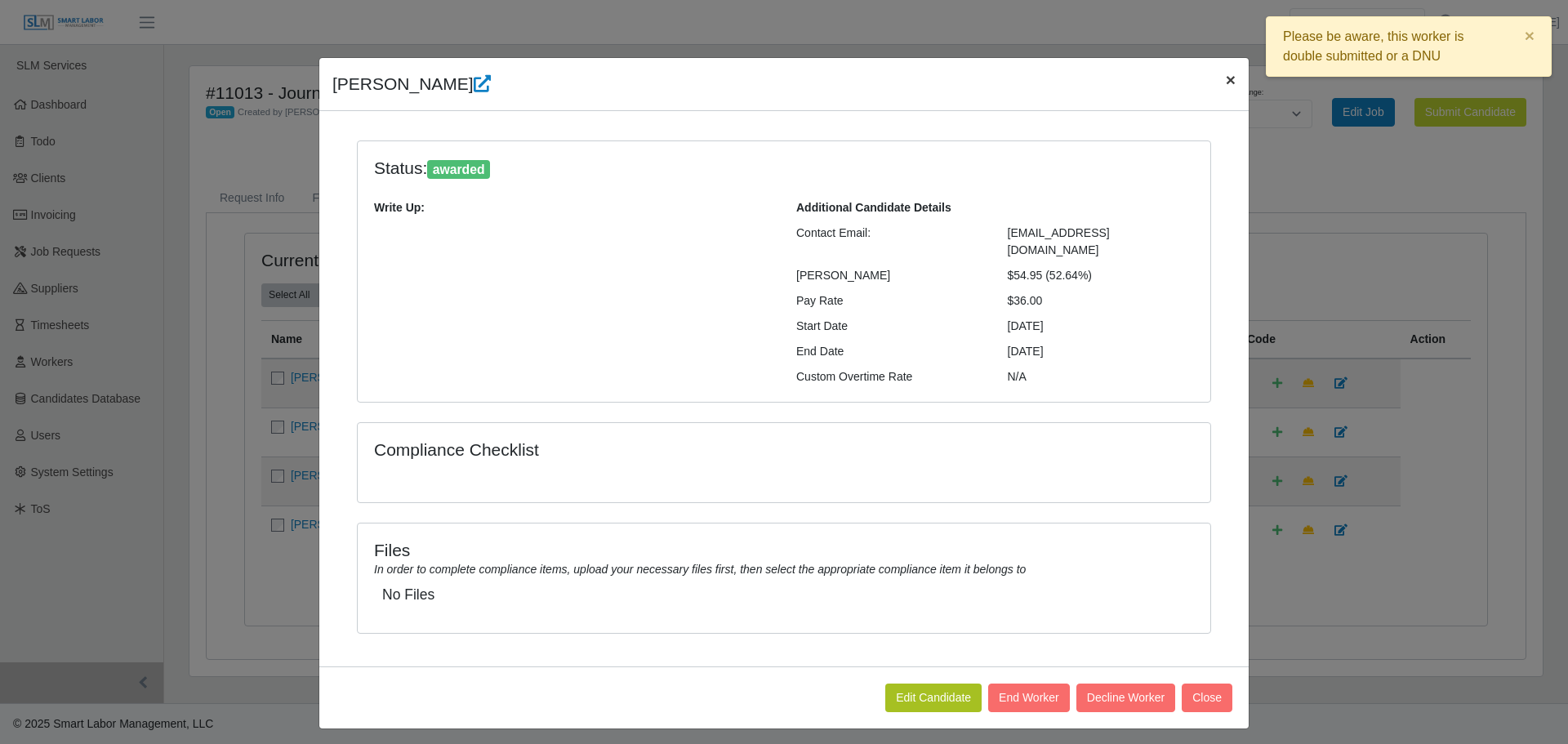
click at [1235, 85] on span "×" at bounding box center [1230, 80] width 10 height 19
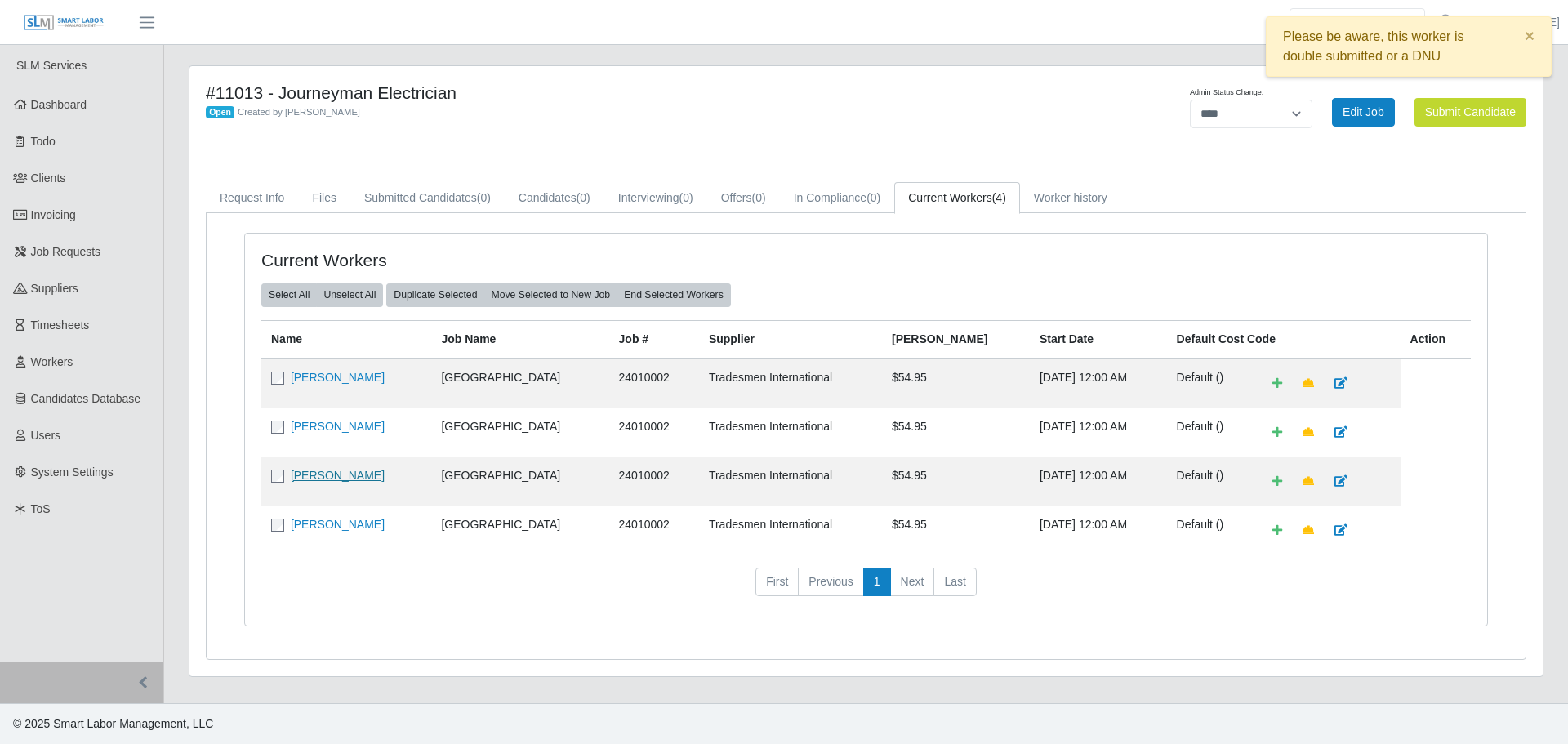
click at [335, 475] on link "Lillian Martinez" at bounding box center [338, 475] width 94 height 13
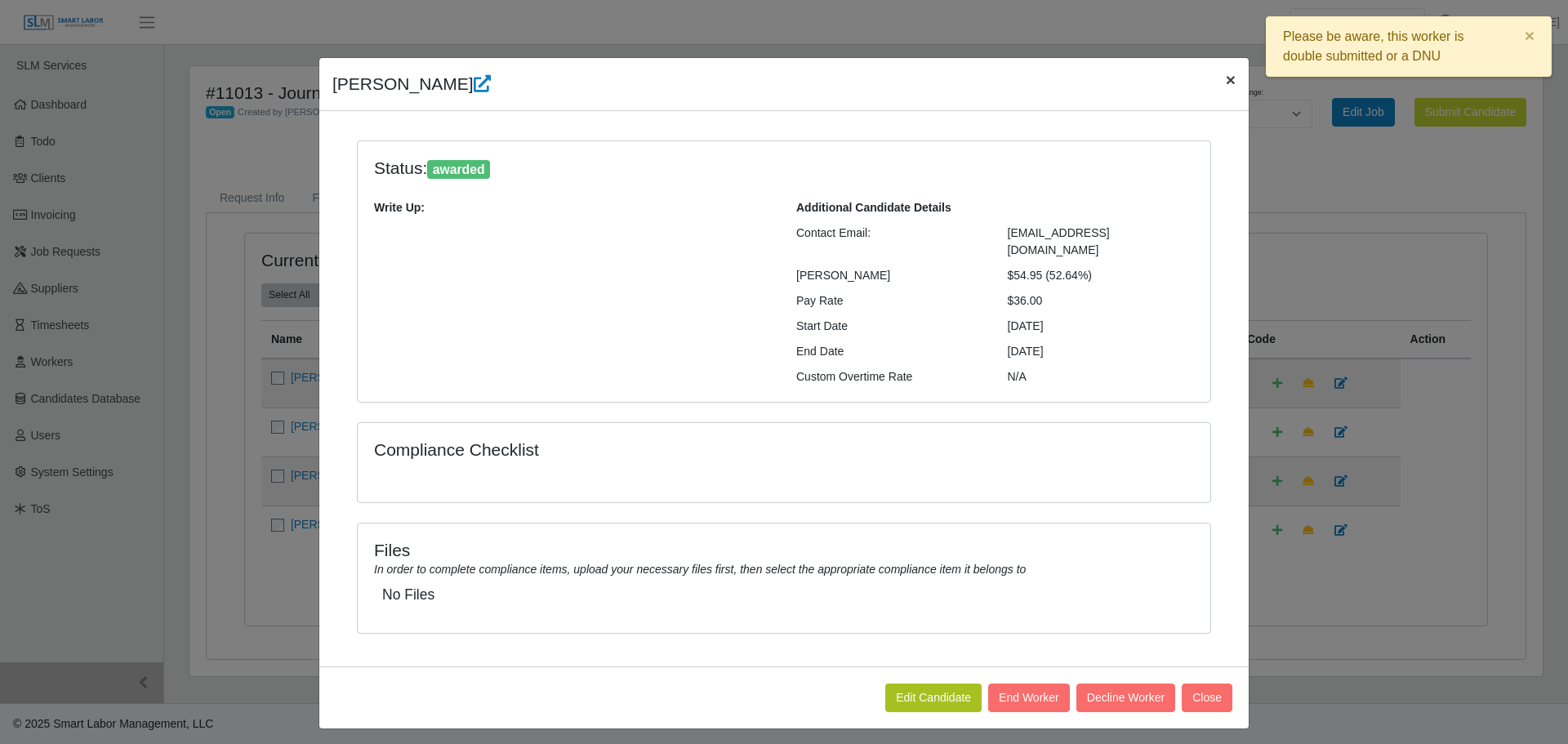
click at [1231, 87] on span "×" at bounding box center [1230, 80] width 10 height 19
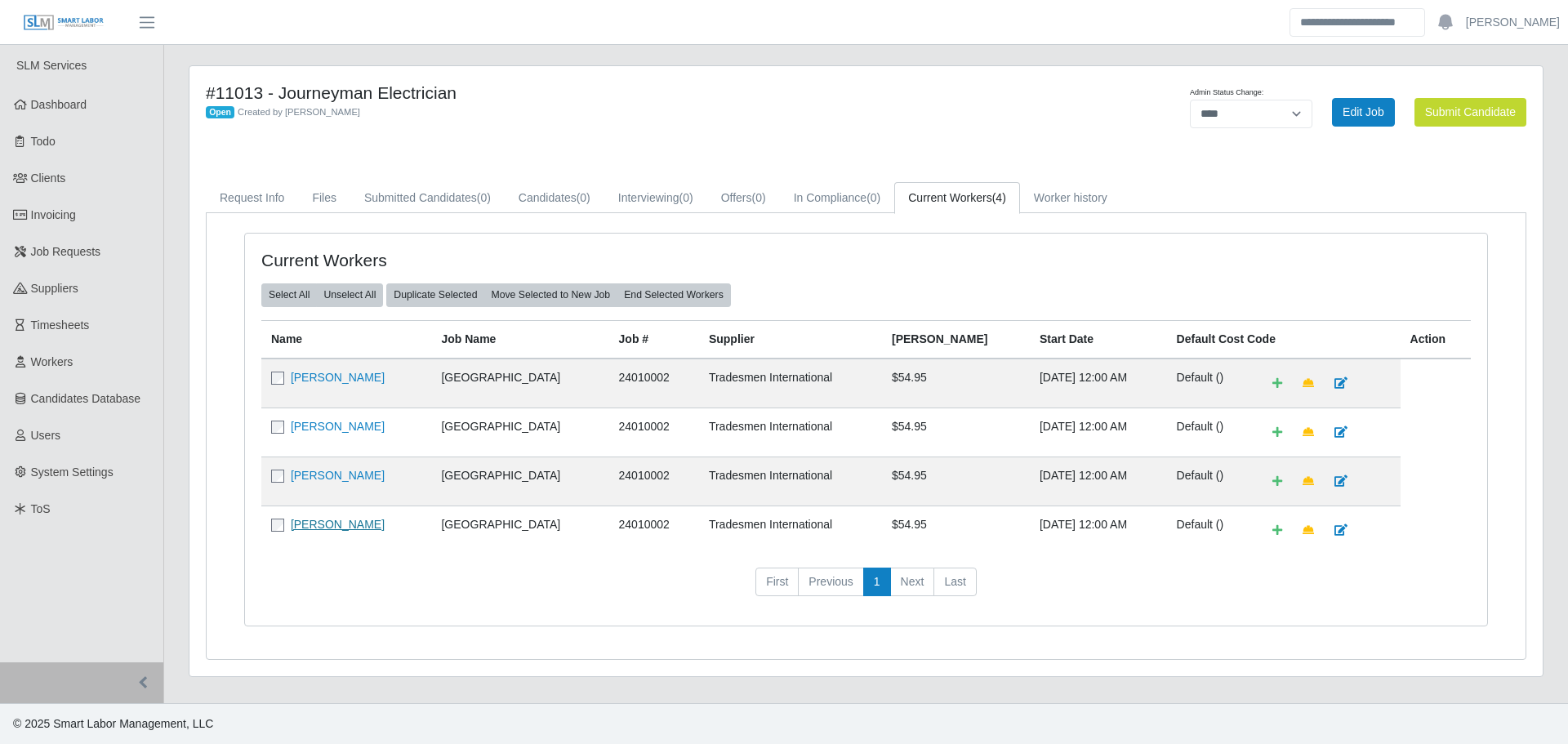
click at [317, 524] on link "Angel Mendez SR" at bounding box center [338, 523] width 94 height 13
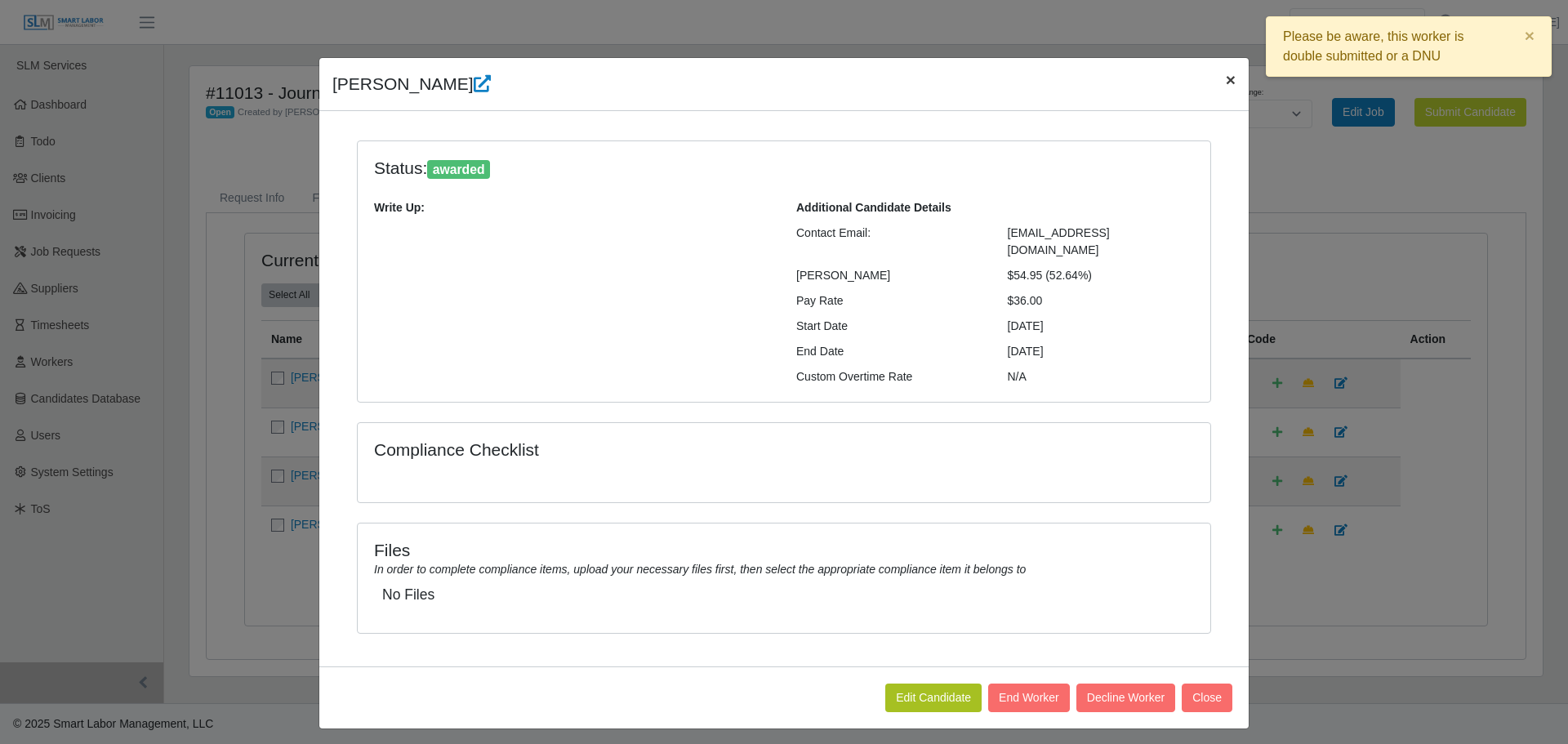
click at [1226, 85] on span "×" at bounding box center [1230, 80] width 10 height 19
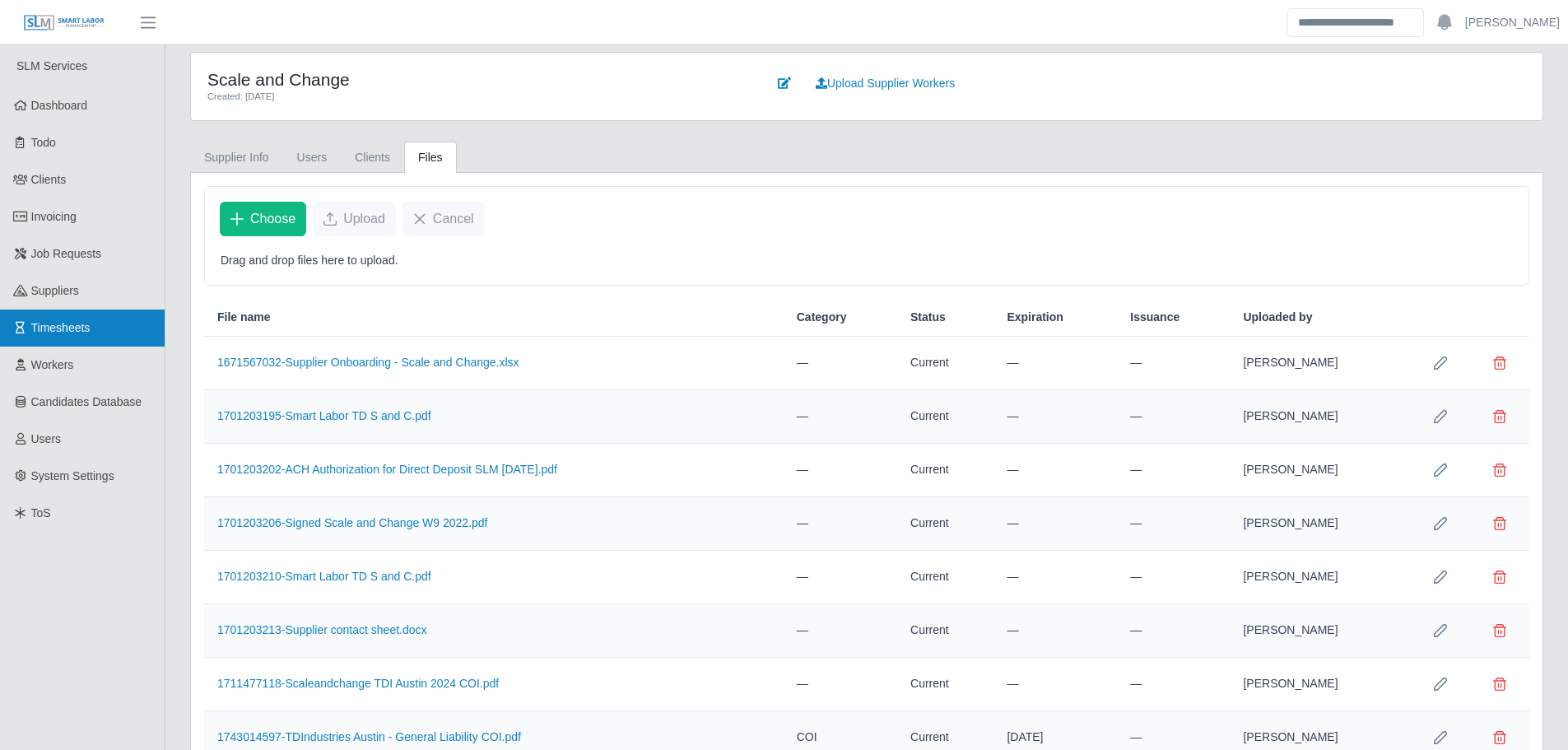
scroll to position [82, 0]
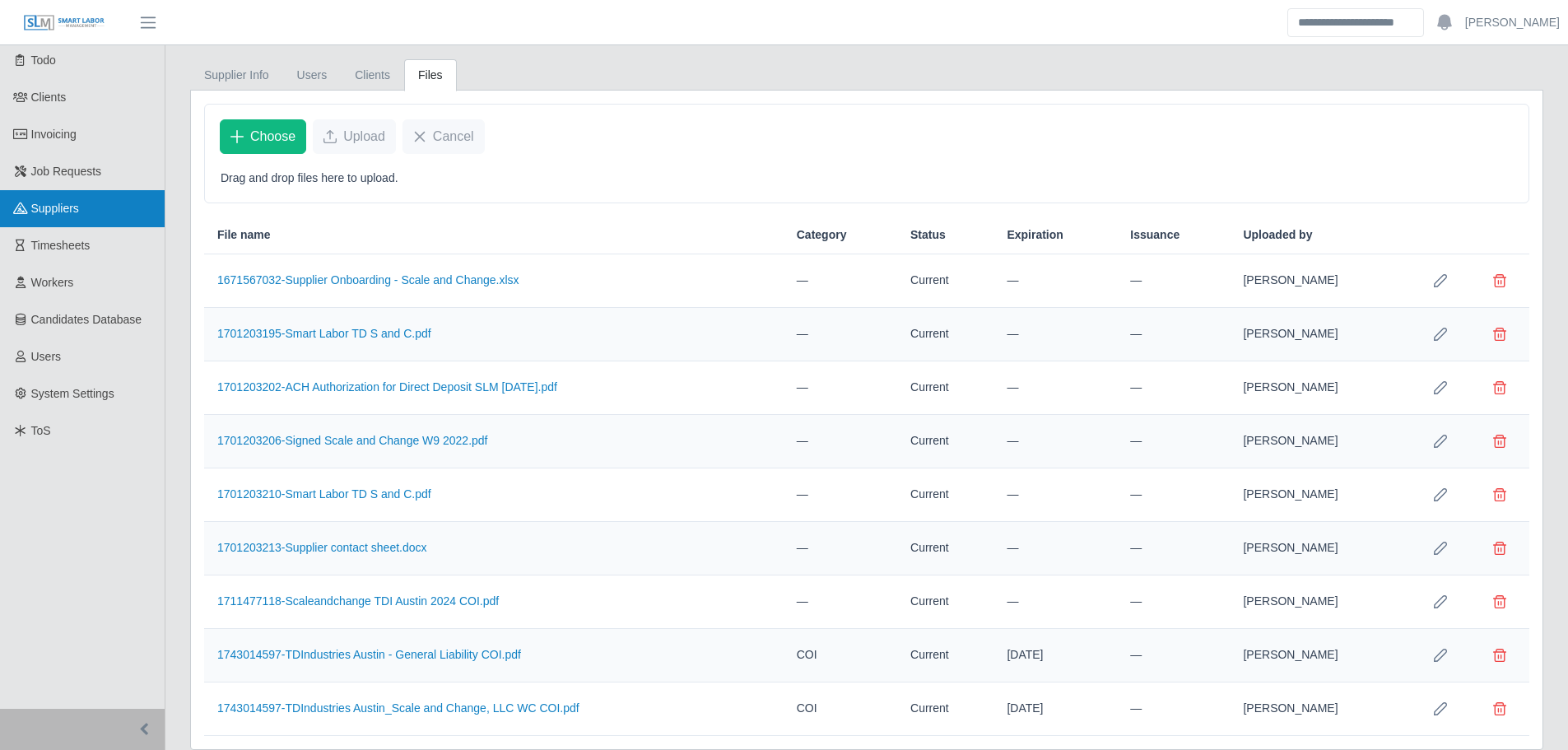
click at [52, 212] on span "Suppliers" at bounding box center [55, 207] width 48 height 13
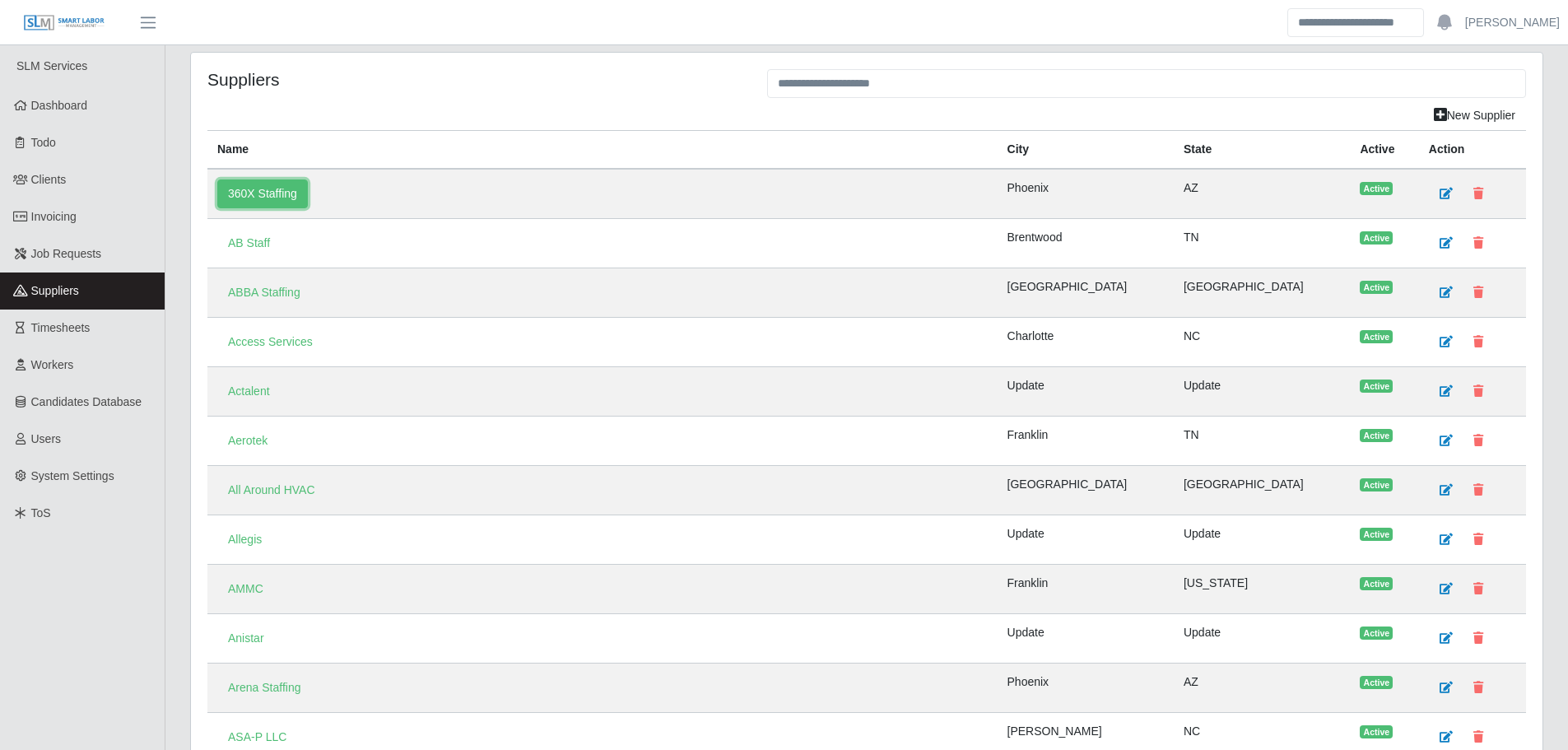
click at [270, 194] on link "360X Staffing" at bounding box center [262, 193] width 90 height 29
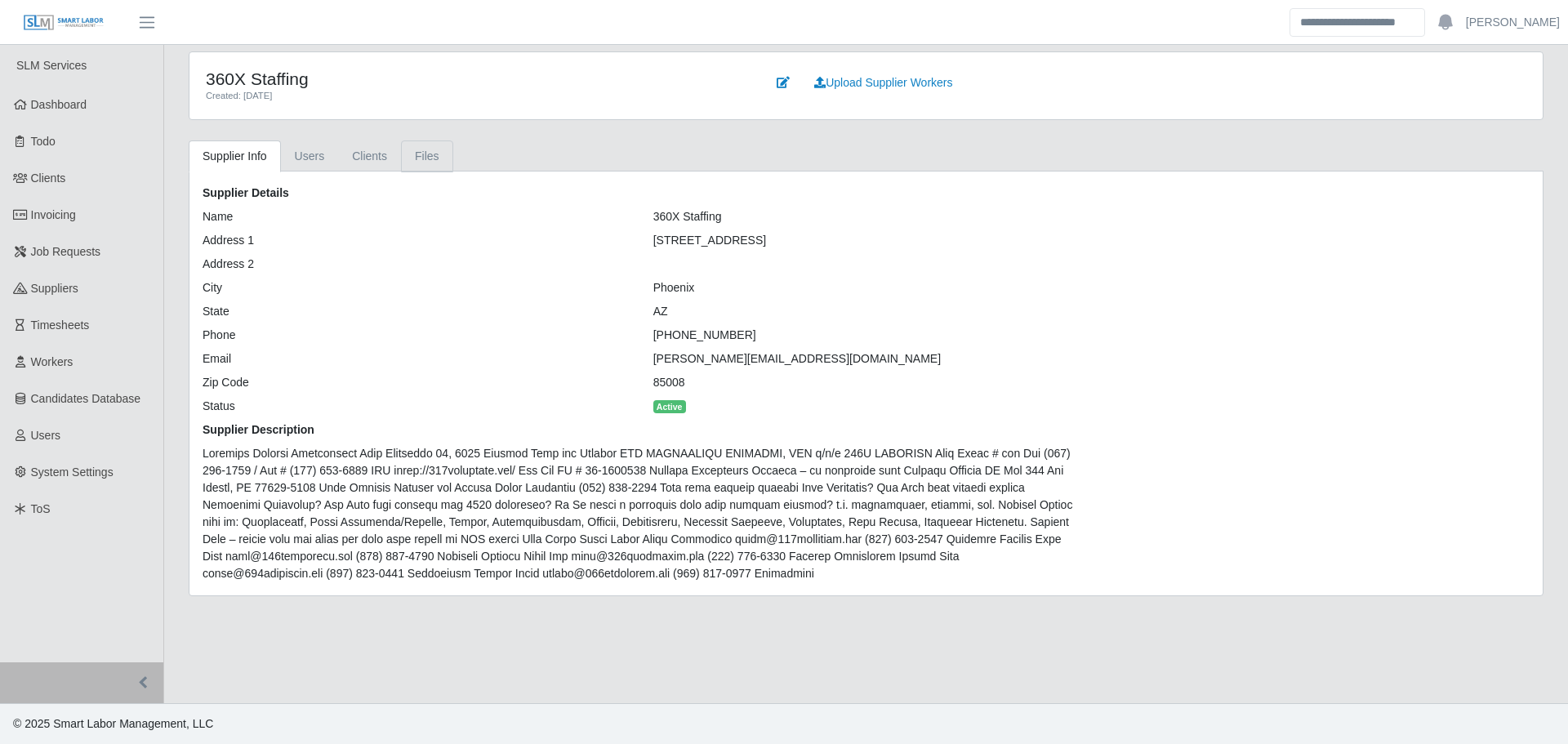
click at [418, 155] on link "Files" at bounding box center [427, 156] width 52 height 32
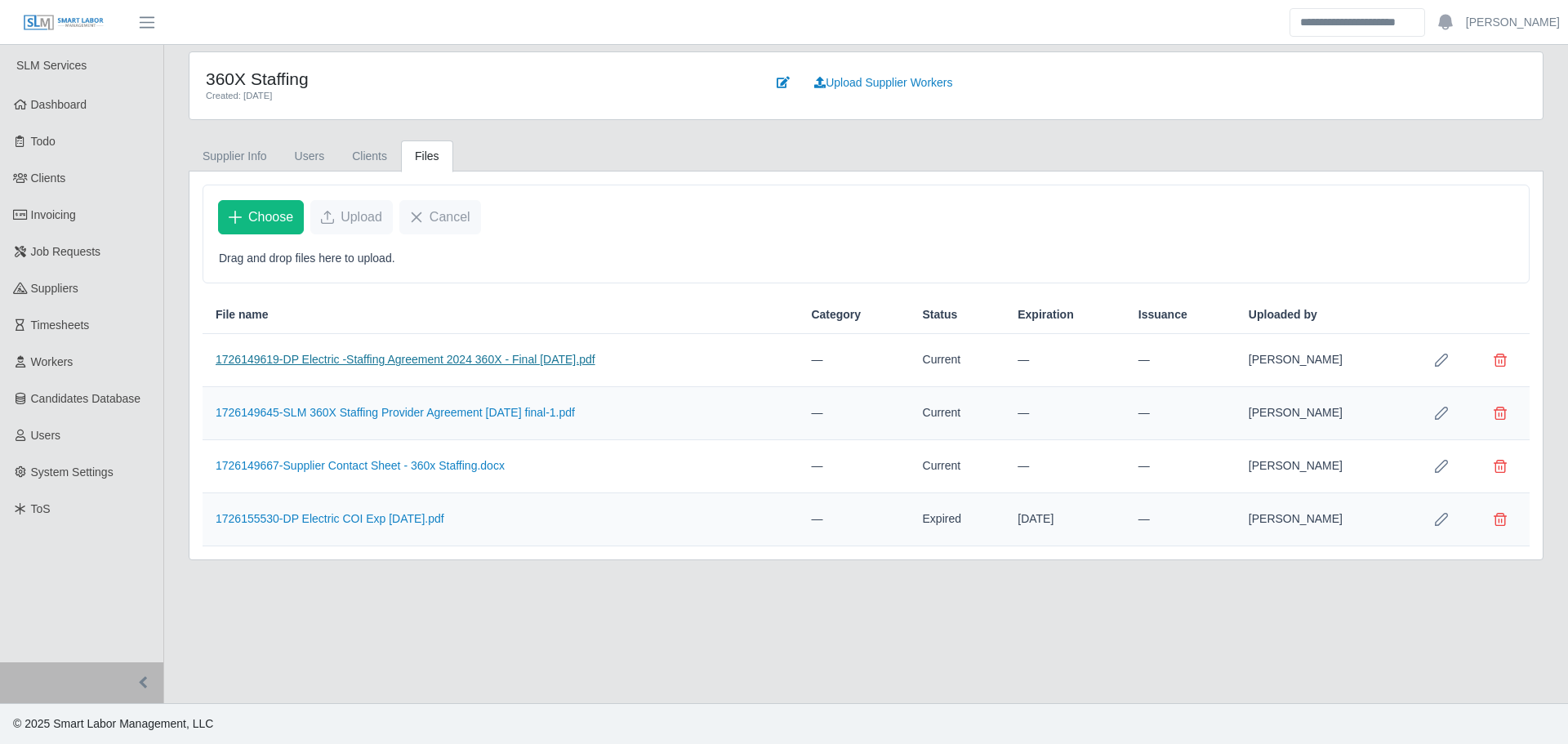
click at [425, 362] on link "1726149619-DP Electric -Staffing Agreement 2024 360X - Final 9-9-24.pdf" at bounding box center [405, 359] width 379 height 13
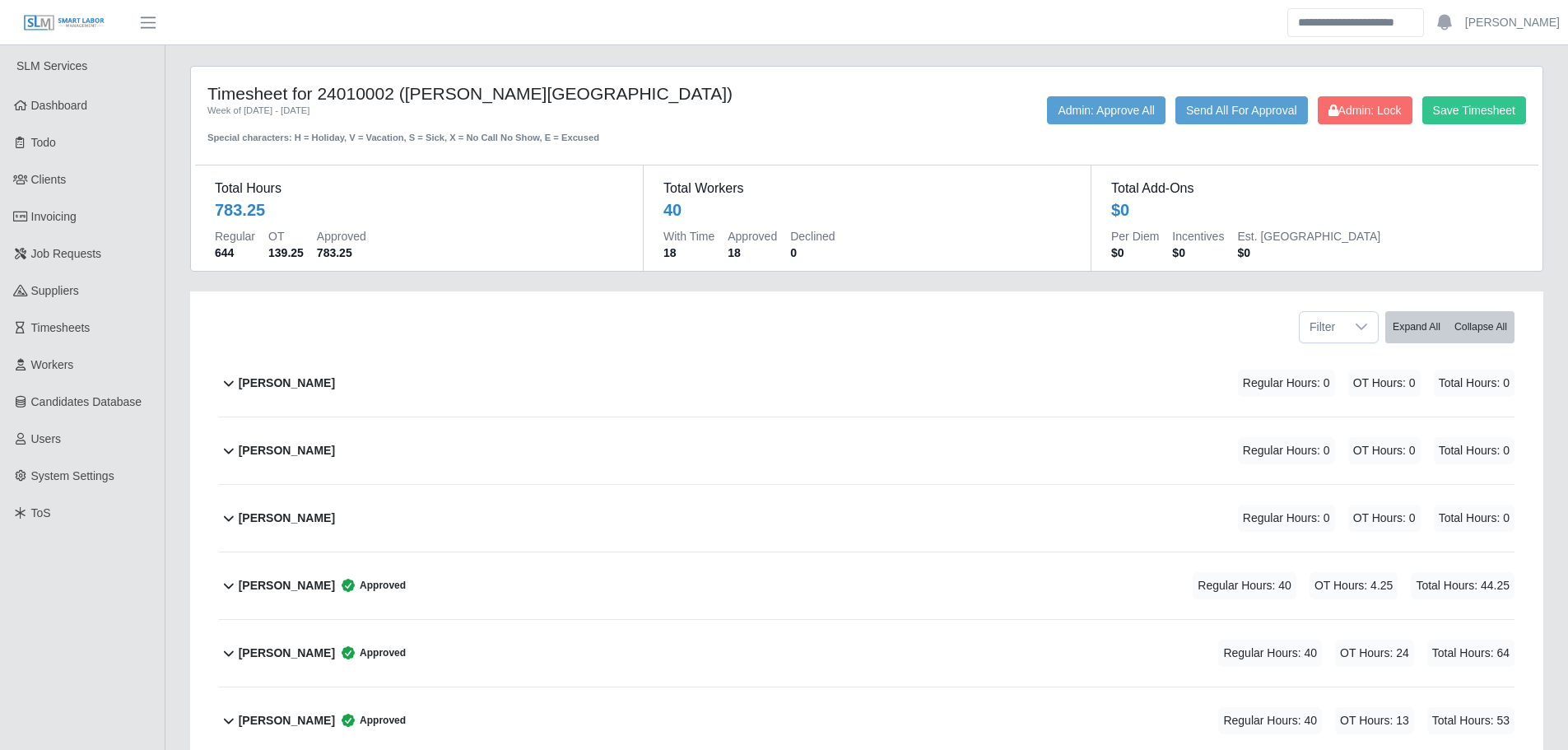
scroll to position [1022, 0]
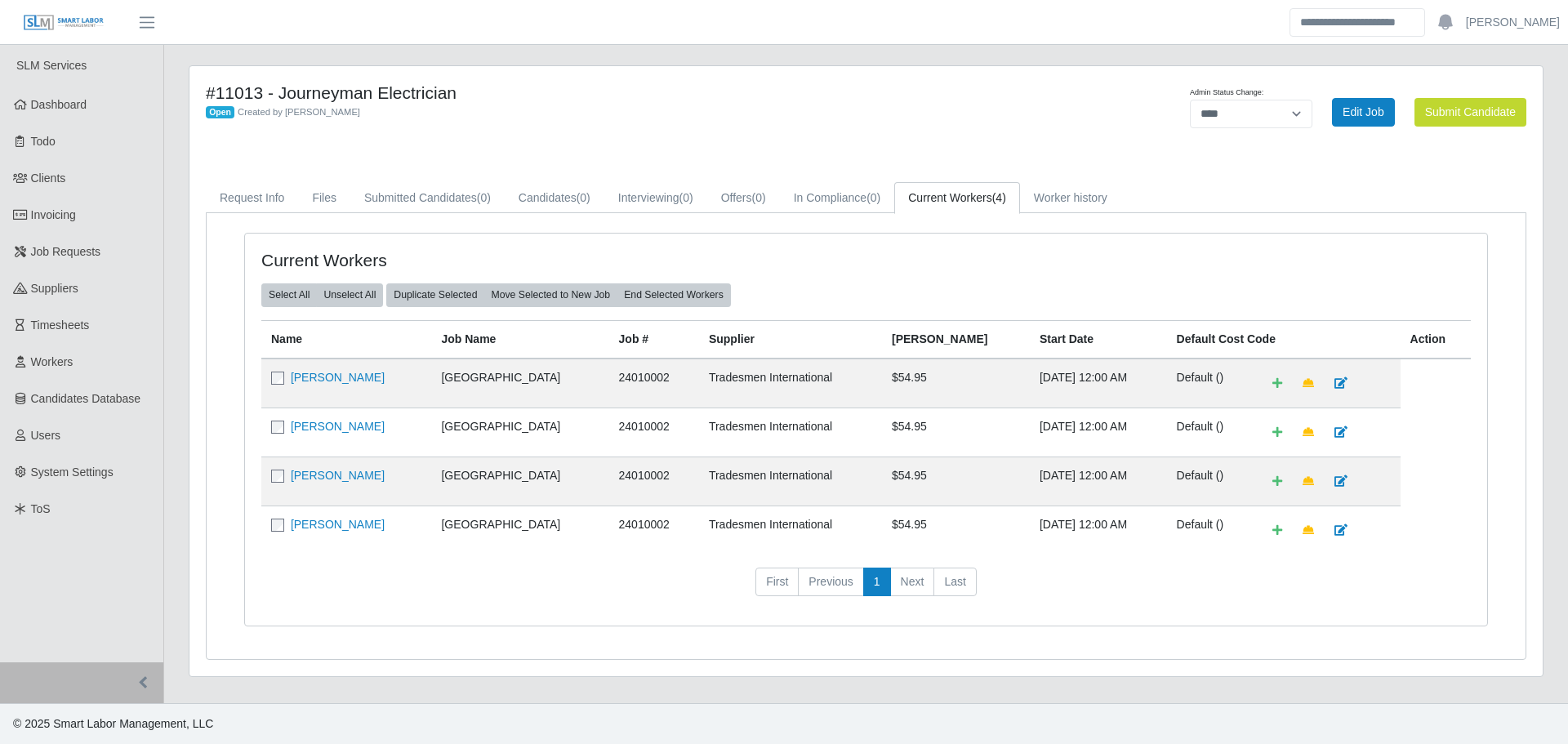
select select "****"
click at [103, 101] on link "Dashboard" at bounding box center [82, 105] width 163 height 36
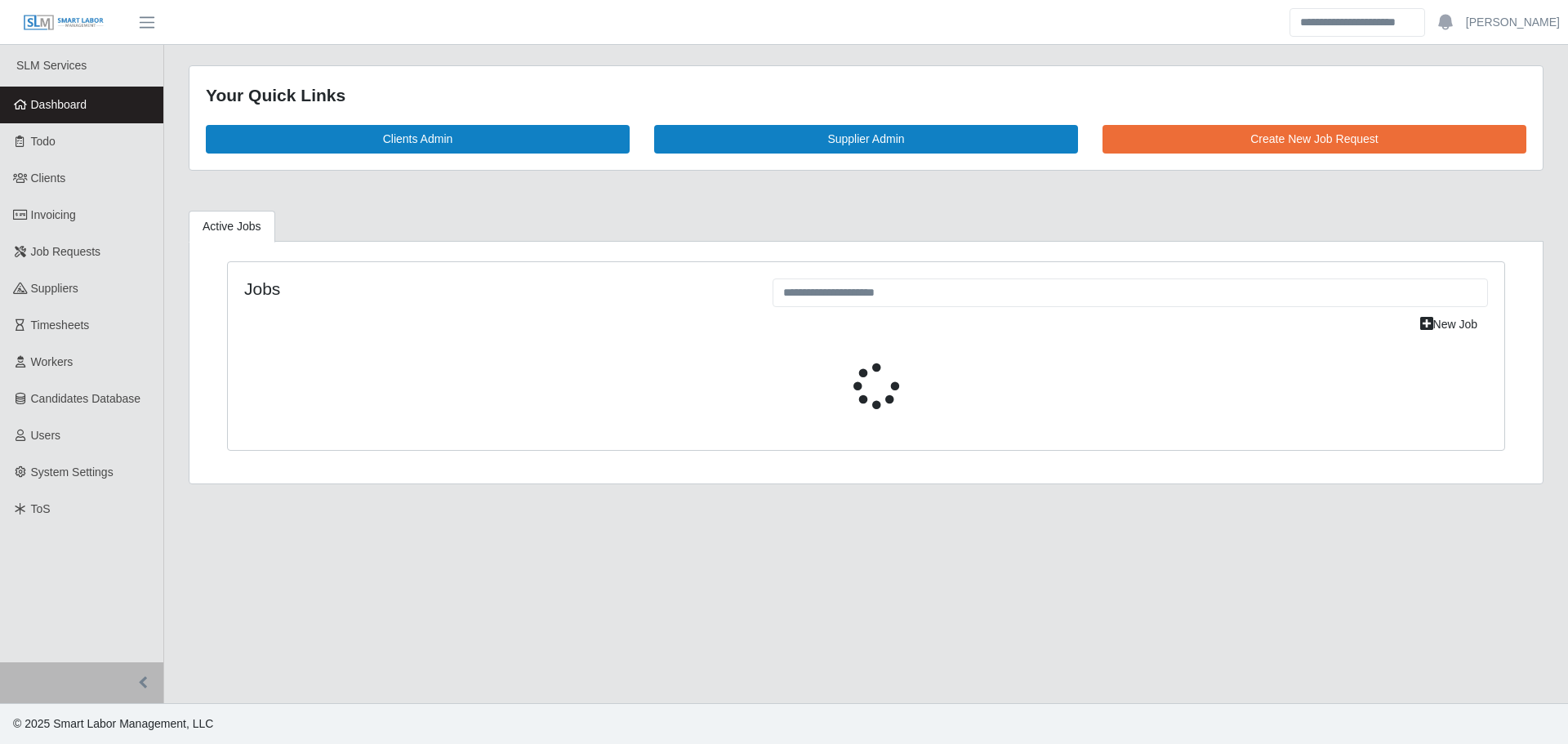
select select "****"
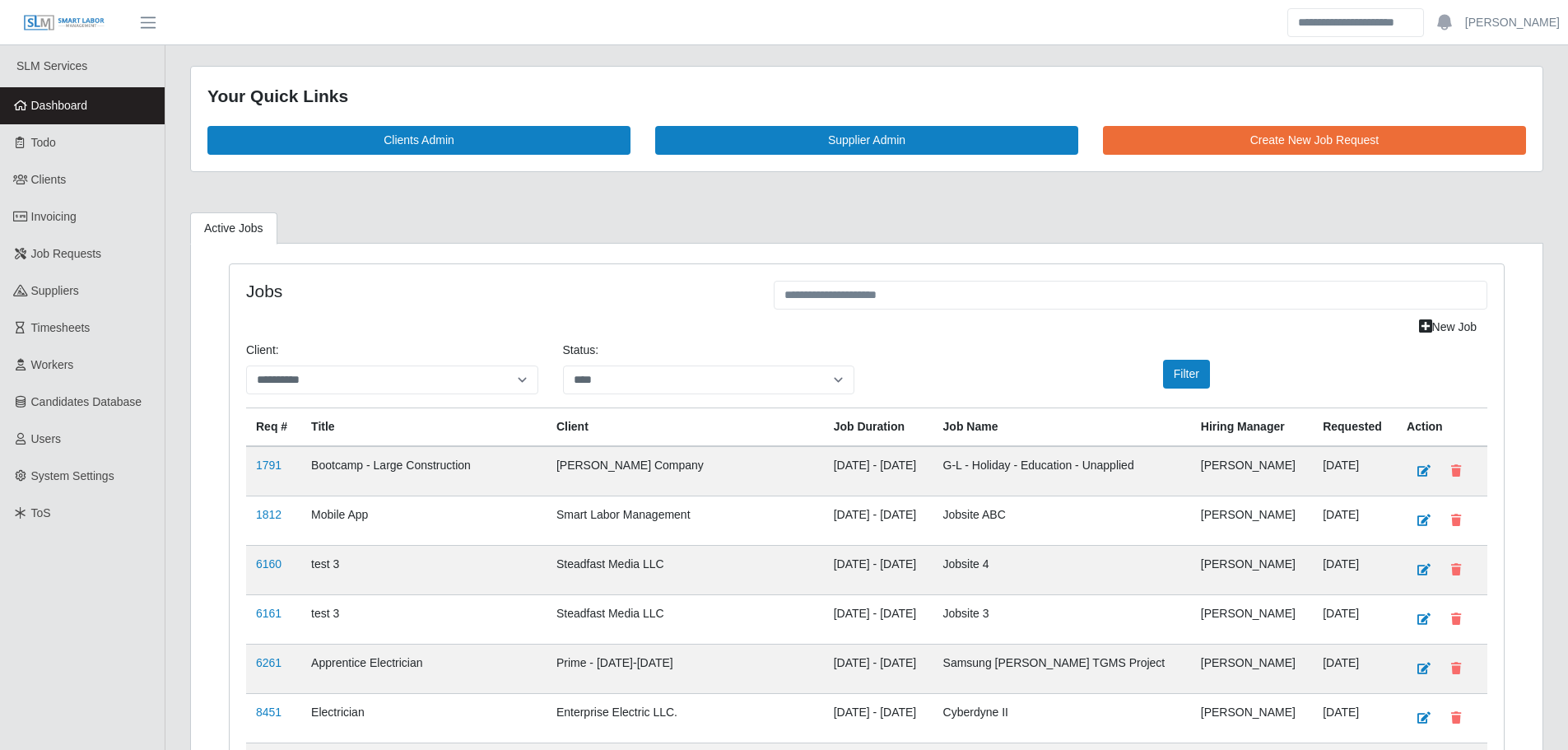
click at [131, 104] on link "Dashboard" at bounding box center [82, 106] width 164 height 37
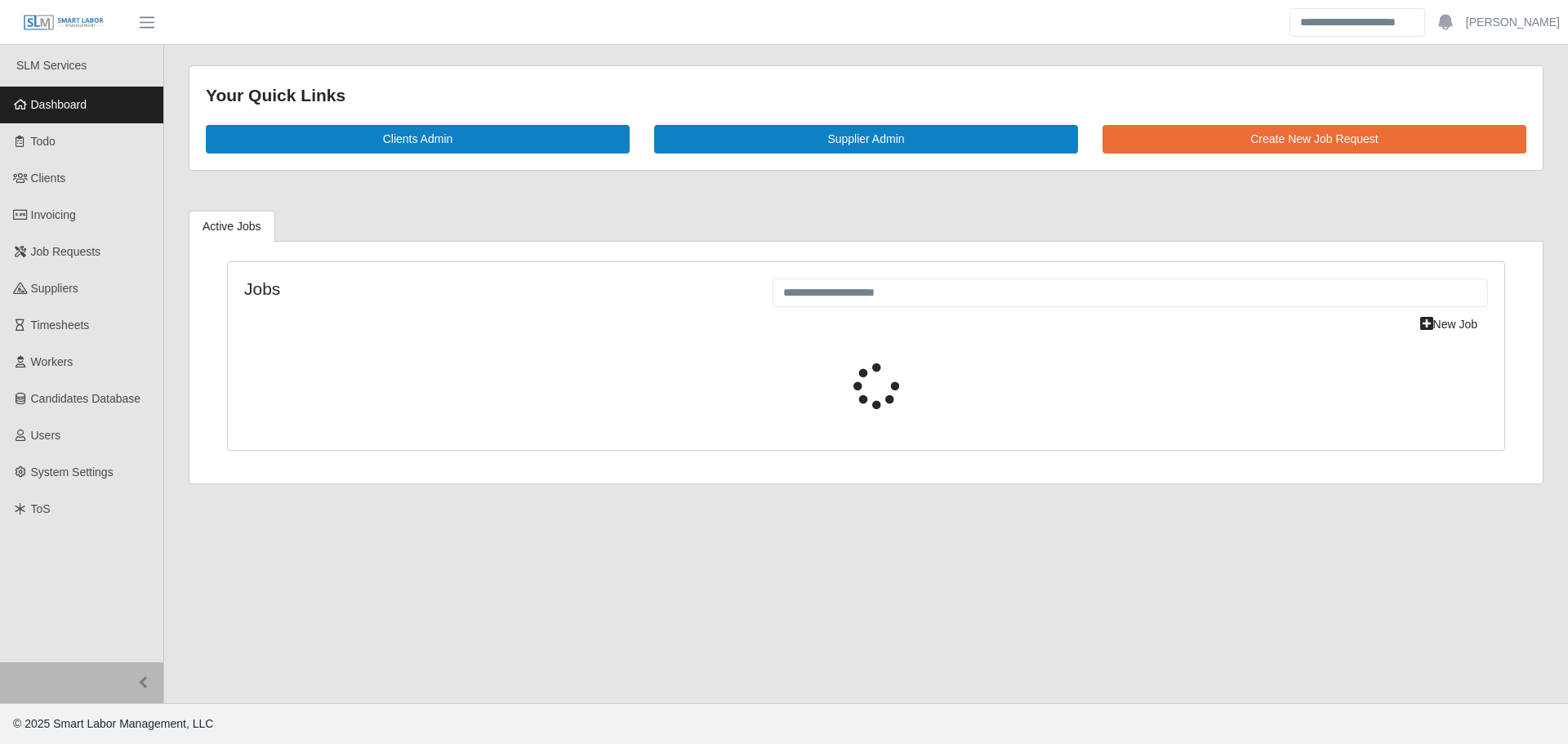
select select "****"
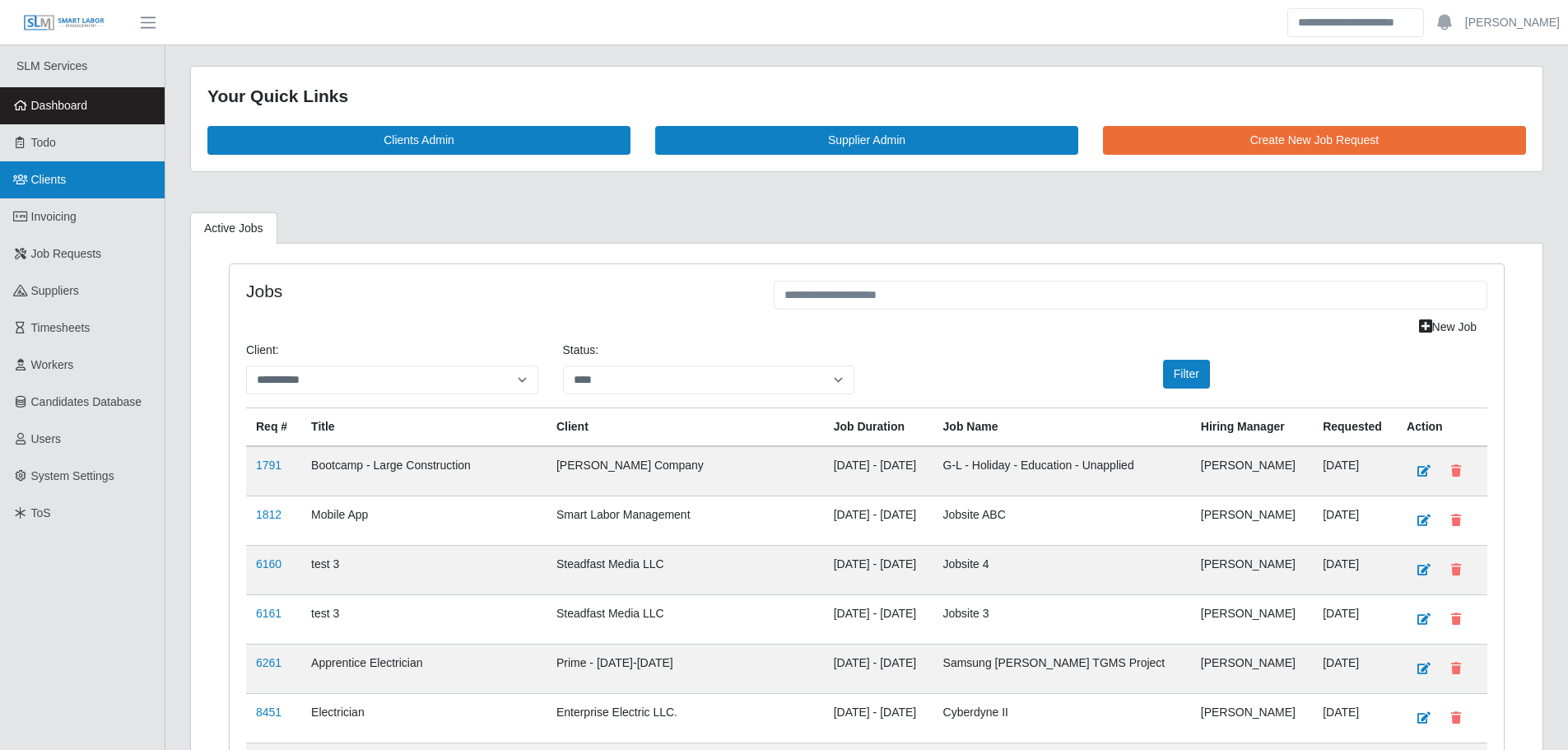
click at [71, 179] on link "Clients" at bounding box center [82, 179] width 164 height 37
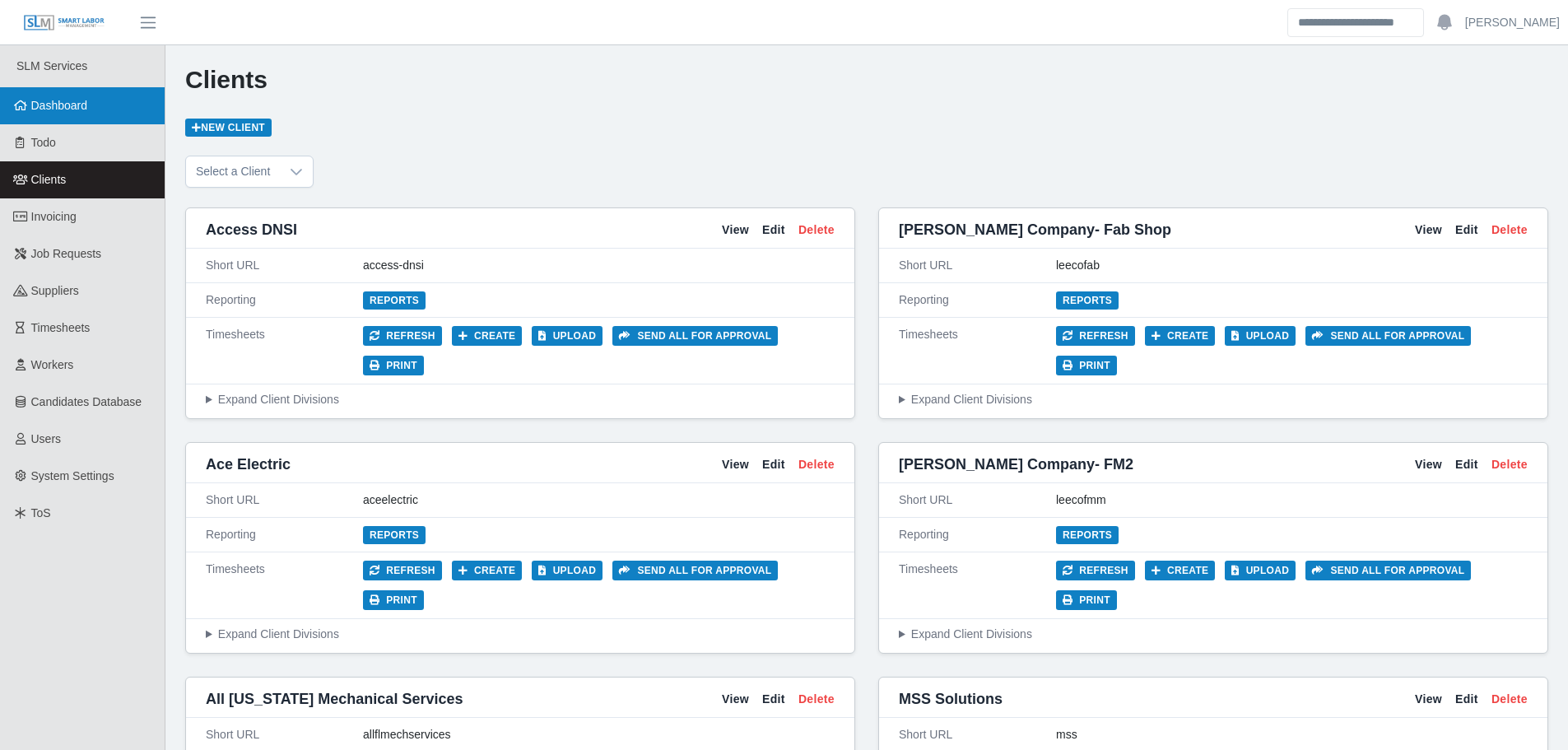
click at [60, 109] on span "Dashboard" at bounding box center [60, 105] width 57 height 13
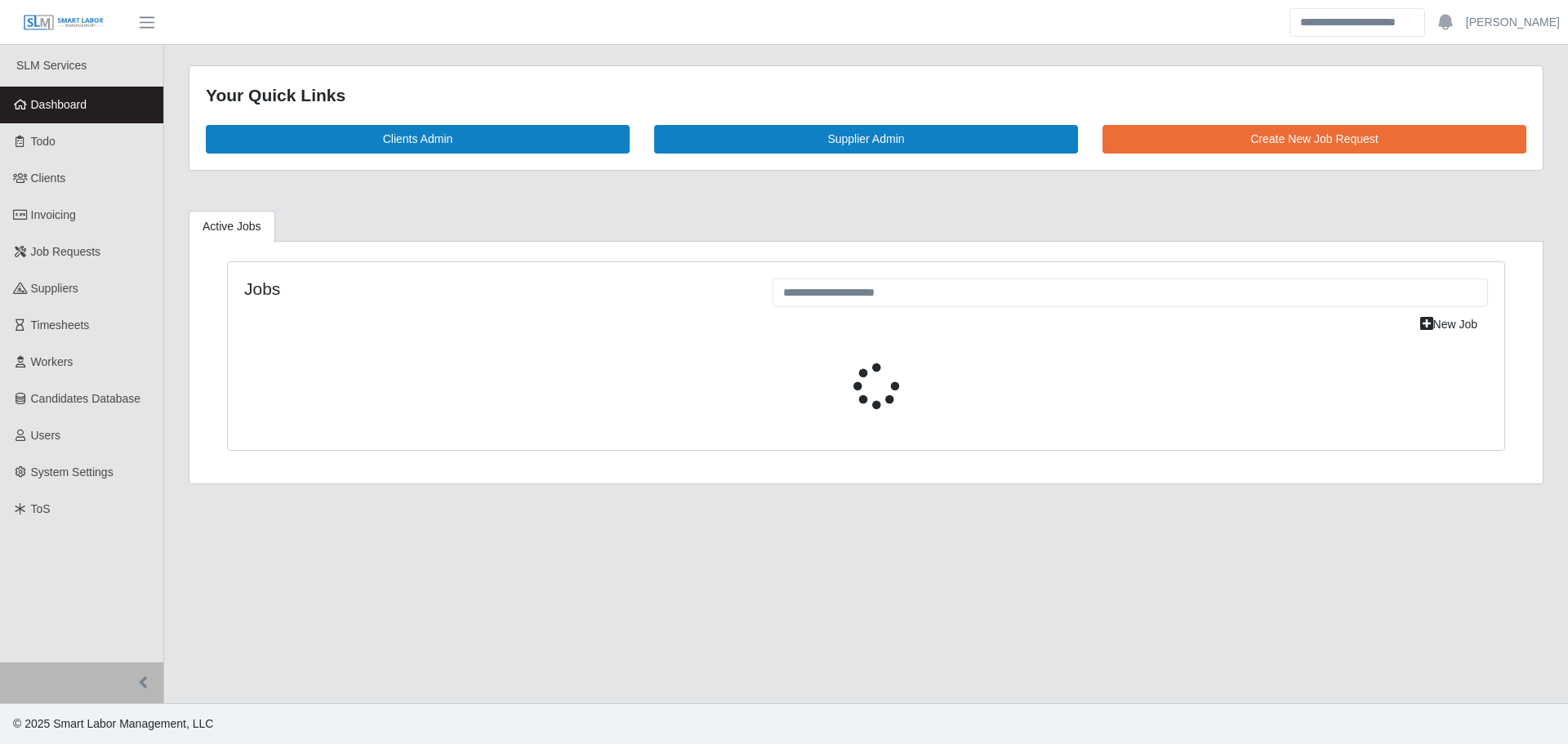
select select "****"
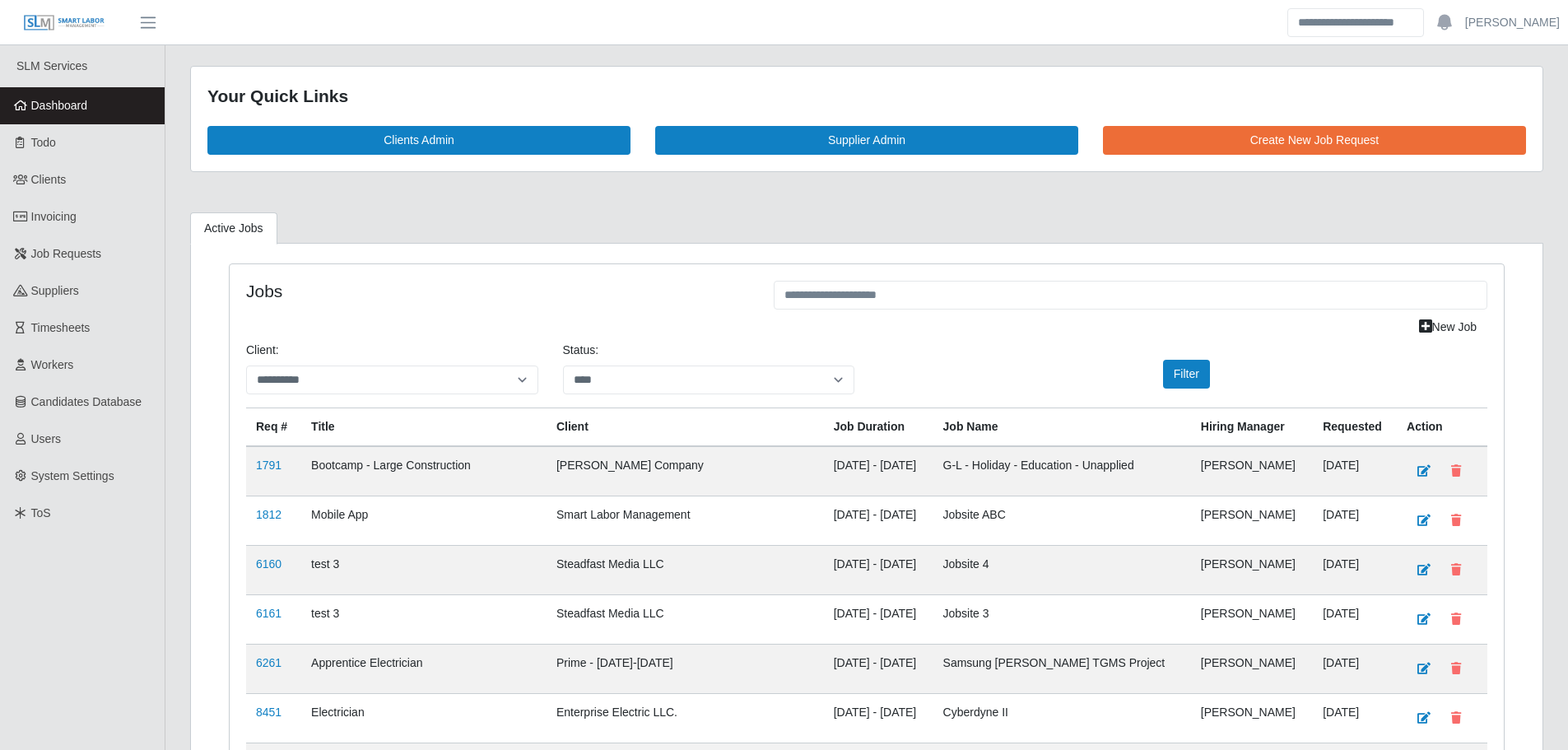
click at [85, 112] on span "Dashboard" at bounding box center [60, 105] width 57 height 13
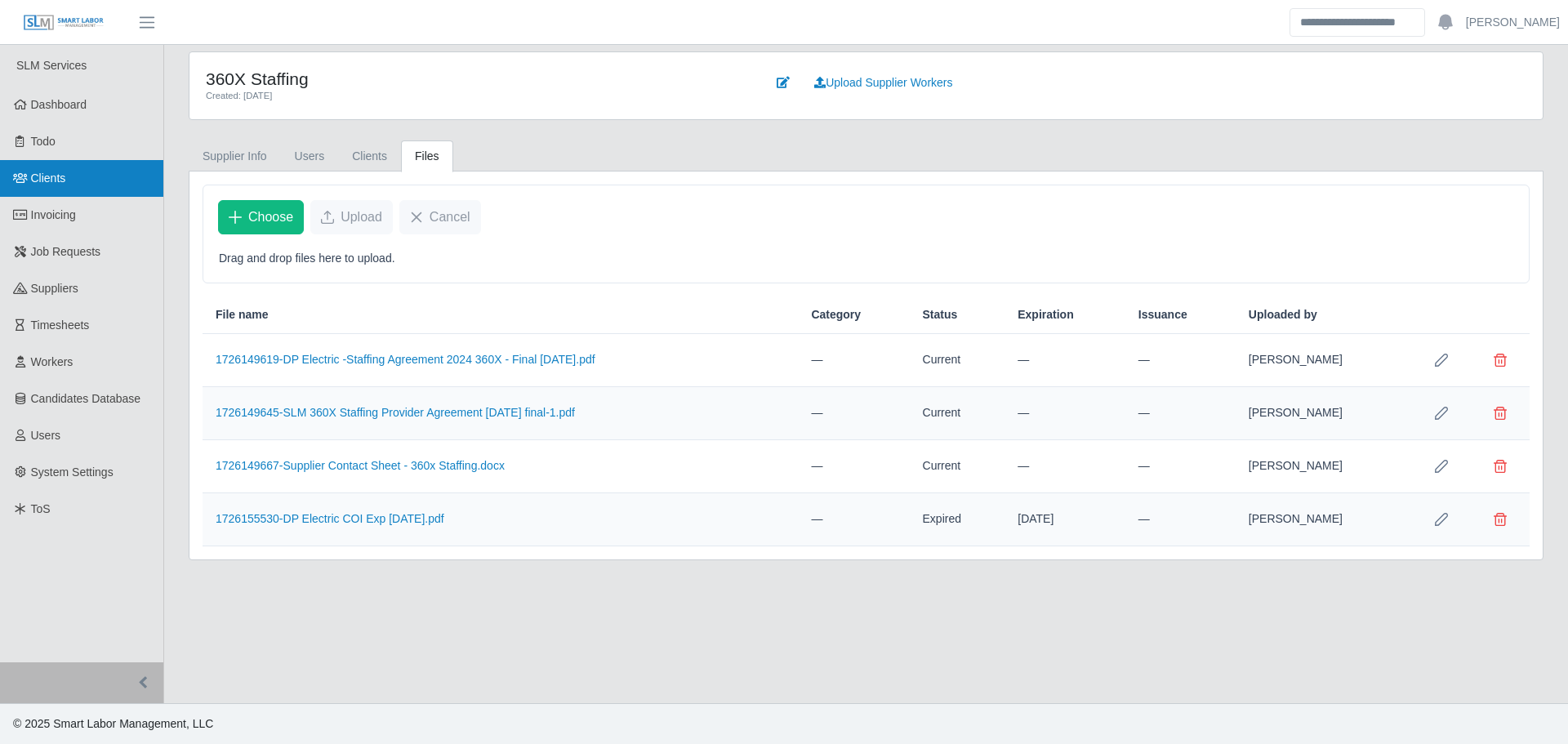
click at [89, 191] on link "Clients" at bounding box center [82, 178] width 163 height 36
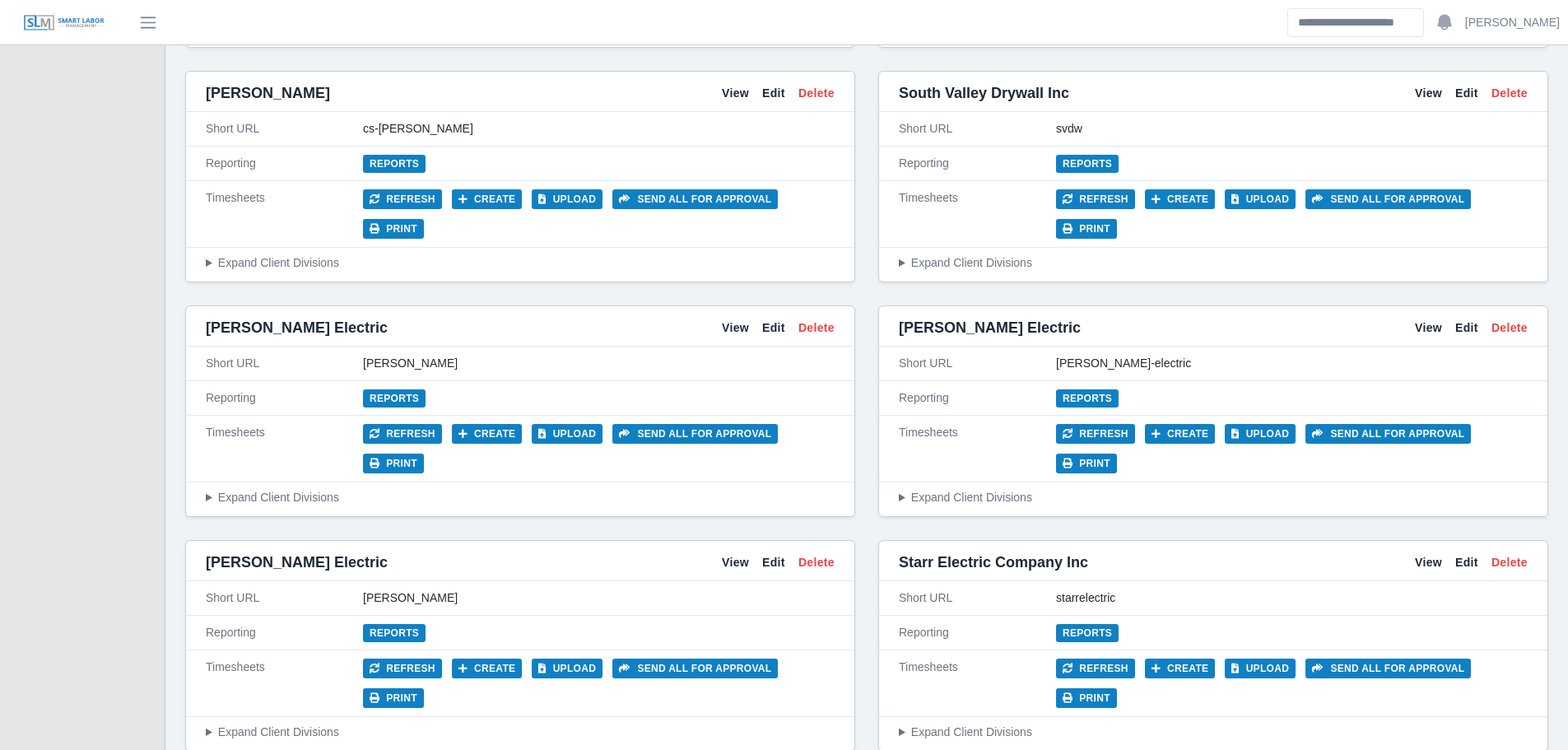
scroll to position [2716, 0]
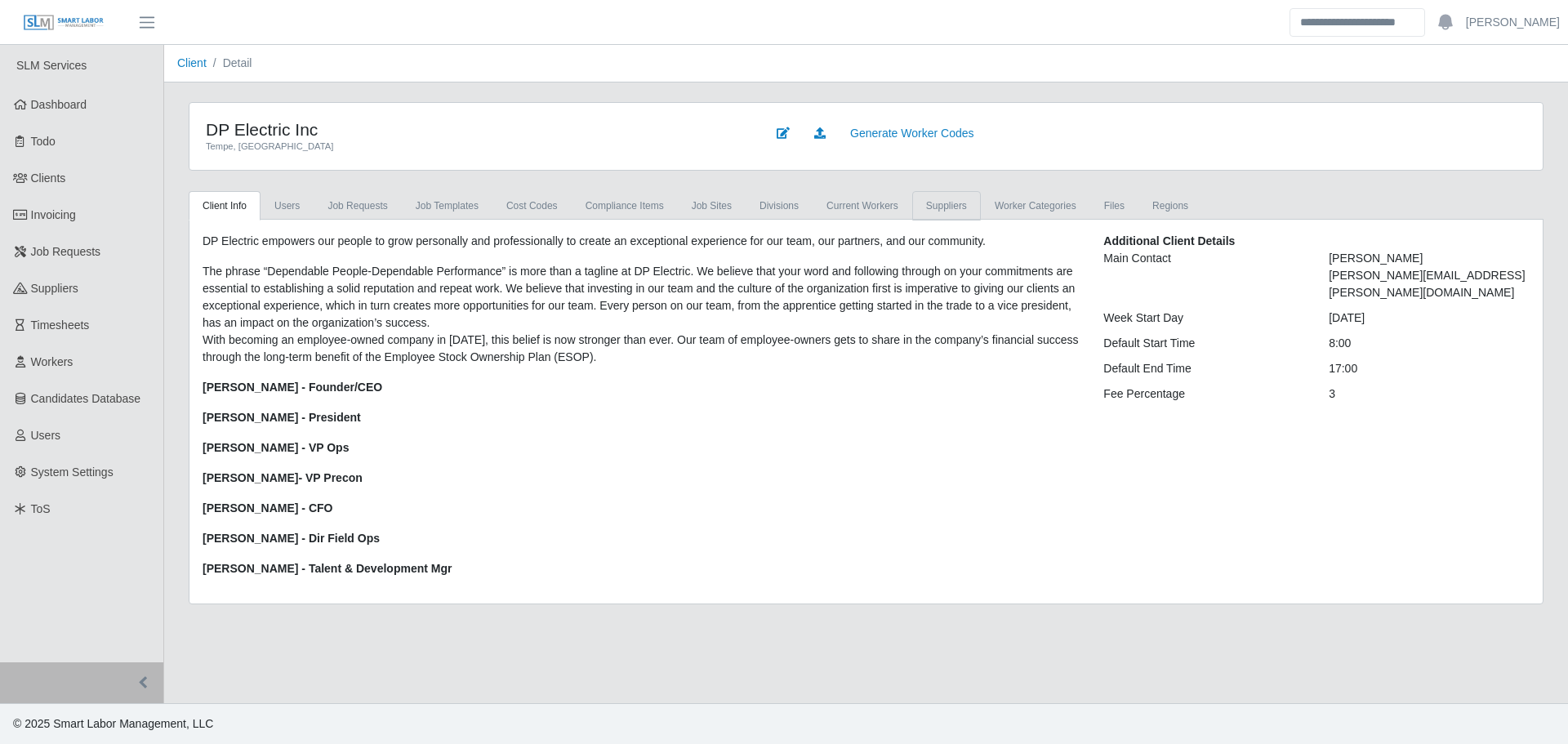
click at [939, 206] on link "Suppliers" at bounding box center [946, 206] width 69 height 30
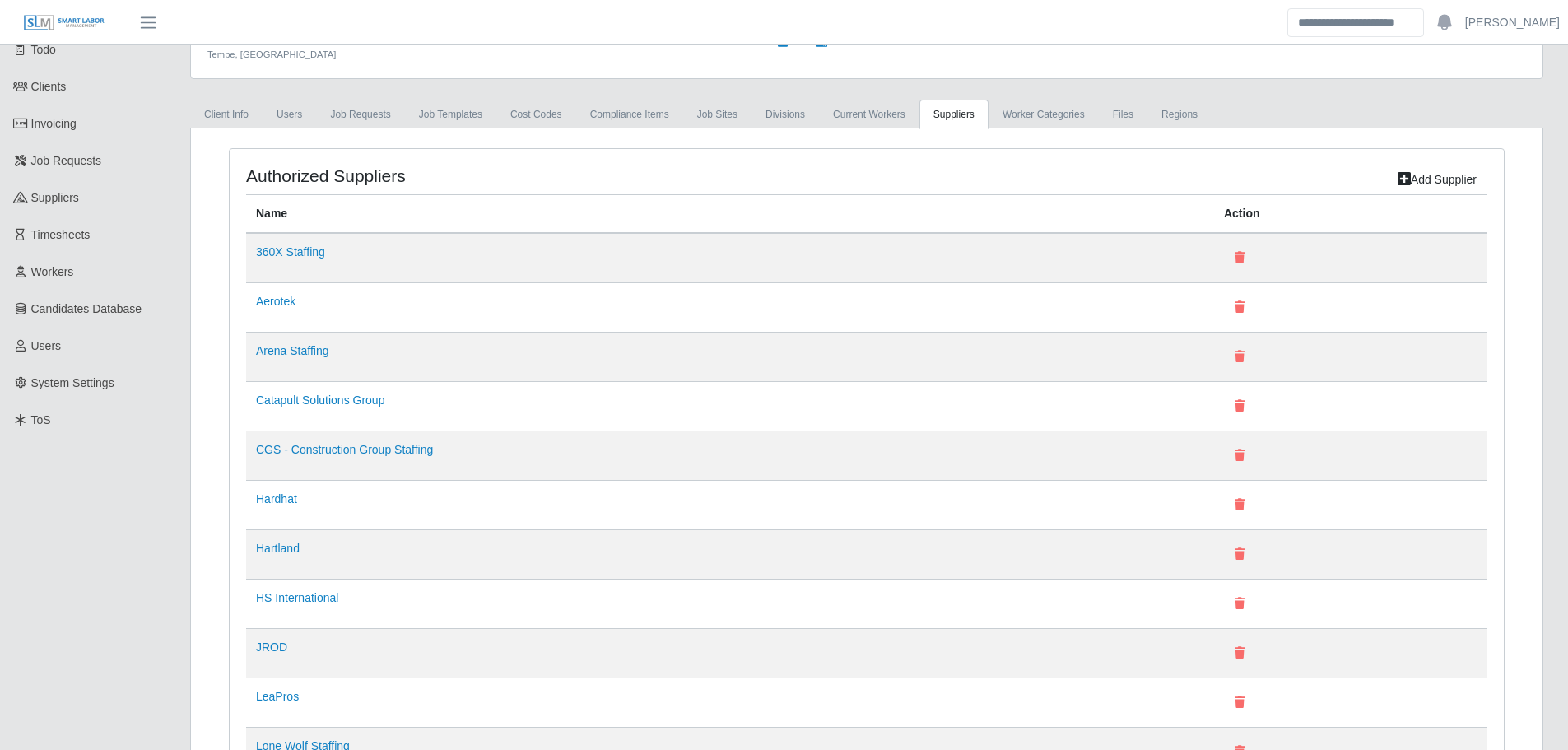
scroll to position [423, 0]
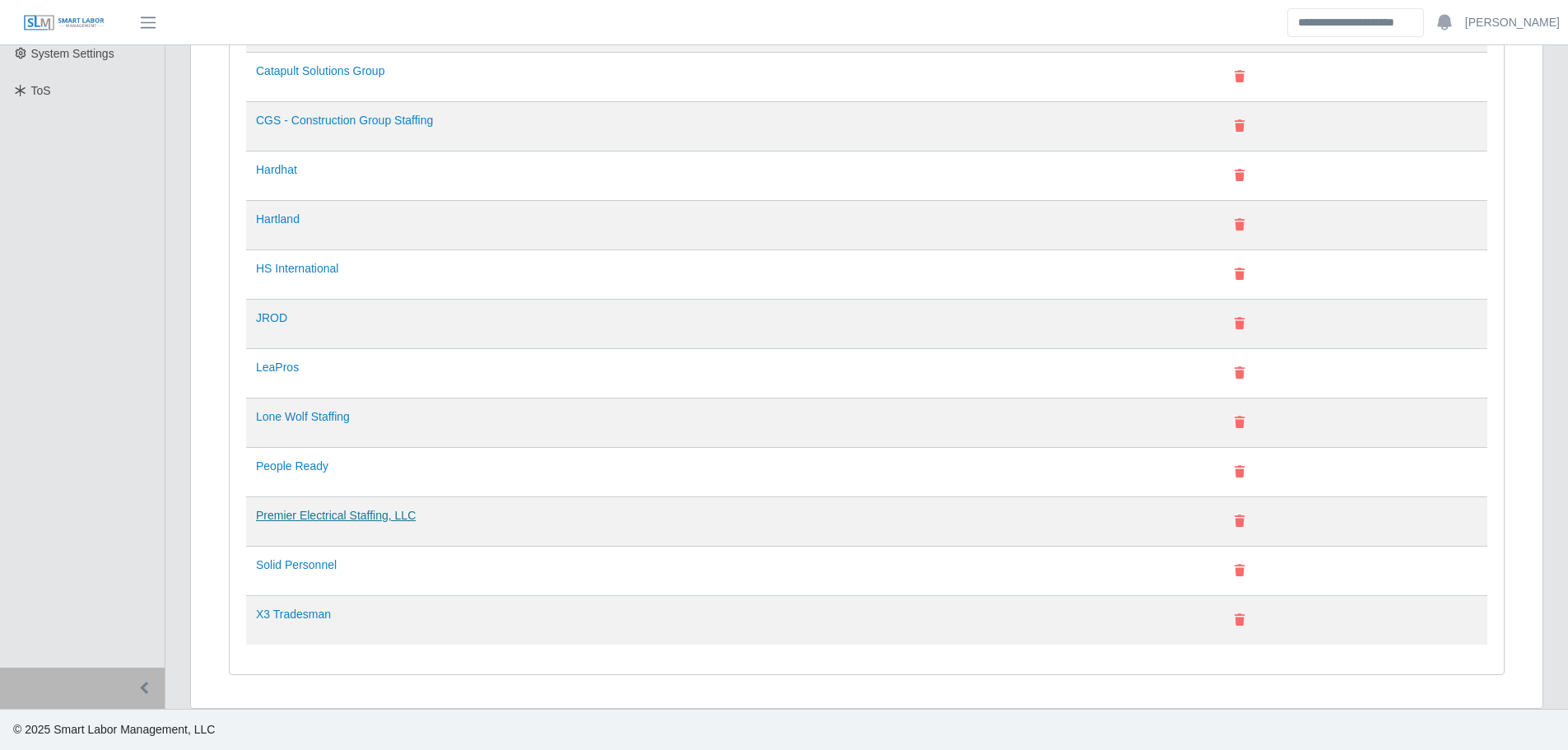
click at [291, 514] on link "Premier Electrical Staffing, LLC" at bounding box center [336, 515] width 159 height 13
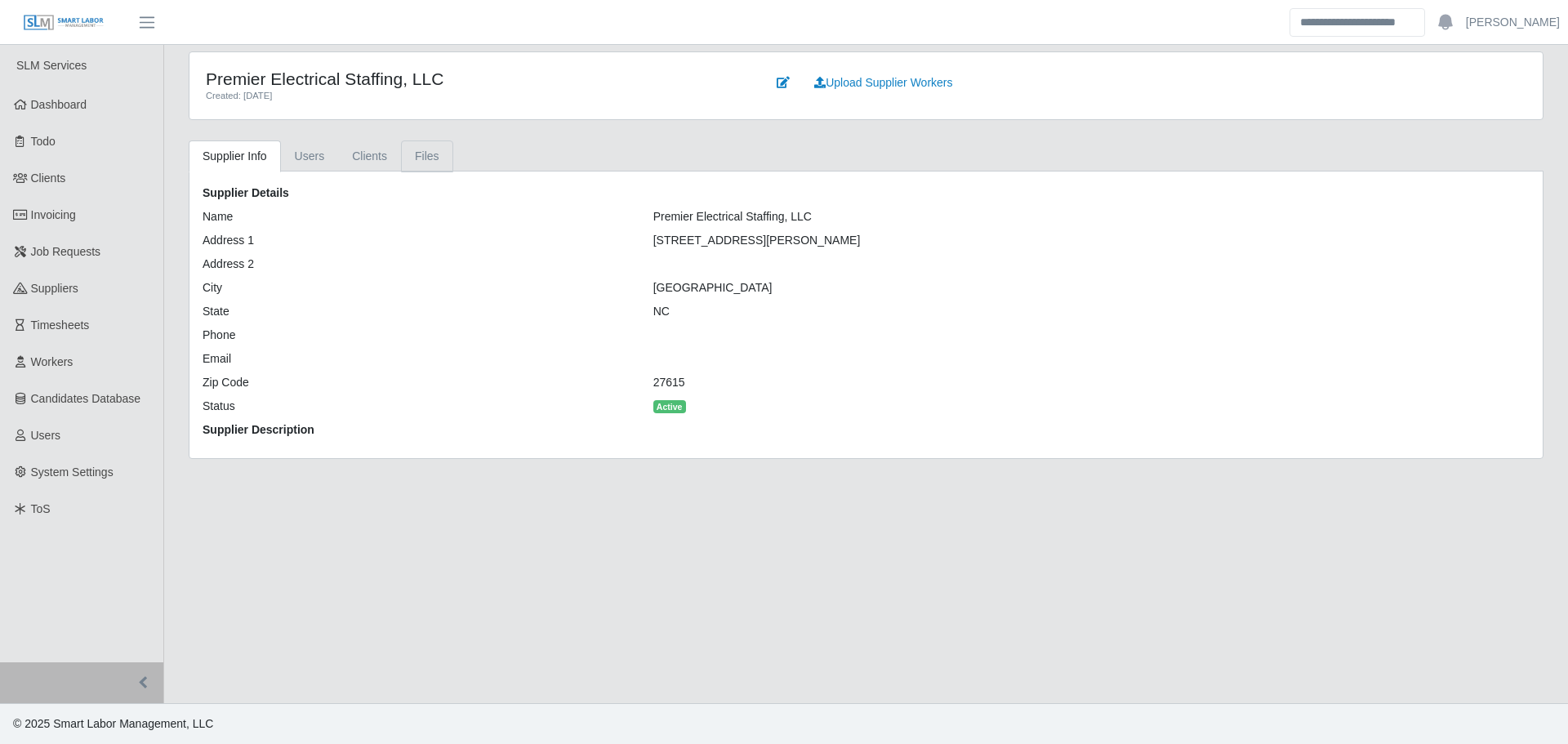
click at [427, 158] on link "Files" at bounding box center [427, 156] width 52 height 32
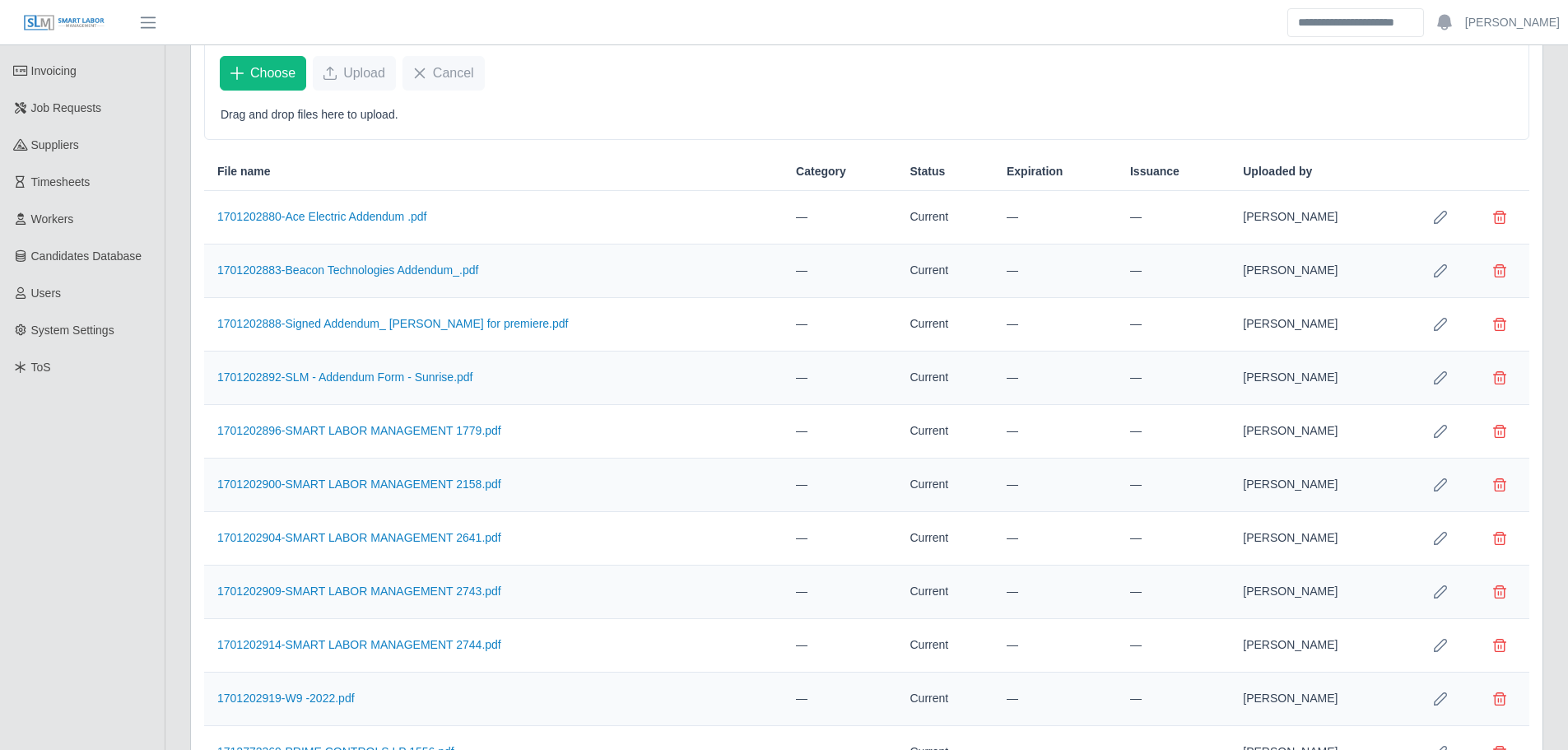
scroll to position [144, 0]
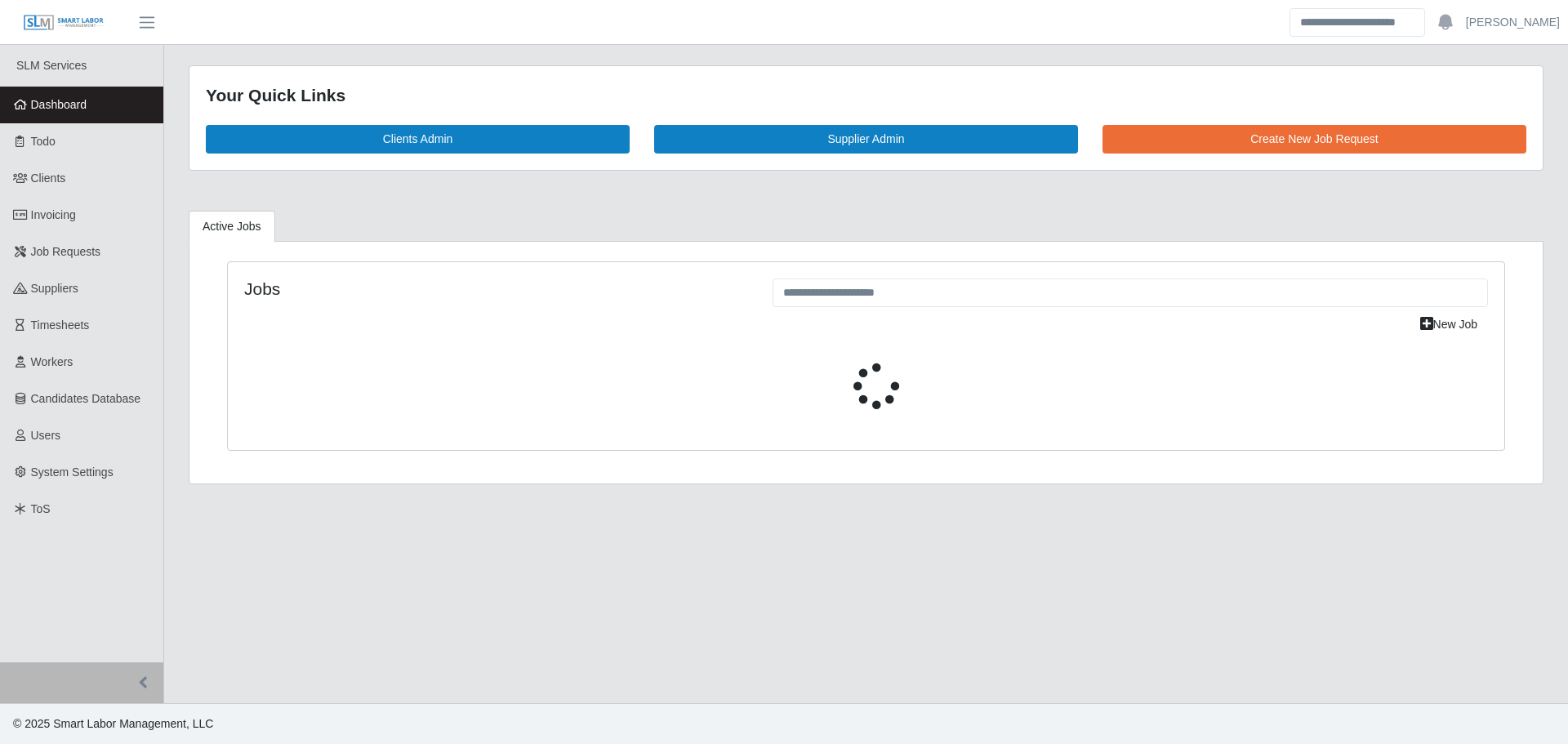
select select "****"
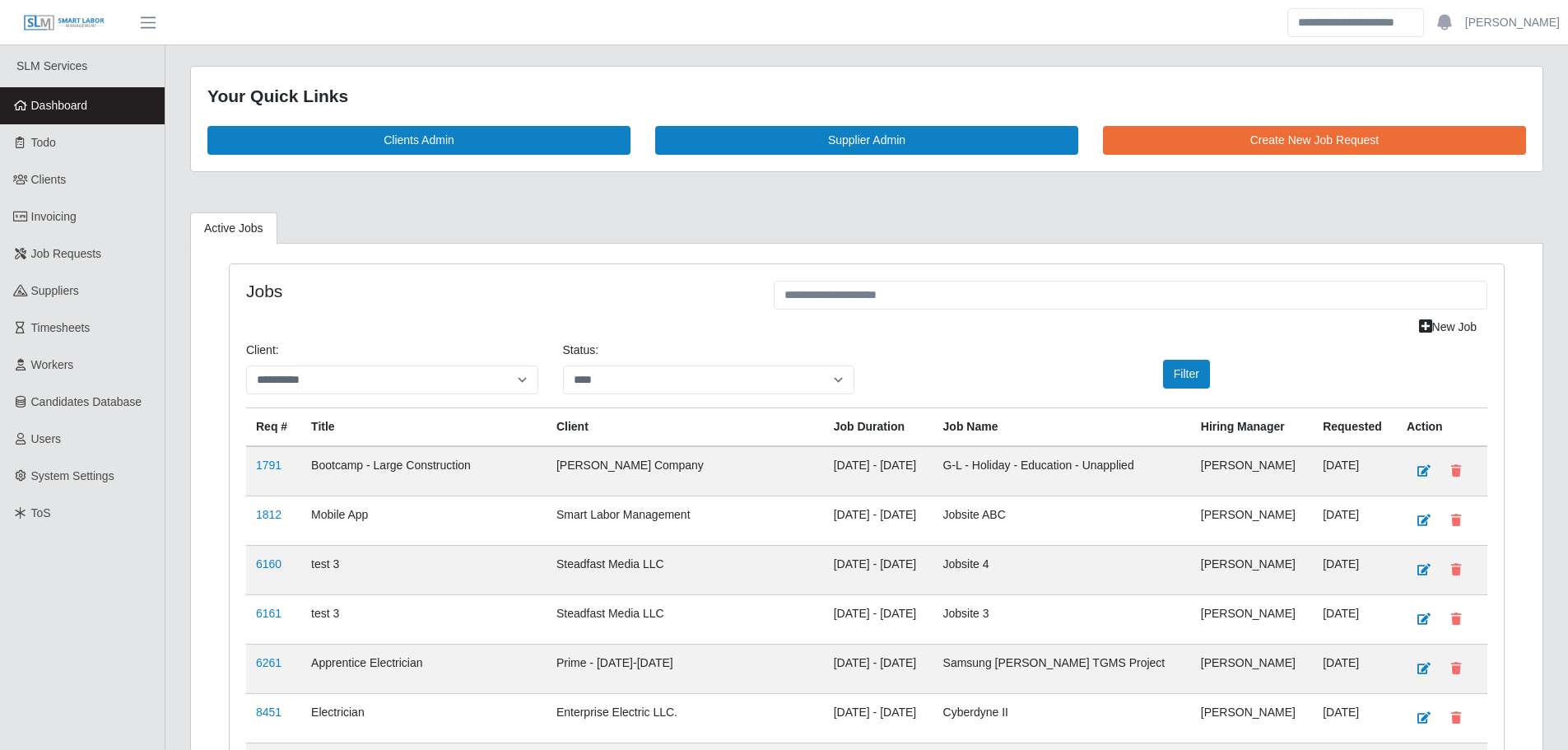
click at [102, 113] on link "Dashboard" at bounding box center [82, 106] width 164 height 37
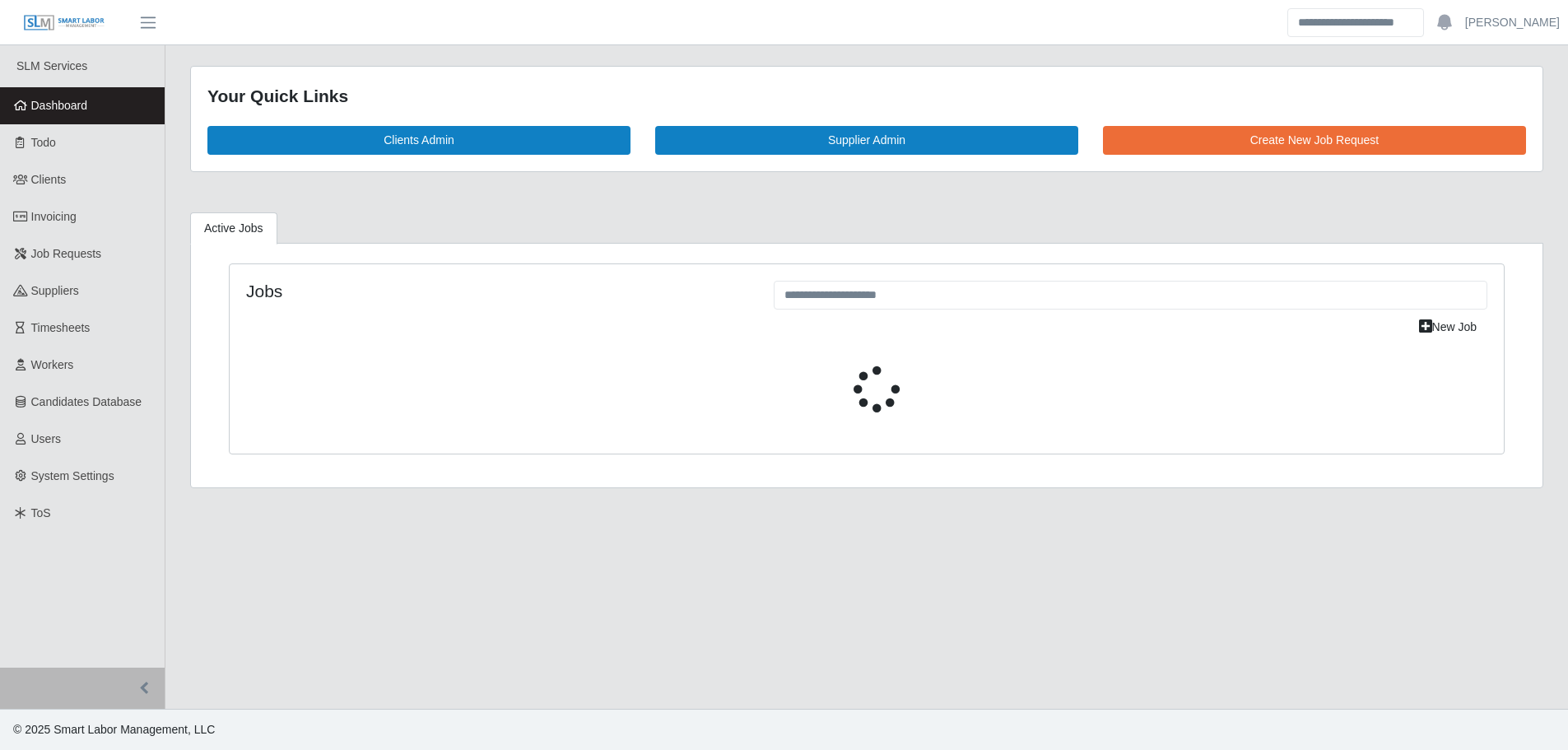
select select "****"
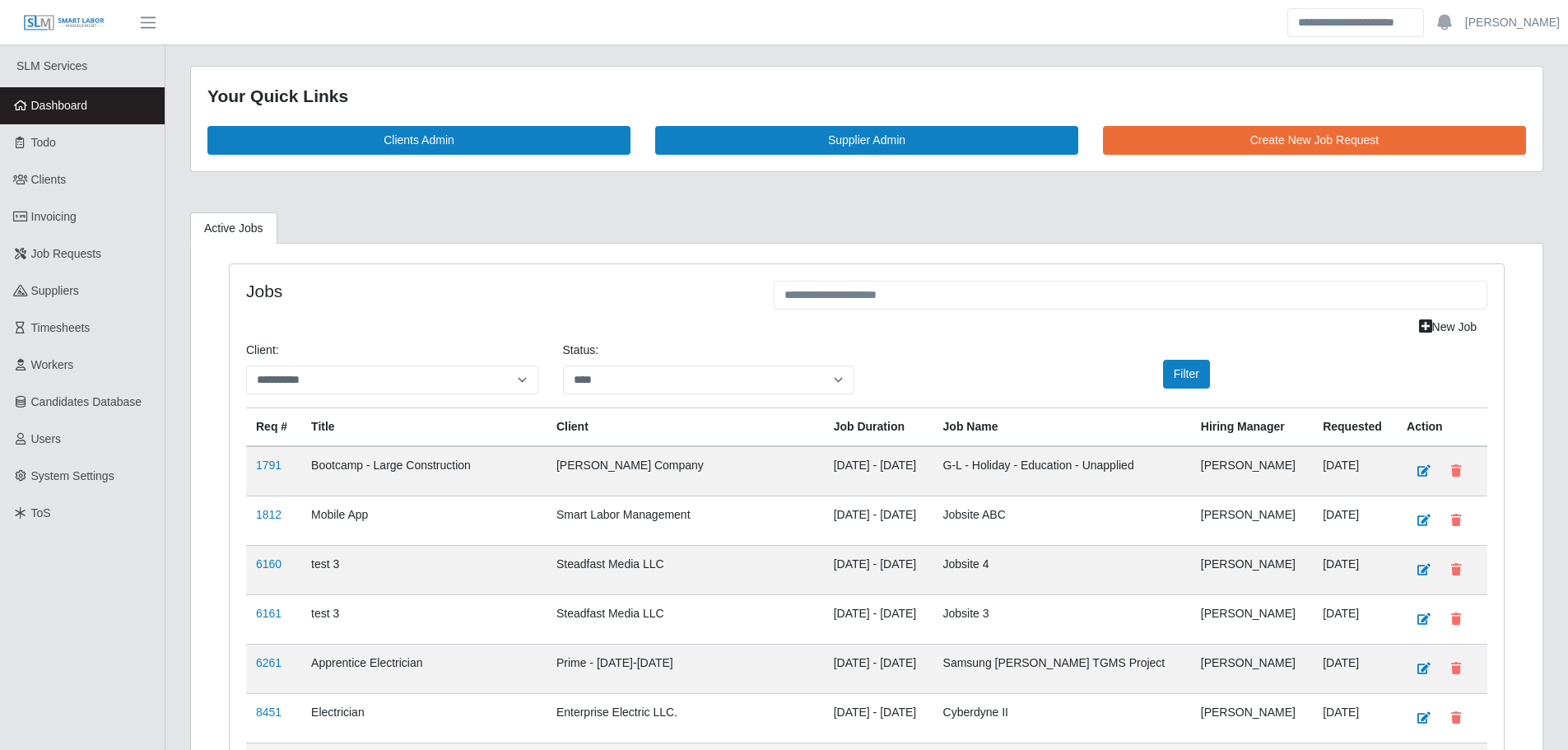
click at [80, 112] on span "Dashboard" at bounding box center [60, 105] width 57 height 13
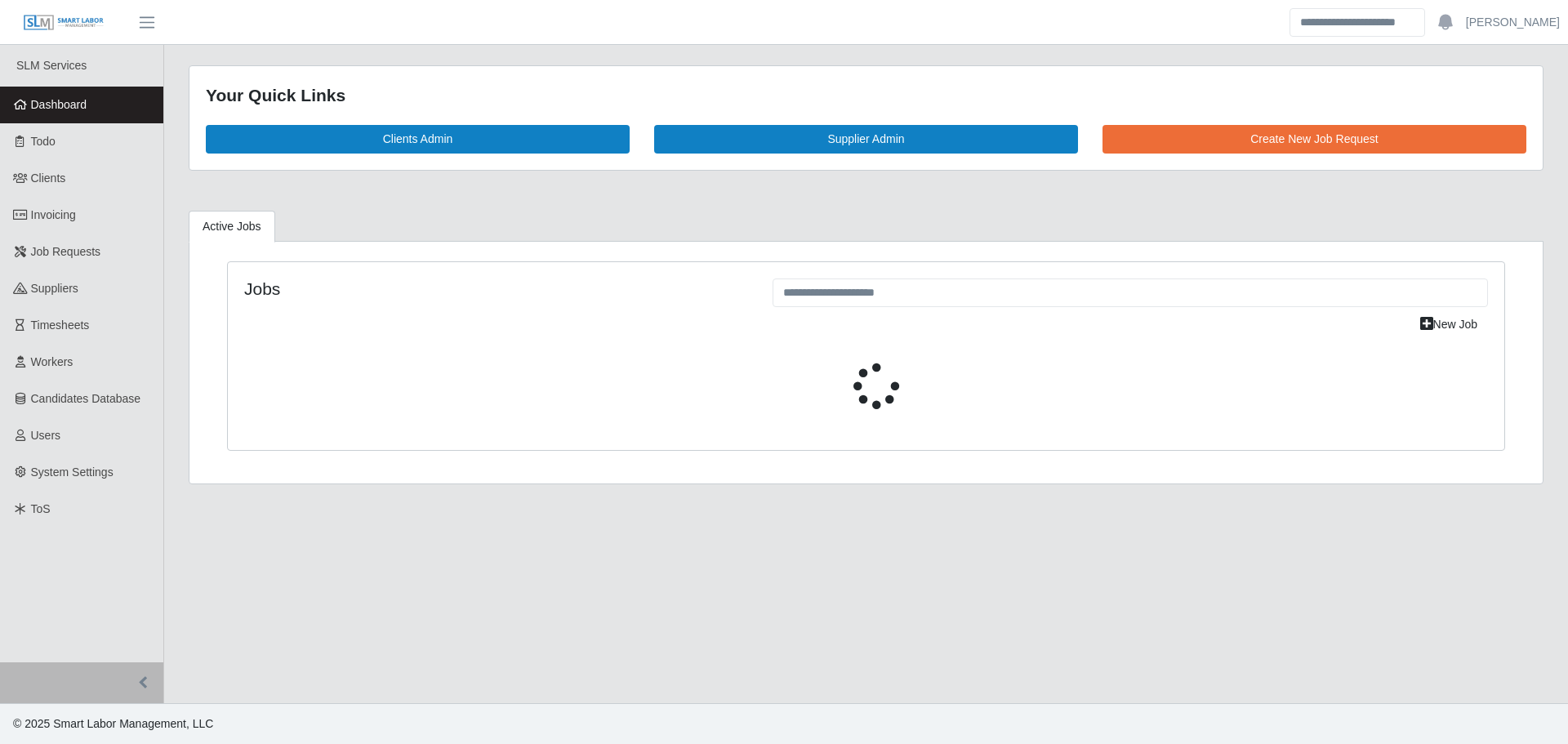
select select "****"
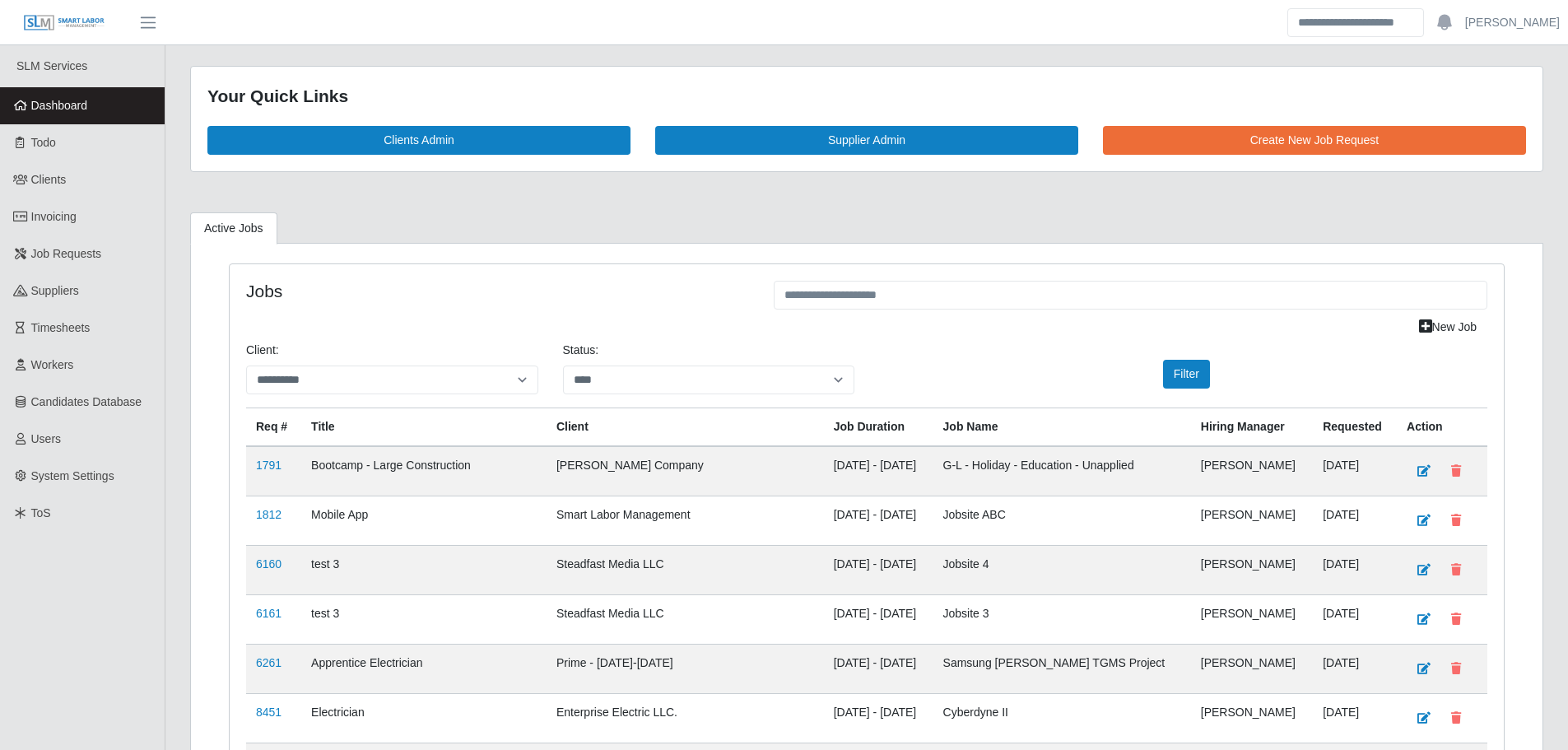
click at [113, 114] on link "Dashboard" at bounding box center [82, 106] width 164 height 37
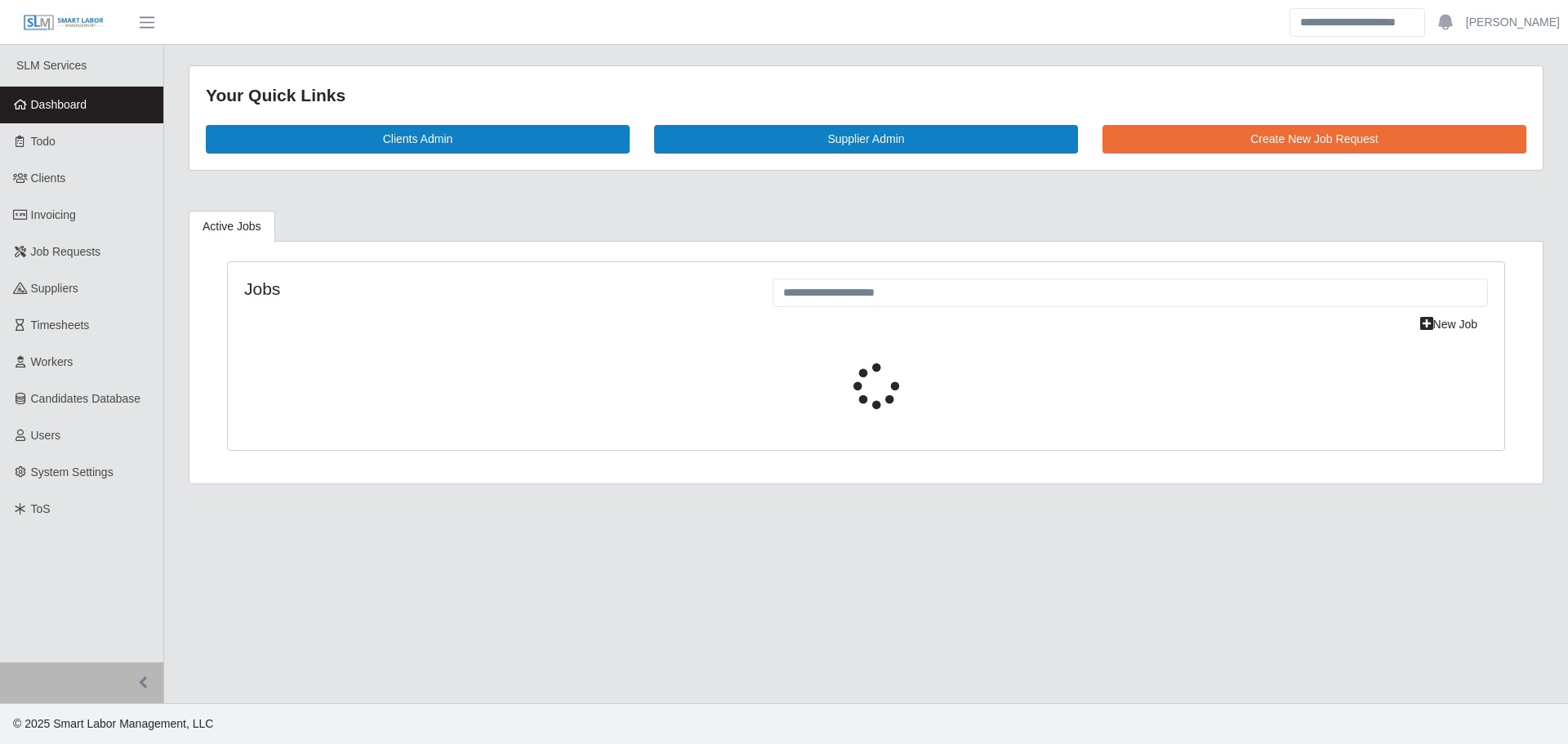
select select "****"
